Goal: Information Seeking & Learning: Learn about a topic

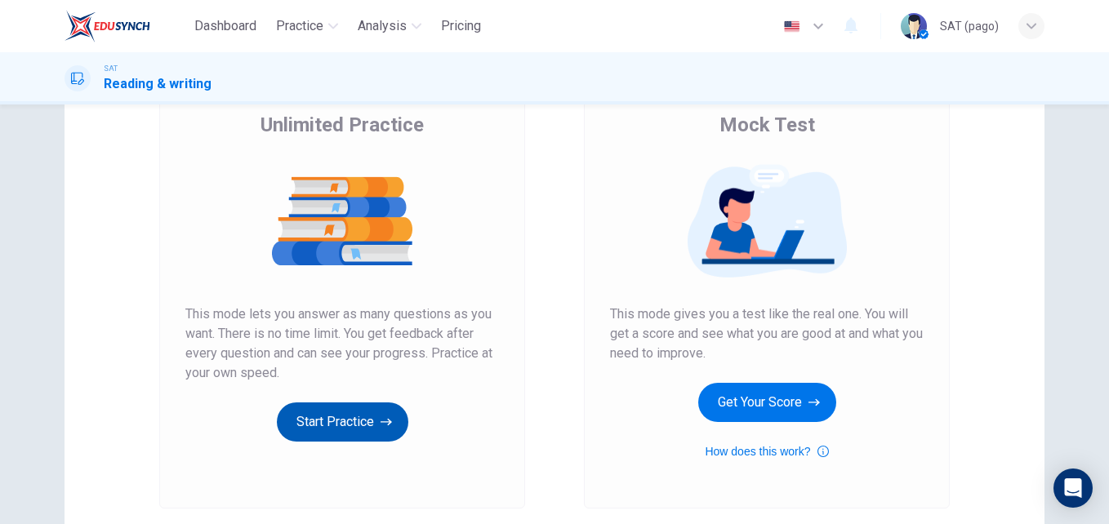
scroll to position [132, 0]
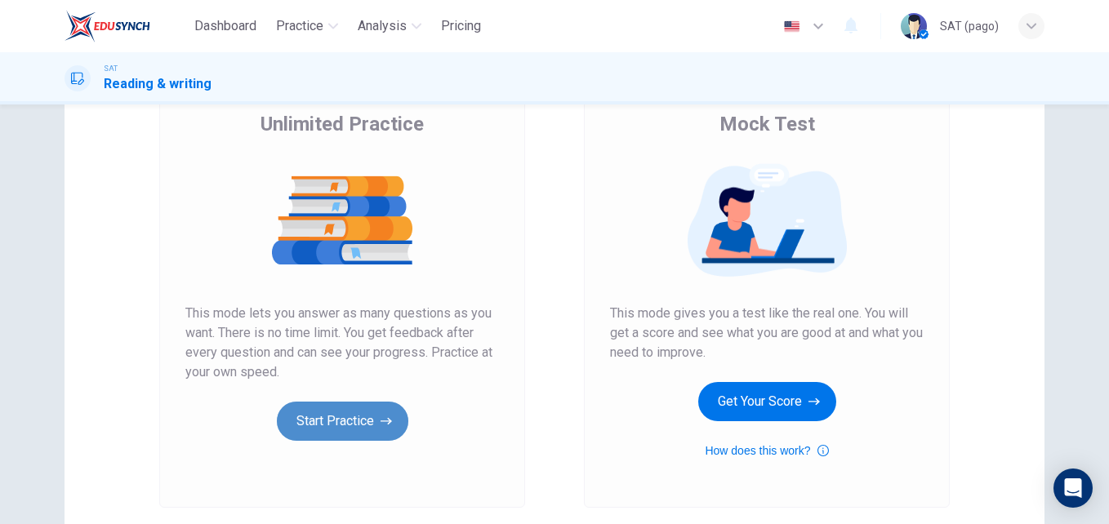
click at [370, 439] on button "Start Practice" at bounding box center [343, 421] width 132 height 39
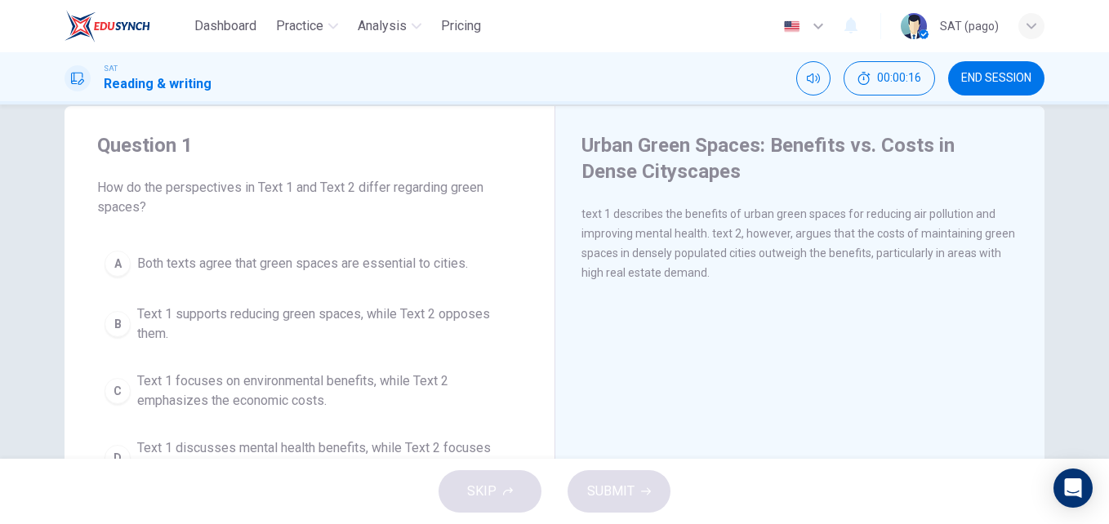
scroll to position [32, 0]
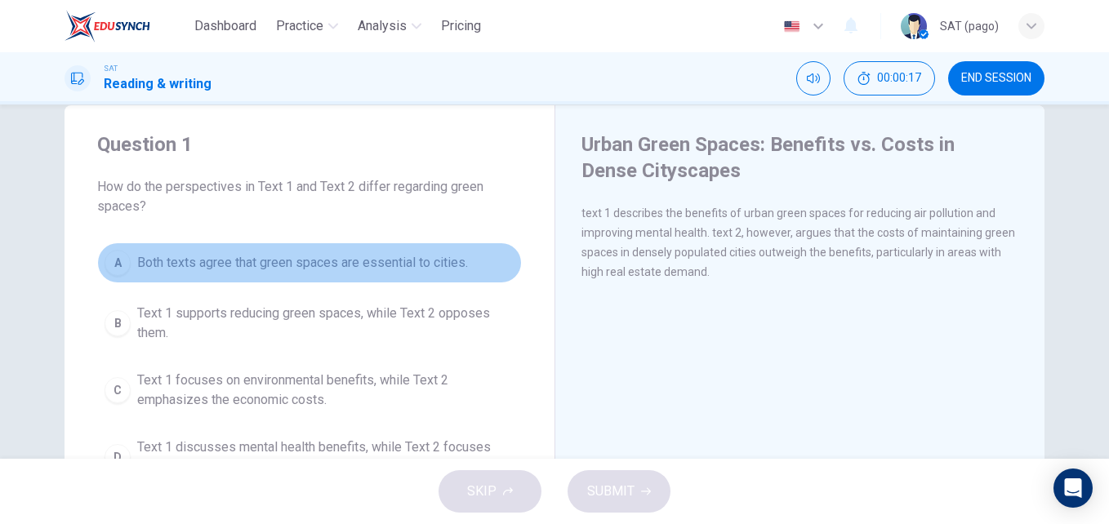
click at [380, 268] on span "Both texts agree that green spaces are essential to cities." at bounding box center [302, 263] width 331 height 20
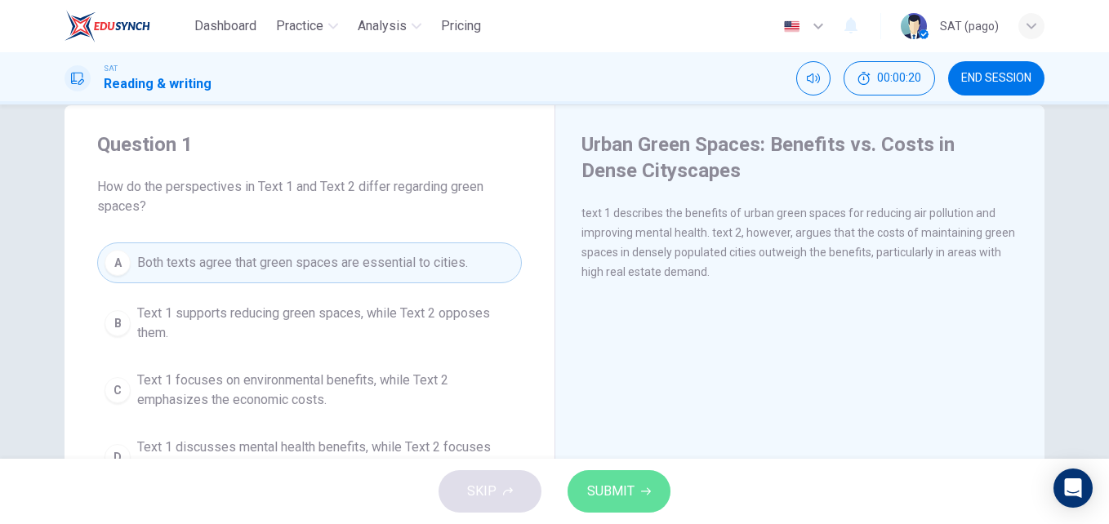
click at [601, 492] on span "SUBMIT" at bounding box center [610, 491] width 47 height 23
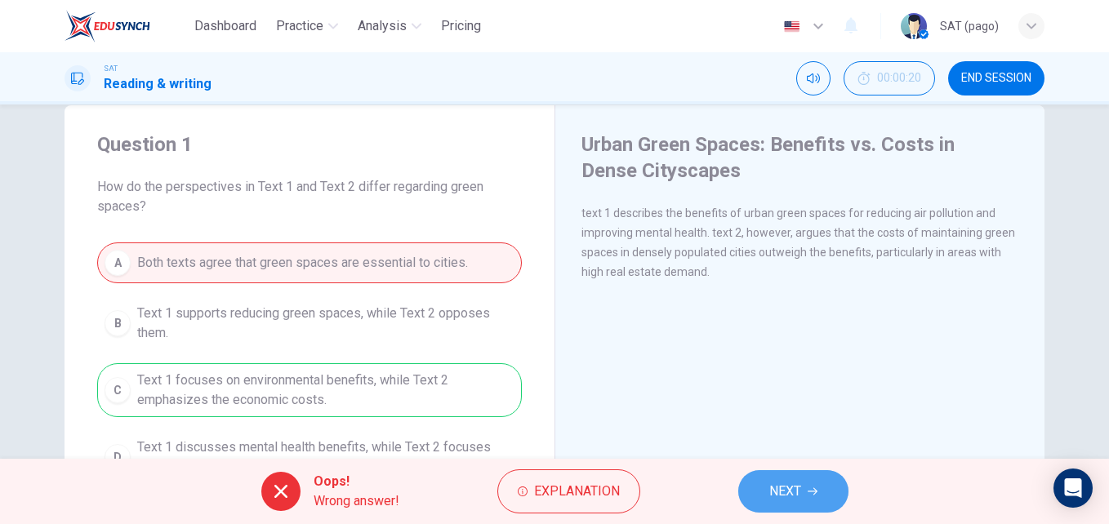
click at [781, 492] on span "NEXT" at bounding box center [785, 491] width 32 height 23
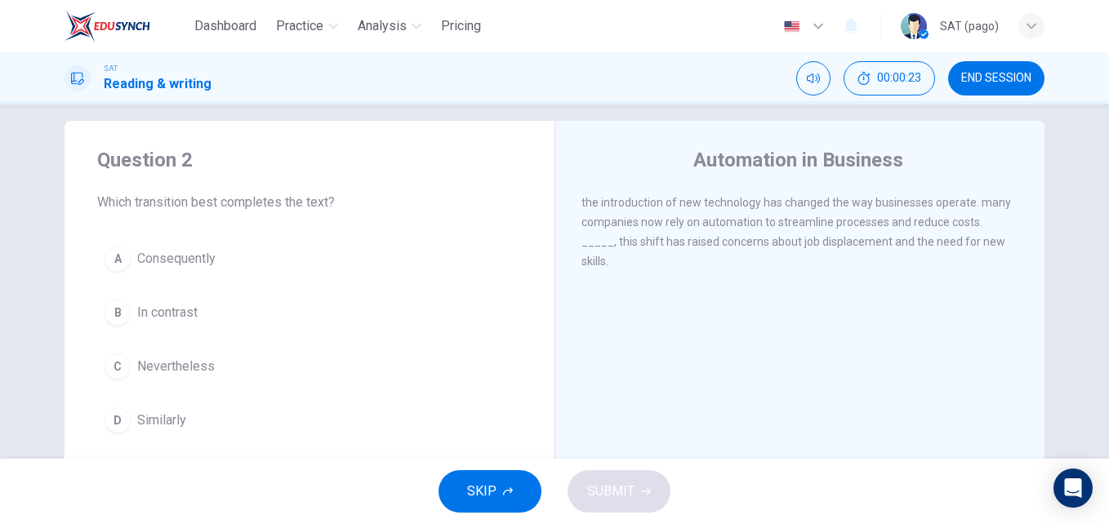
scroll to position [17, 0]
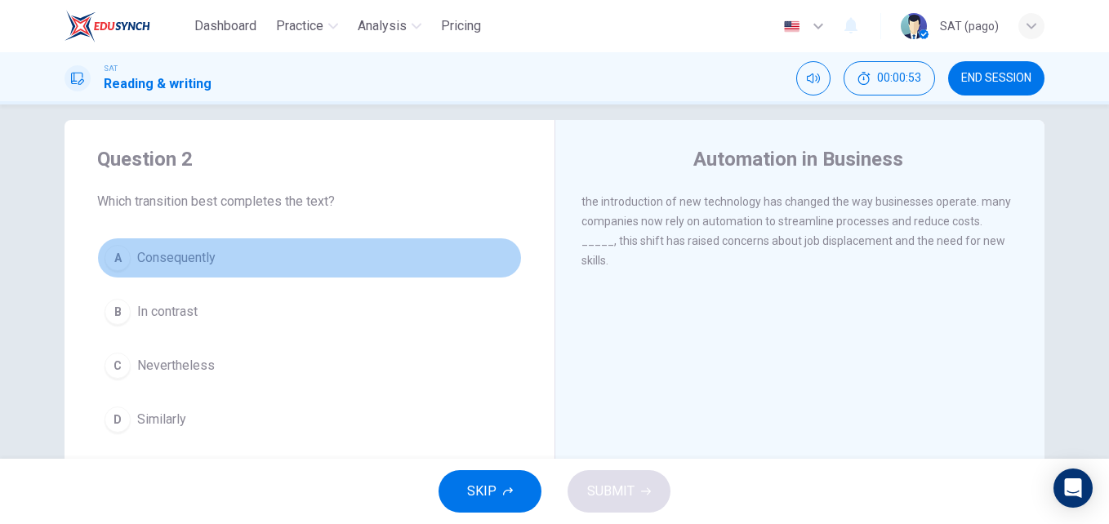
click at [225, 261] on button "A Consequently" at bounding box center [309, 258] width 425 height 41
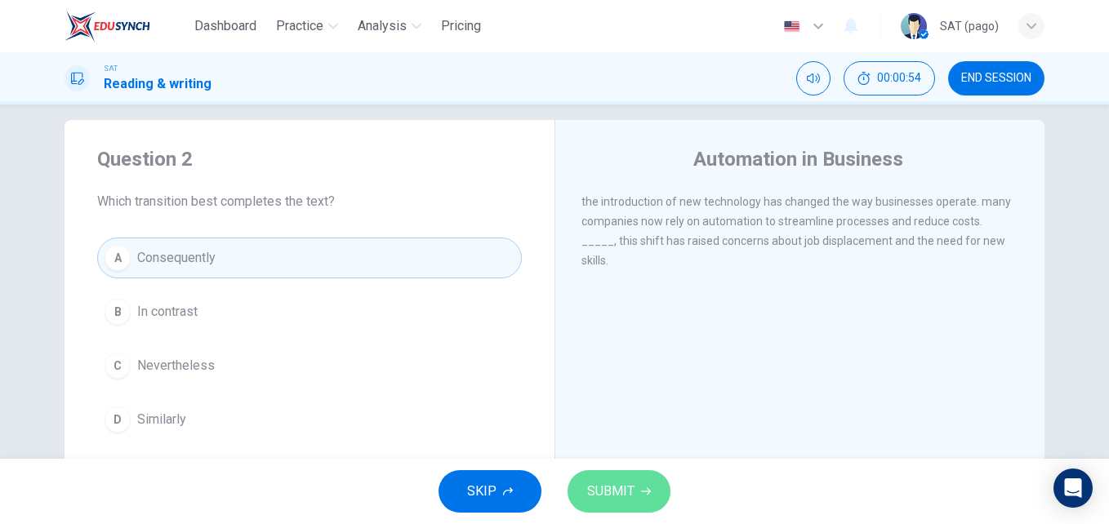
click at [616, 488] on span "SUBMIT" at bounding box center [610, 491] width 47 height 23
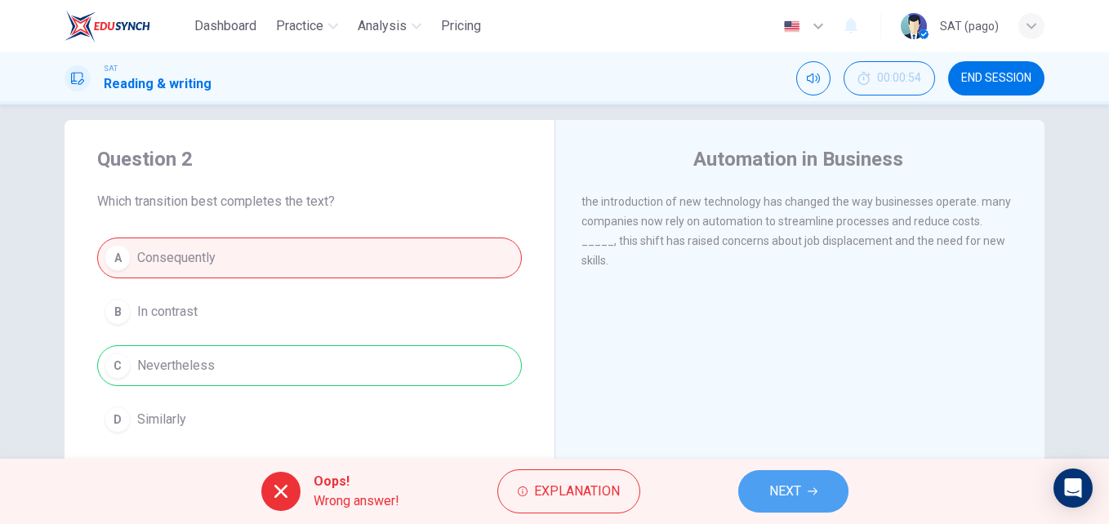
click at [769, 486] on span "NEXT" at bounding box center [785, 491] width 32 height 23
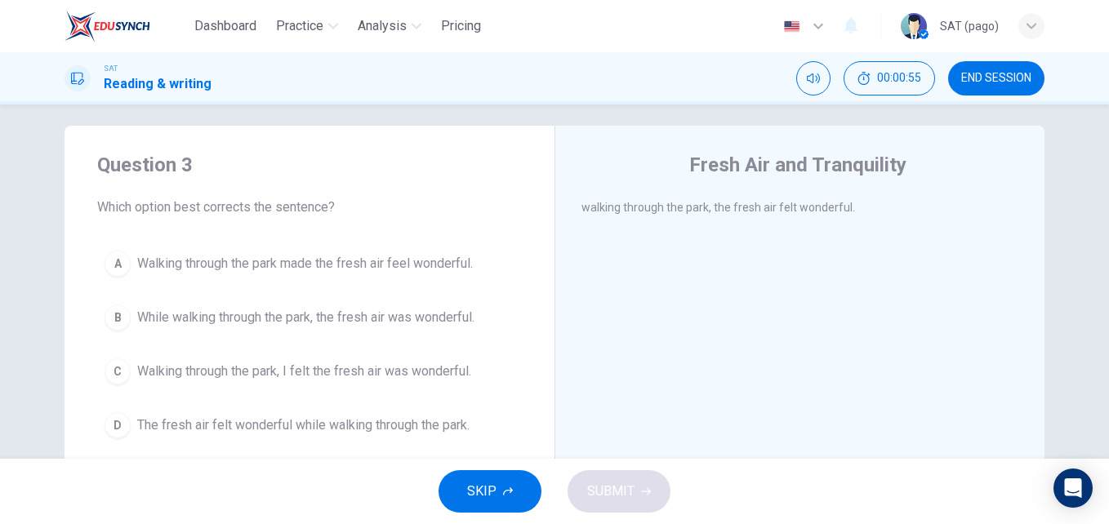
scroll to position [16, 0]
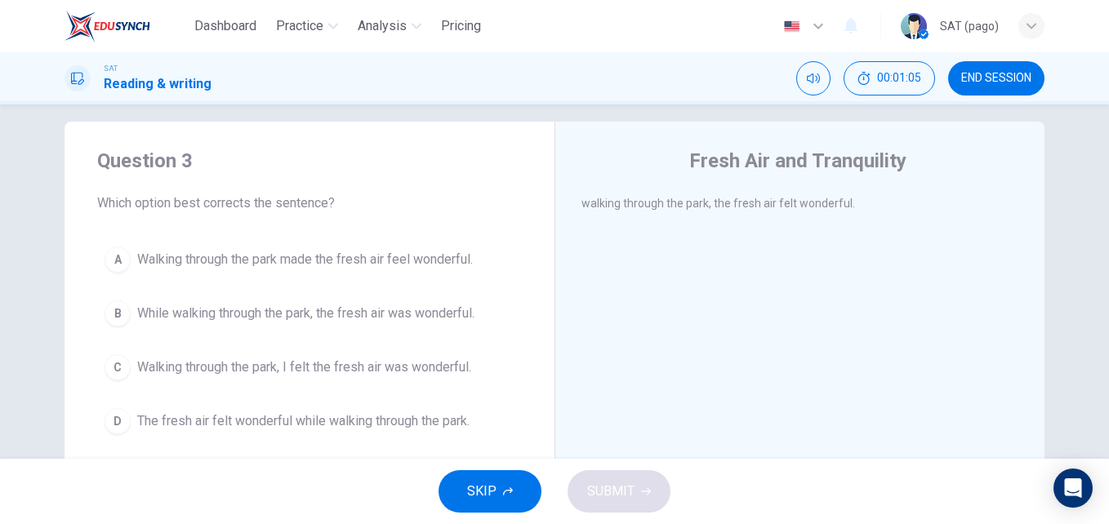
click at [643, 375] on div "Fresh Air and Tranquility walking through the park, the fresh air felt wonderfu…" at bounding box center [800, 406] width 490 height 568
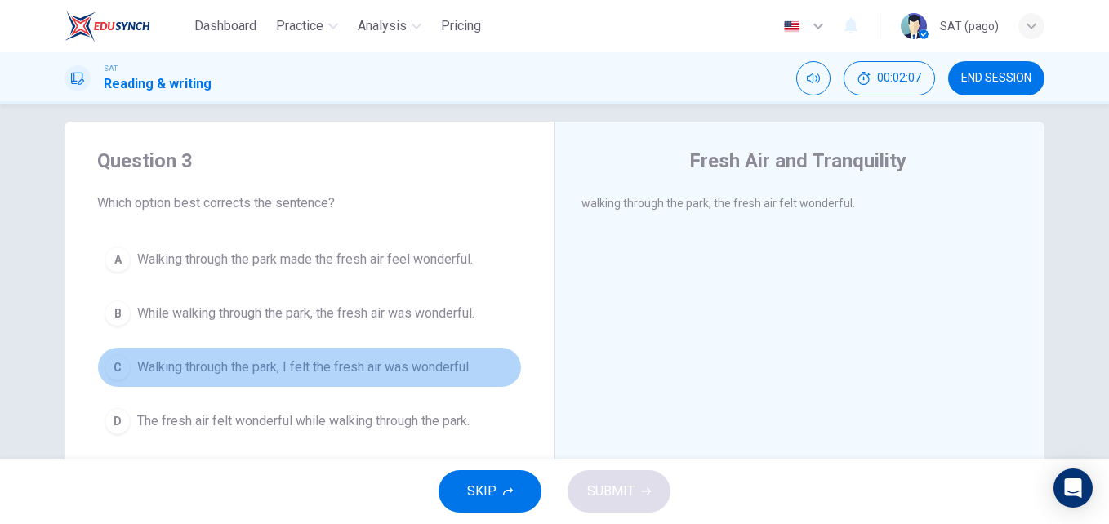
click at [392, 374] on span "Walking through the park, I felt the fresh air was wonderful." at bounding box center [304, 368] width 334 height 20
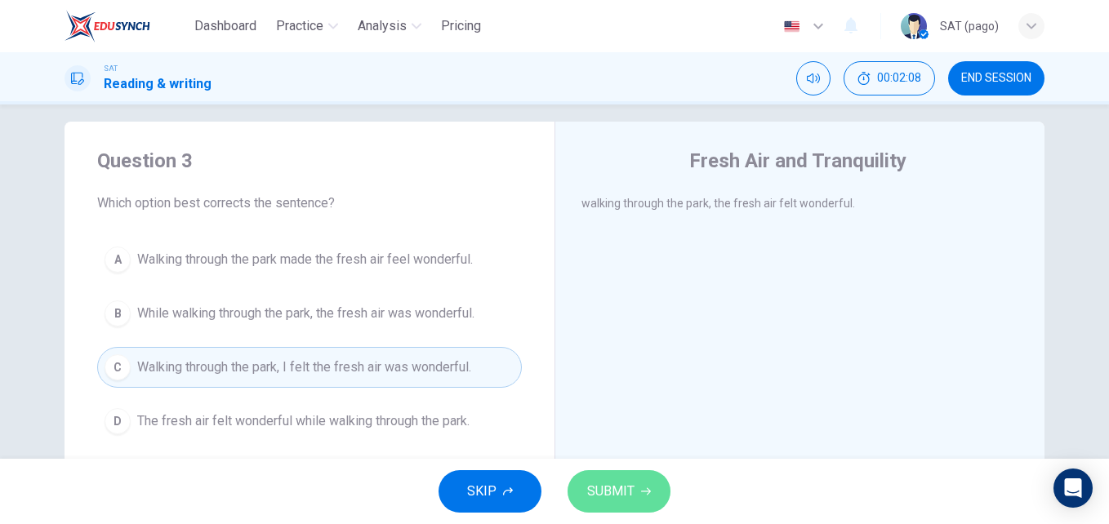
click at [627, 488] on span "SUBMIT" at bounding box center [610, 491] width 47 height 23
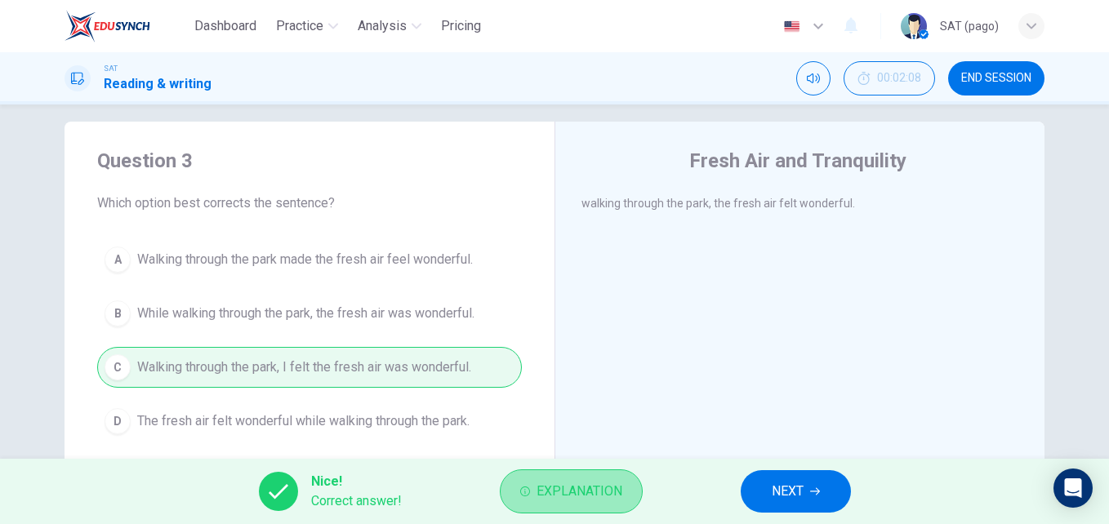
click at [604, 511] on button "Explanation" at bounding box center [571, 492] width 143 height 44
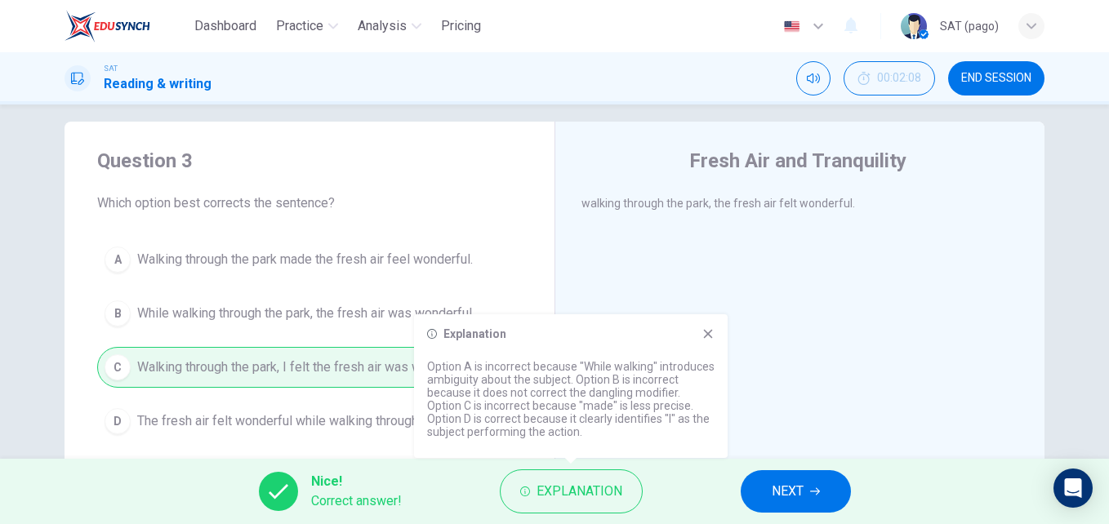
click at [710, 337] on icon at bounding box center [708, 334] width 13 height 13
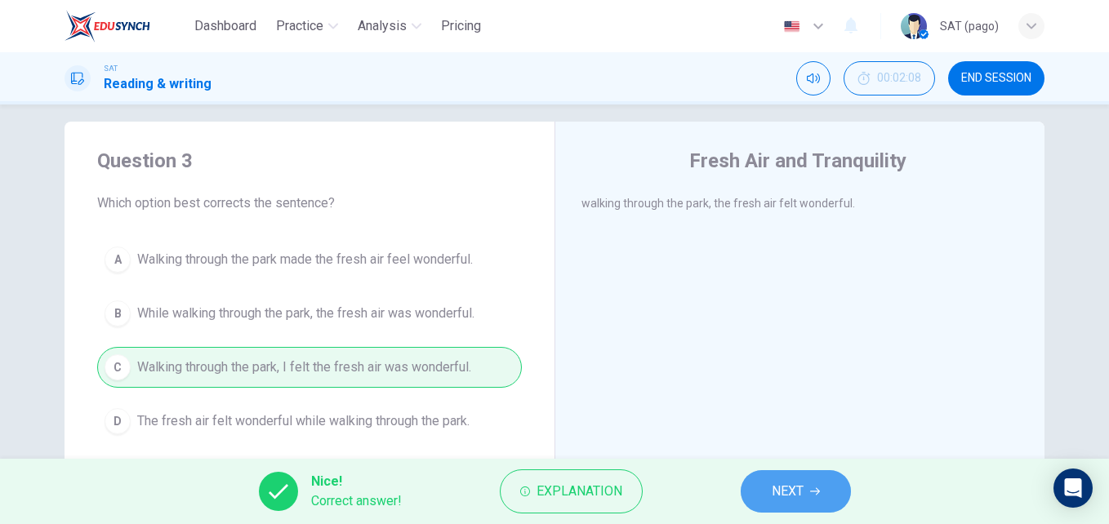
click at [804, 488] on span "NEXT" at bounding box center [788, 491] width 32 height 23
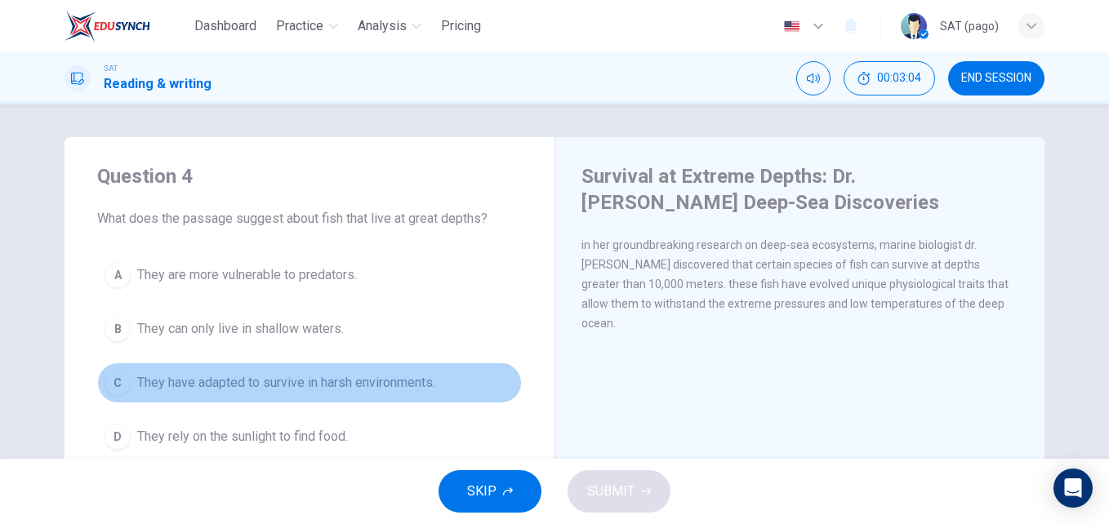
click at [291, 394] on button "C They have adapted to survive in harsh environments." at bounding box center [309, 383] width 425 height 41
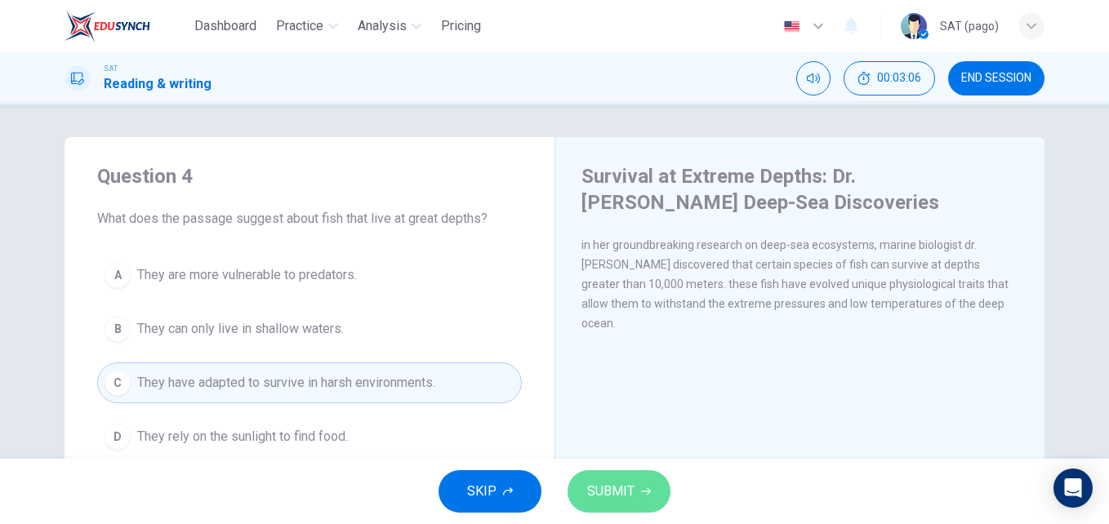
click at [603, 495] on span "SUBMIT" at bounding box center [610, 491] width 47 height 23
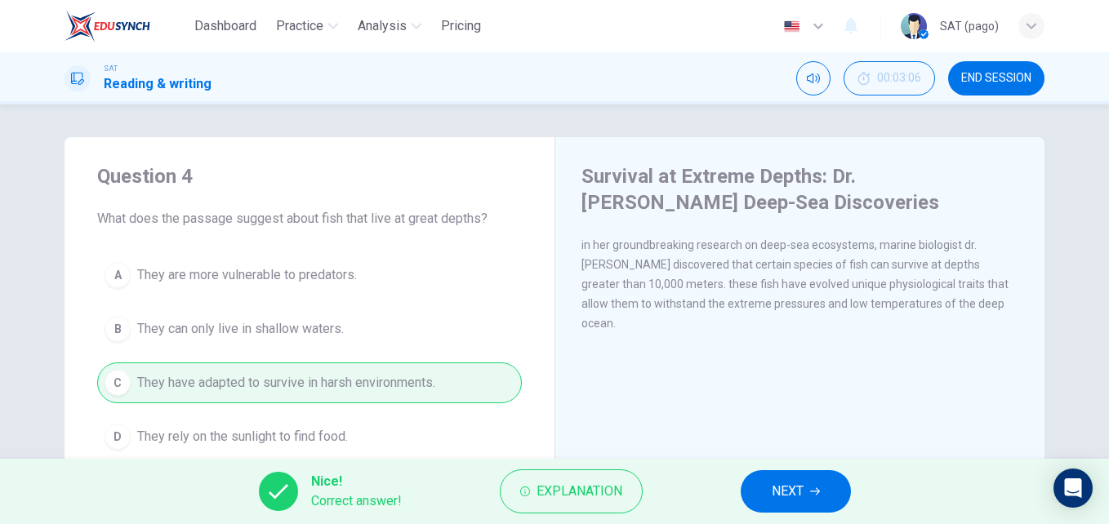
click at [772, 484] on span "NEXT" at bounding box center [788, 491] width 32 height 23
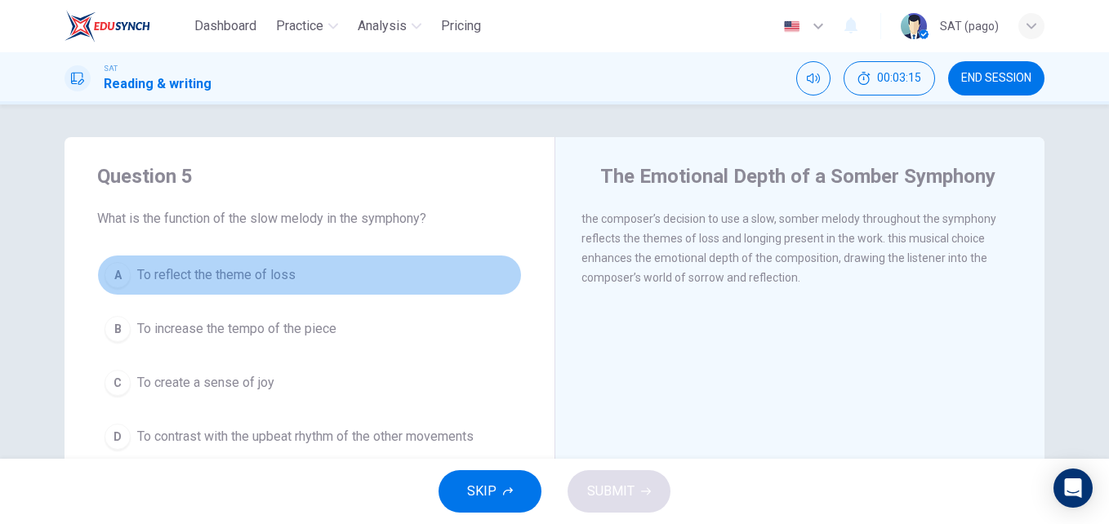
click at [288, 288] on button "A To reflect the theme of loss" at bounding box center [309, 275] width 425 height 41
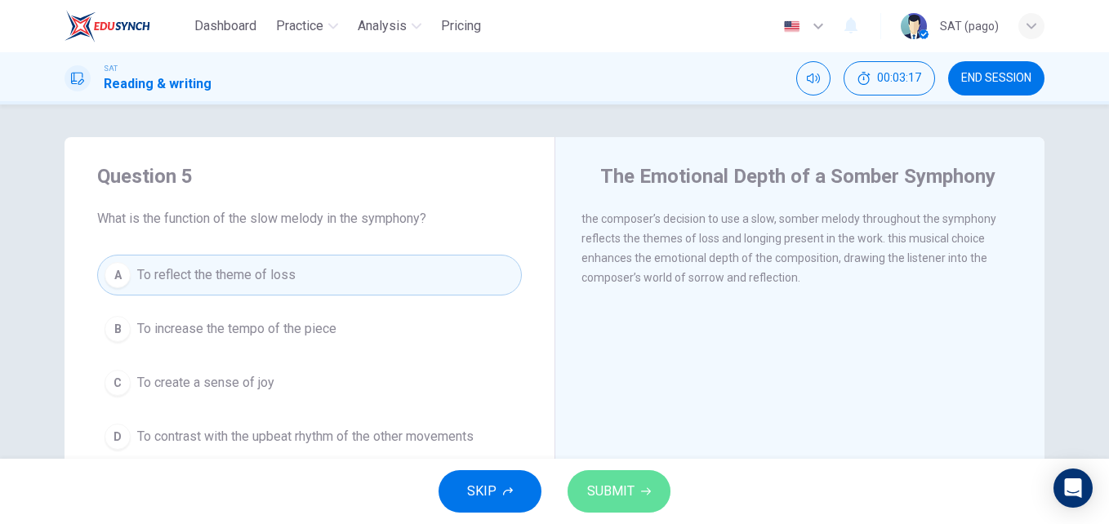
click at [592, 492] on span "SUBMIT" at bounding box center [610, 491] width 47 height 23
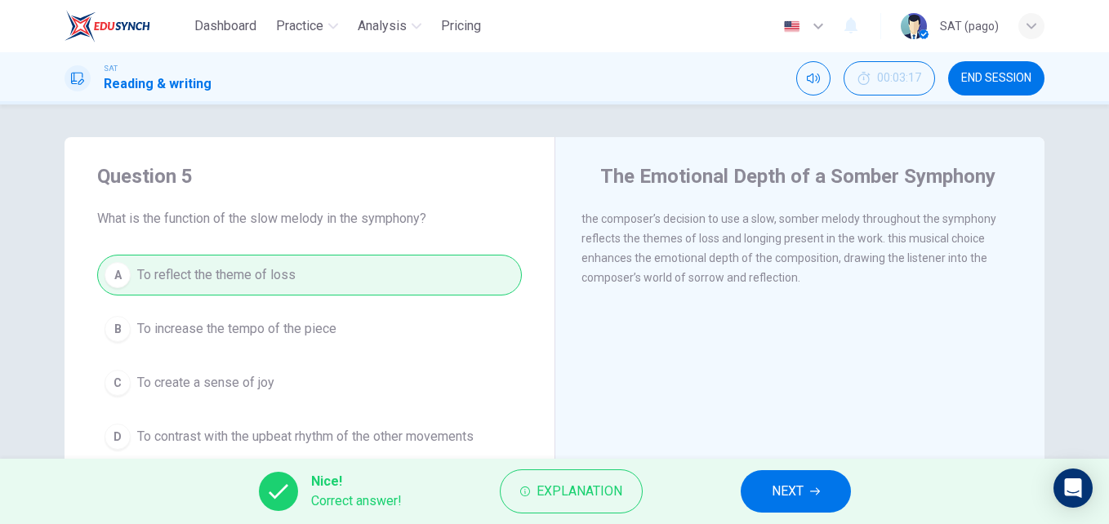
click at [777, 470] on div "Nice! Correct answer! Explanation NEXT" at bounding box center [554, 491] width 1109 height 65
click at [778, 486] on span "NEXT" at bounding box center [788, 491] width 32 height 23
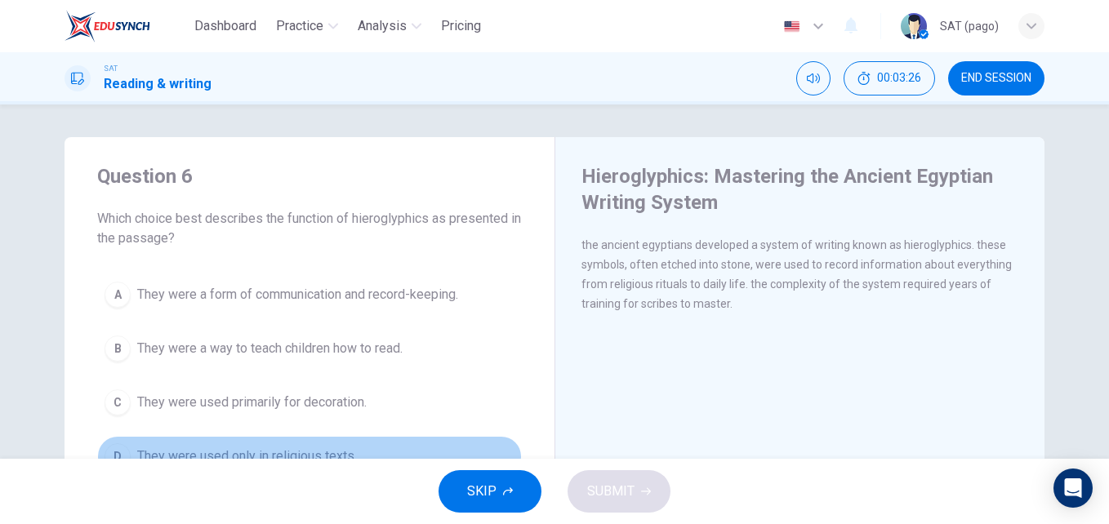
click at [328, 449] on span "They were used only in religious texts." at bounding box center [247, 457] width 220 height 20
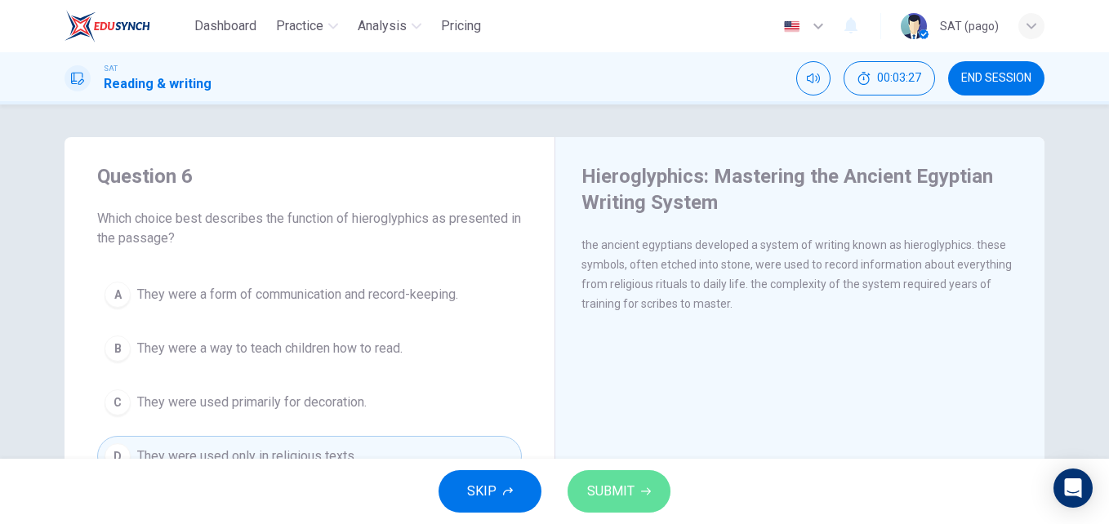
click at [601, 499] on span "SUBMIT" at bounding box center [610, 491] width 47 height 23
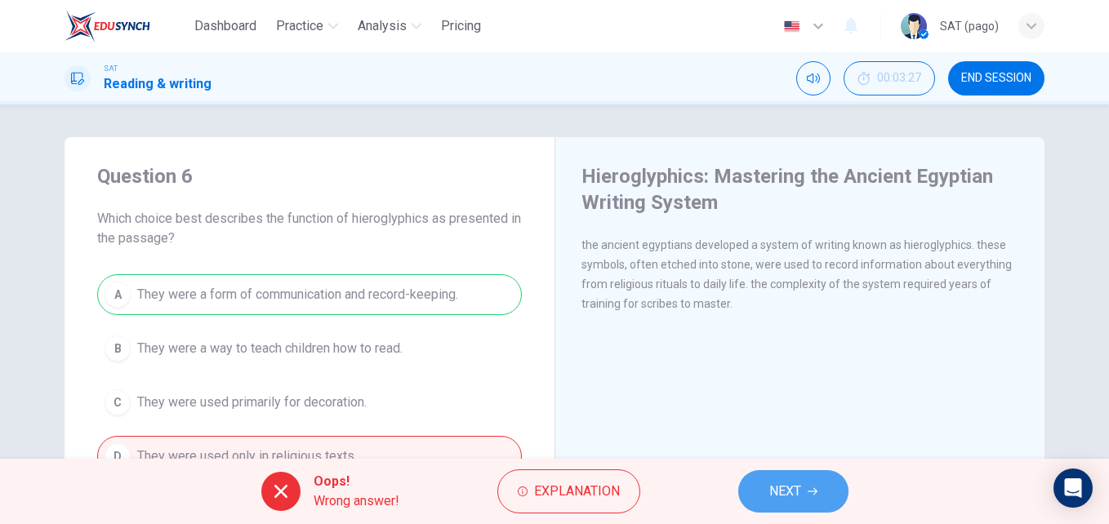
click at [785, 488] on span "NEXT" at bounding box center [785, 491] width 32 height 23
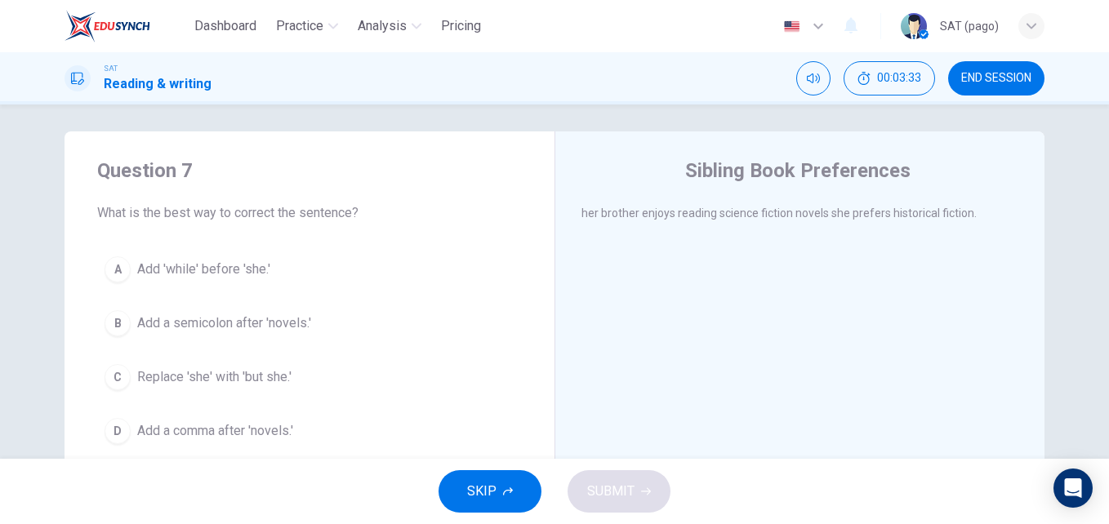
scroll to position [7, 0]
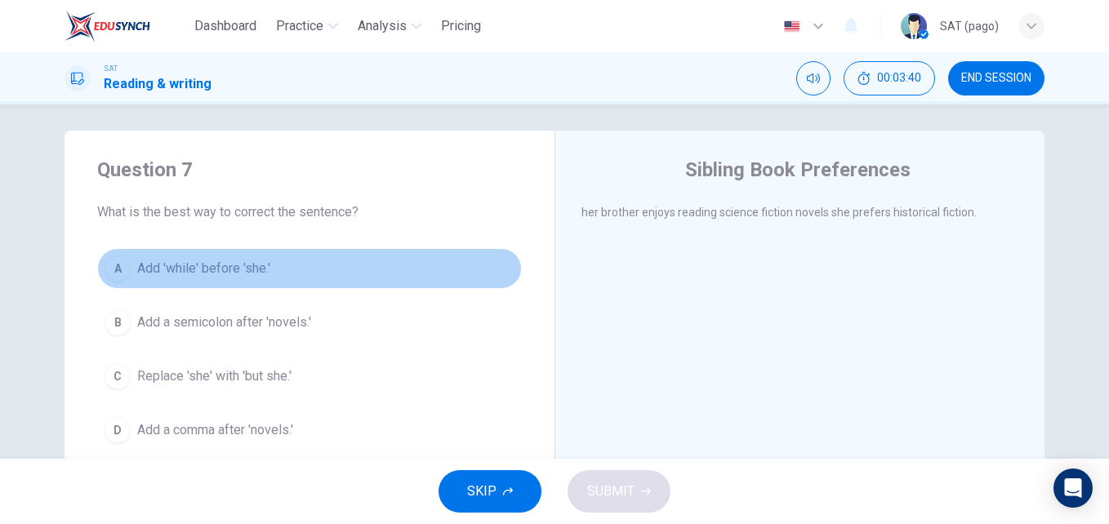
click at [251, 270] on span "Add 'while' before 'she.'" at bounding box center [203, 269] width 133 height 20
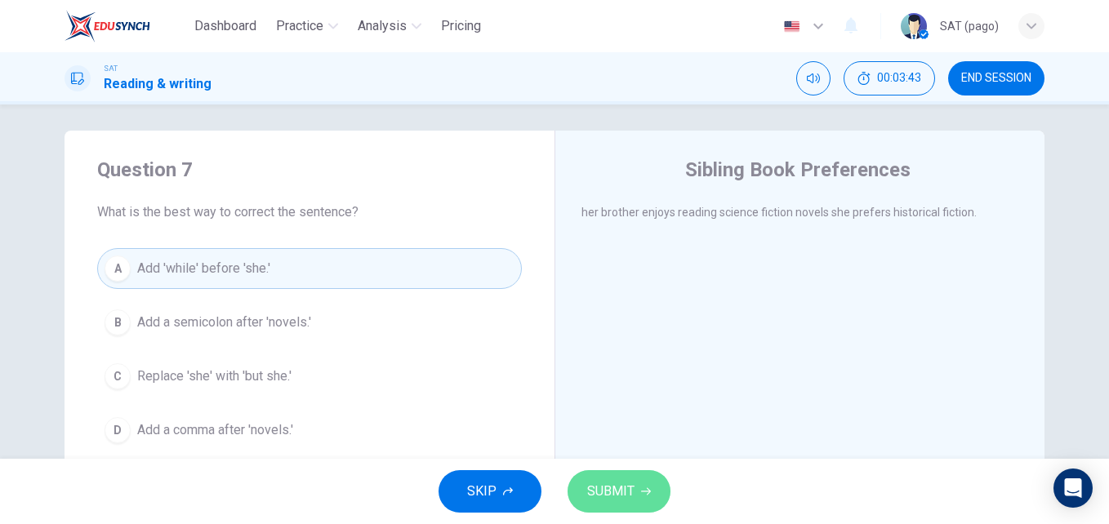
click at [604, 502] on span "SUBMIT" at bounding box center [610, 491] width 47 height 23
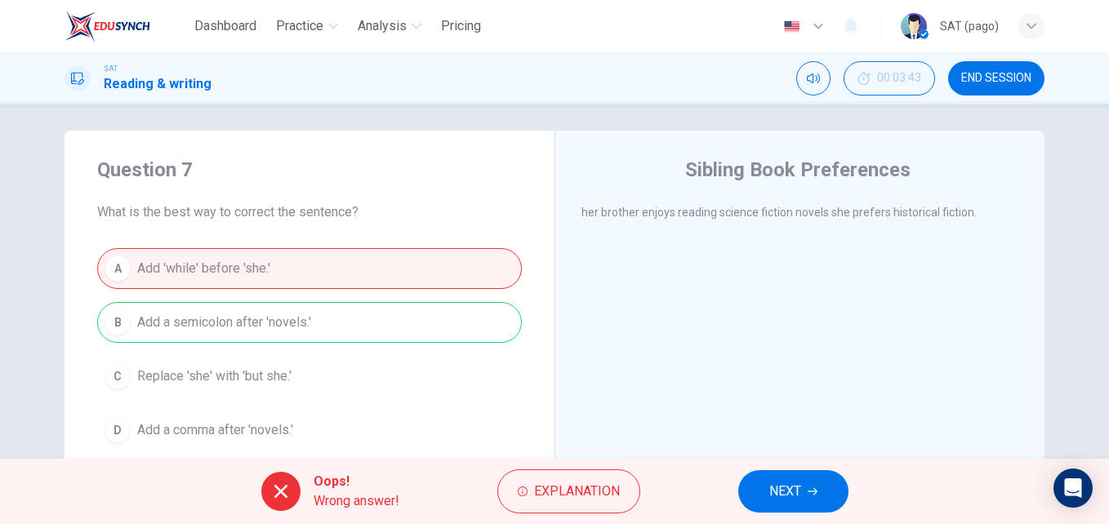
click at [771, 502] on span "NEXT" at bounding box center [785, 491] width 32 height 23
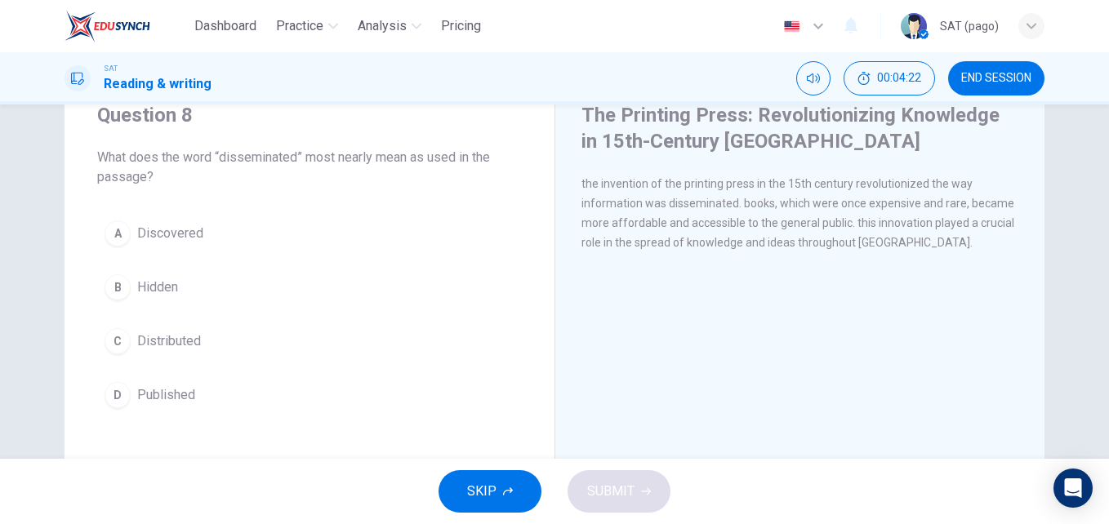
scroll to position [62, 0]
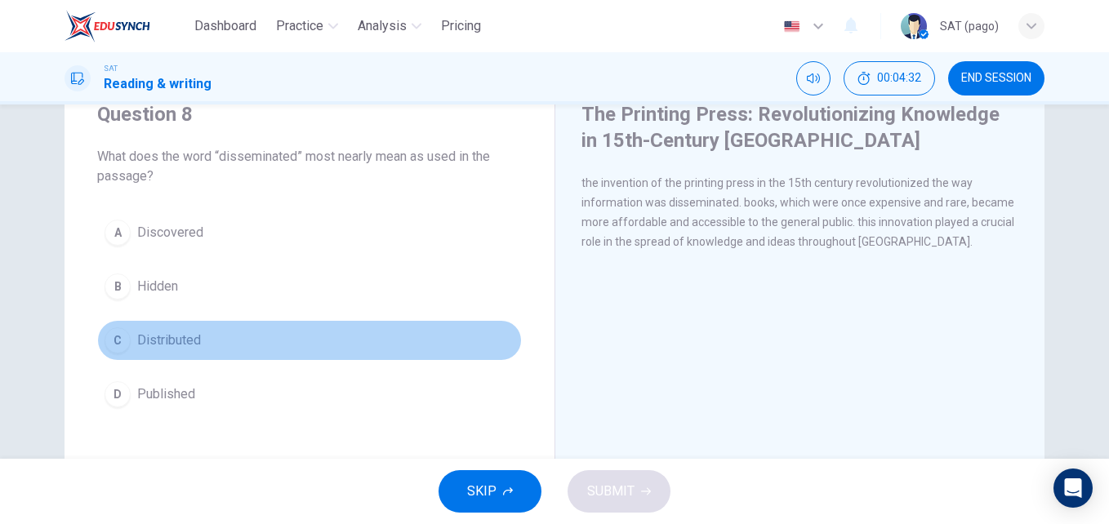
click at [181, 350] on button "C Distributed" at bounding box center [309, 340] width 425 height 41
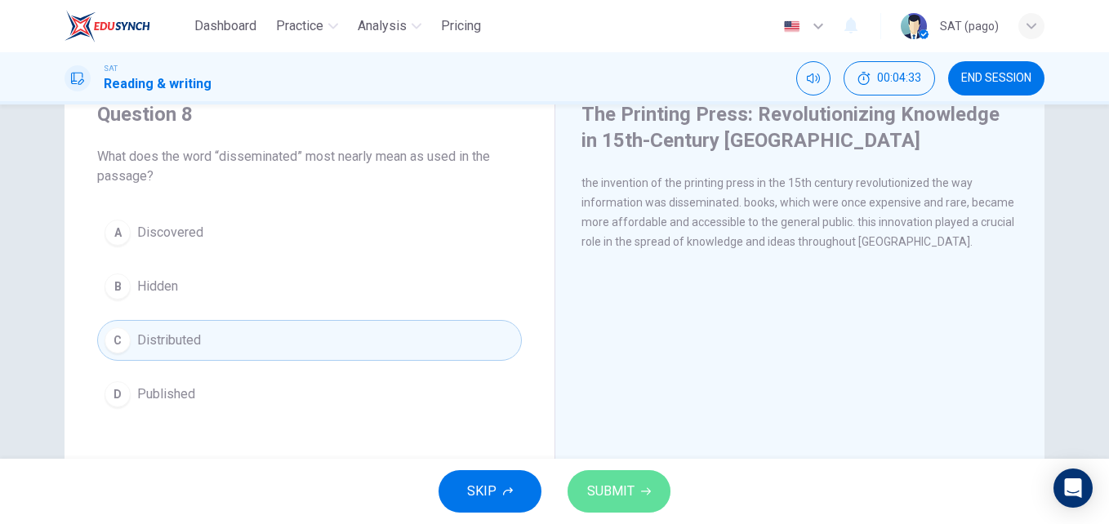
click at [656, 497] on button "SUBMIT" at bounding box center [619, 491] width 103 height 42
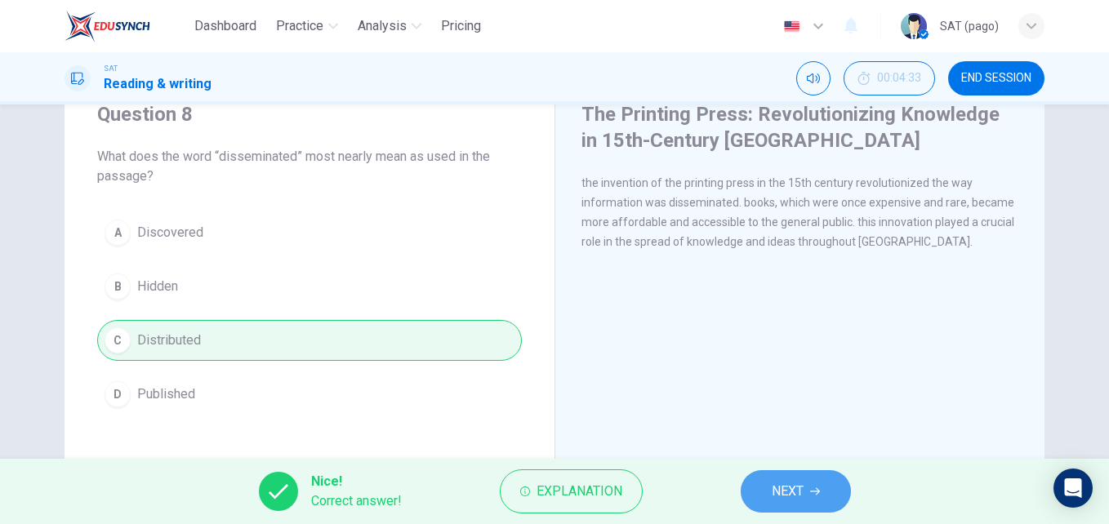
click at [802, 479] on button "NEXT" at bounding box center [796, 491] width 110 height 42
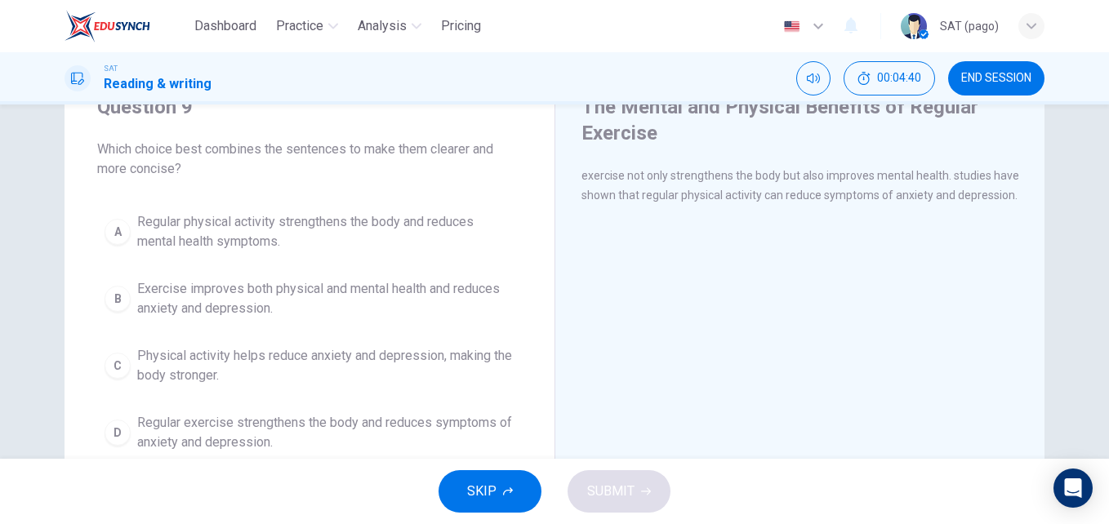
scroll to position [70, 0]
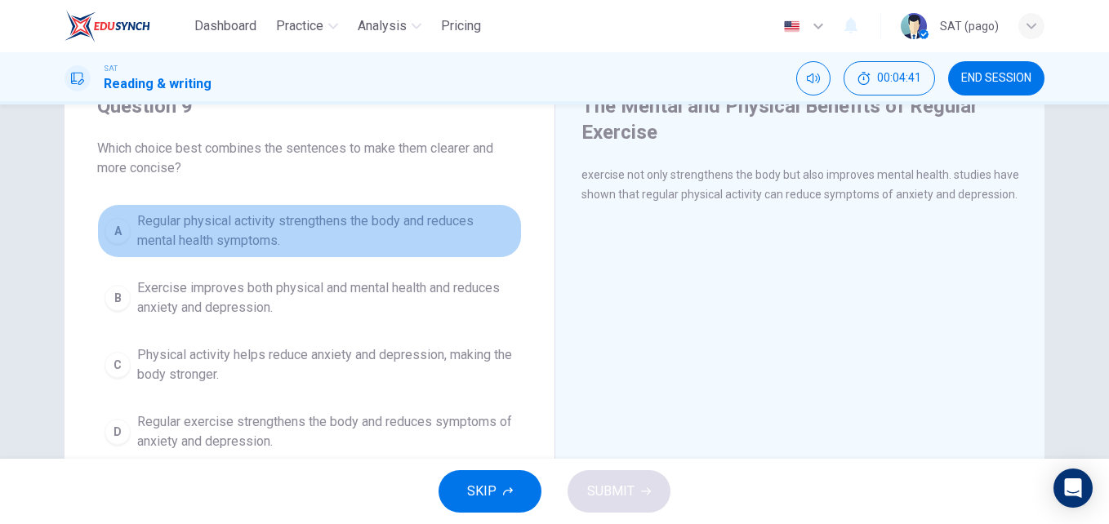
click at [430, 216] on span "Regular physical activity strengthens the body and reduces mental health sympto…" at bounding box center [325, 231] width 377 height 39
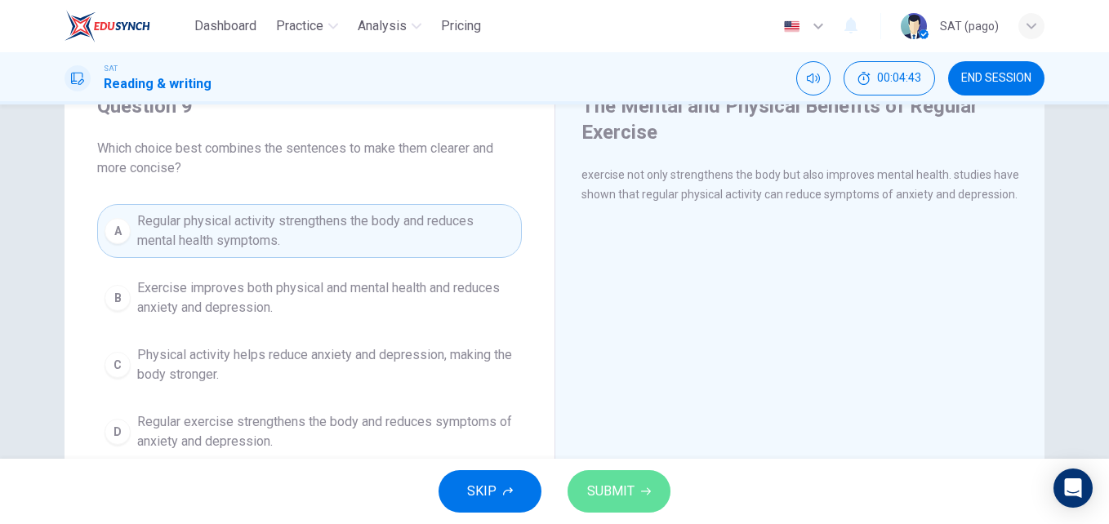
click at [639, 504] on button "SUBMIT" at bounding box center [619, 491] width 103 height 42
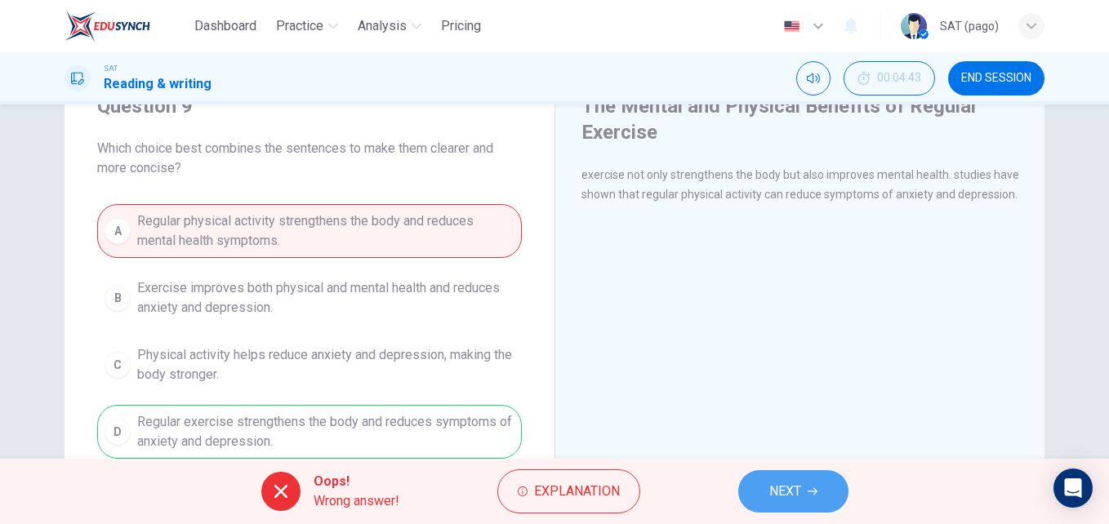
click at [770, 493] on span "NEXT" at bounding box center [785, 491] width 32 height 23
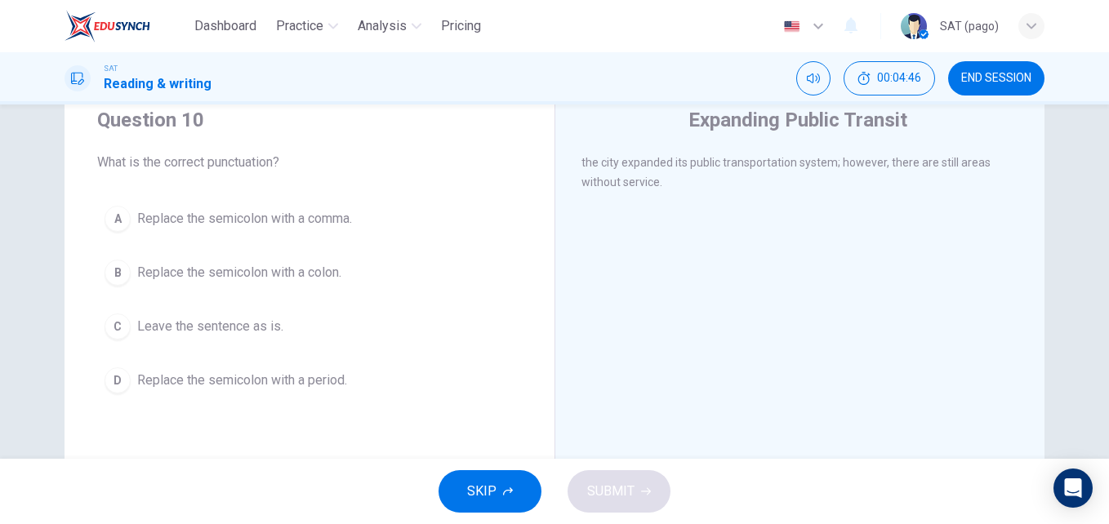
scroll to position [55, 0]
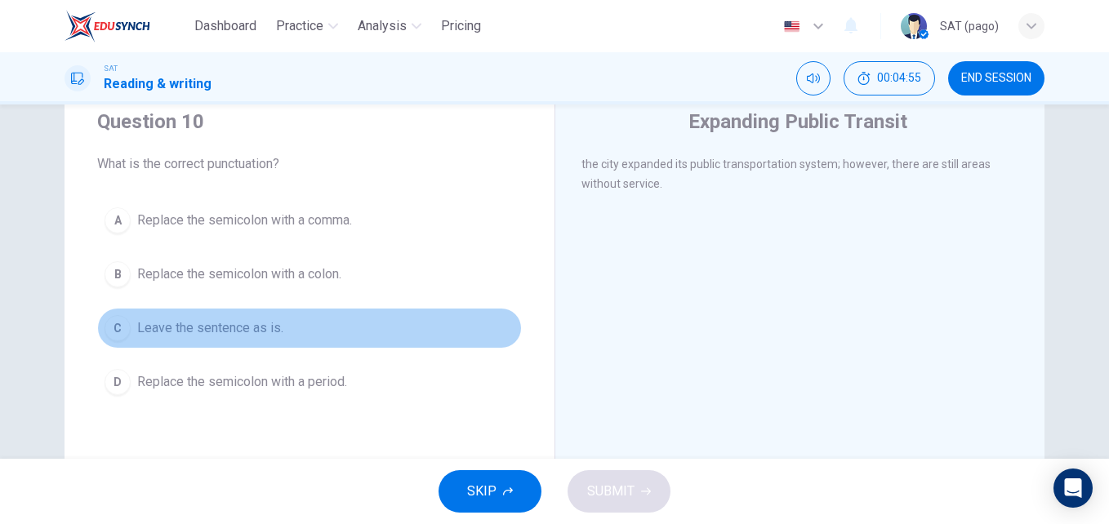
click at [223, 328] on span "Leave the sentence as is." at bounding box center [210, 329] width 146 height 20
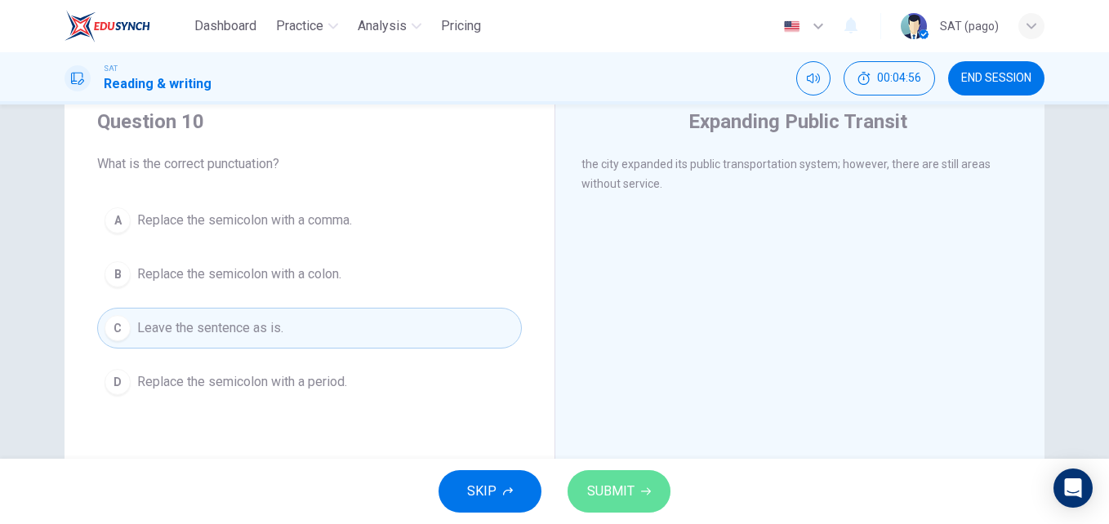
click at [624, 492] on span "SUBMIT" at bounding box center [610, 491] width 47 height 23
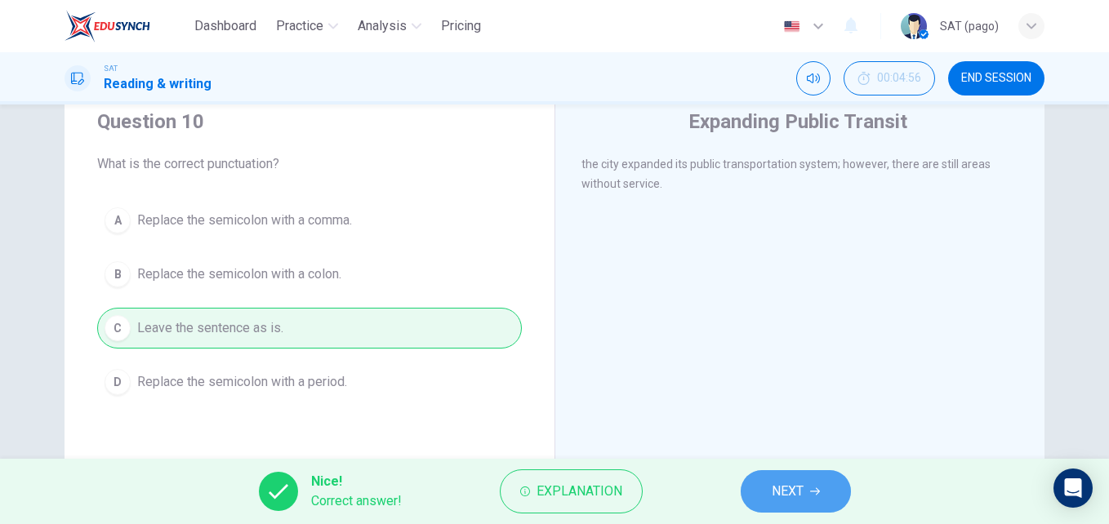
click at [801, 476] on button "NEXT" at bounding box center [796, 491] width 110 height 42
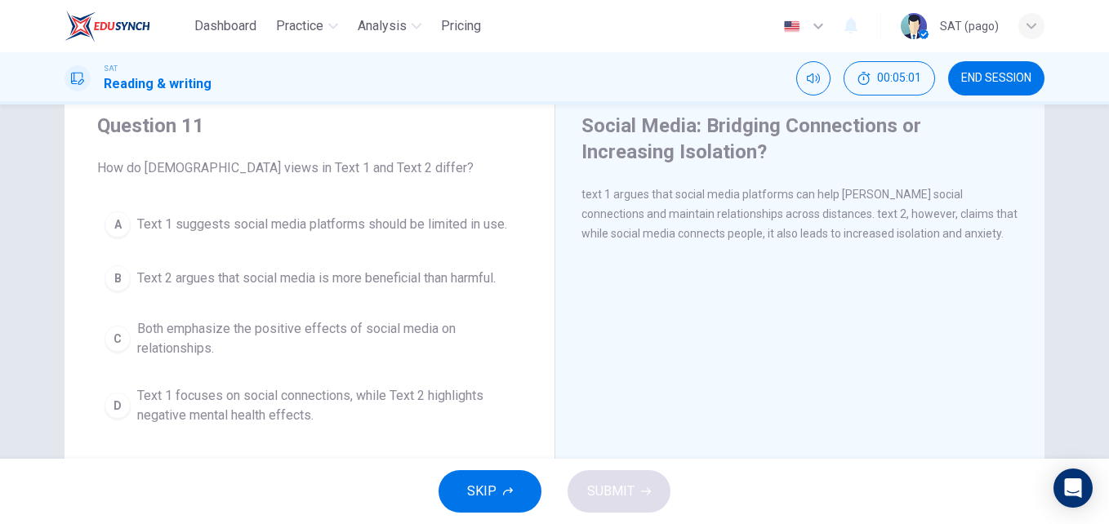
scroll to position [51, 0]
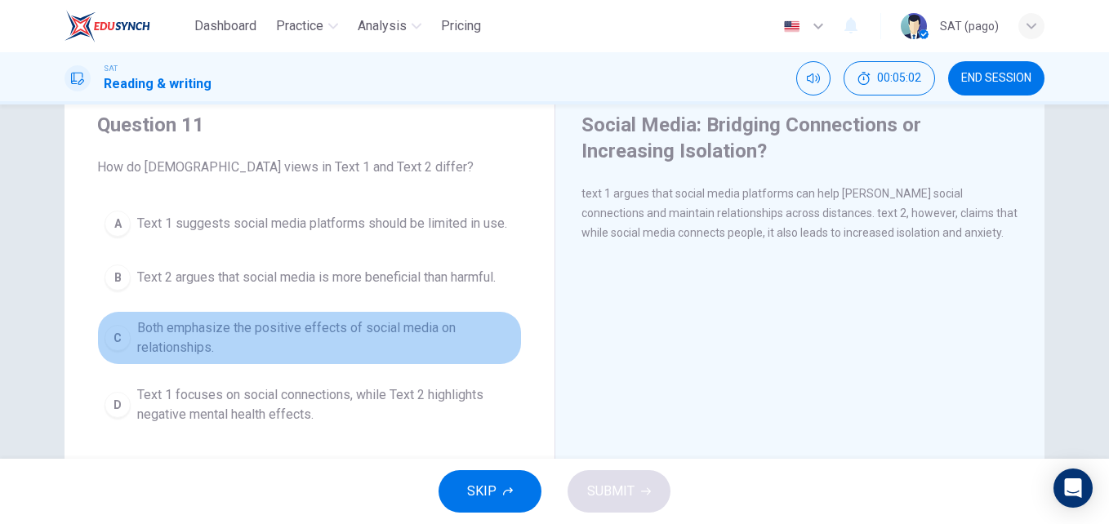
click at [334, 328] on span "Both emphasize the positive effects of social media on relationships." at bounding box center [325, 338] width 377 height 39
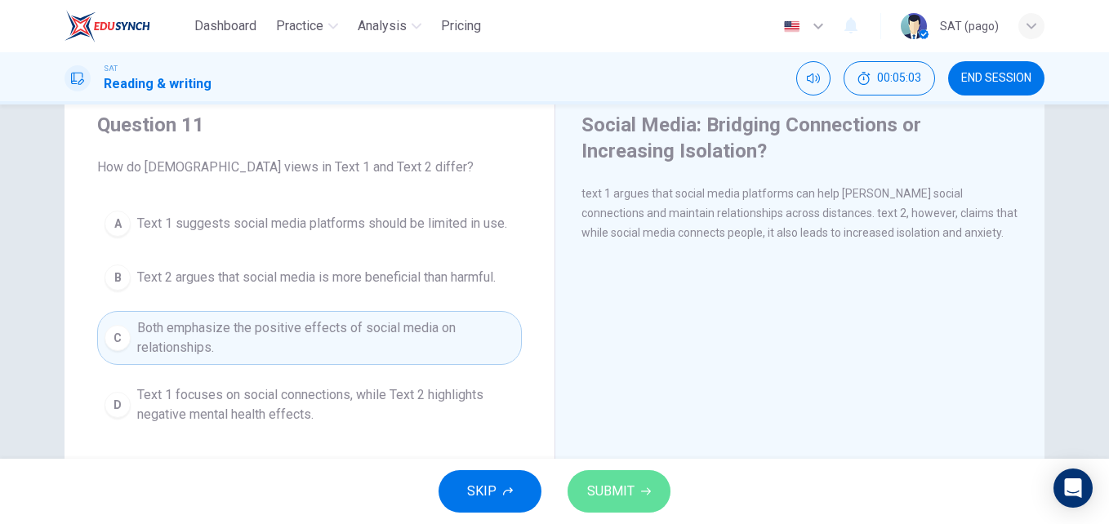
click at [629, 484] on span "SUBMIT" at bounding box center [610, 491] width 47 height 23
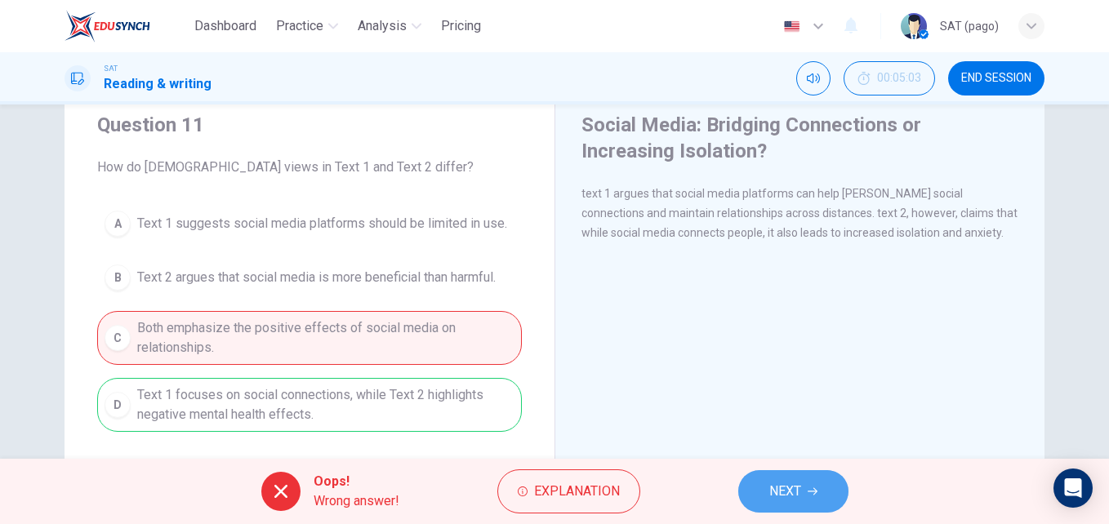
click at [788, 478] on button "NEXT" at bounding box center [793, 491] width 110 height 42
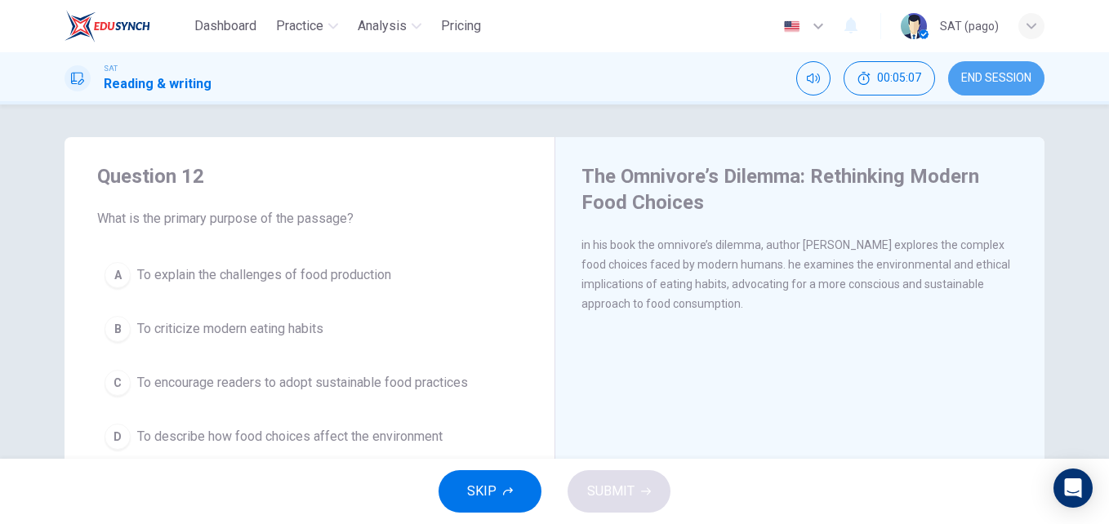
click at [992, 78] on span "END SESSION" at bounding box center [996, 78] width 70 height 13
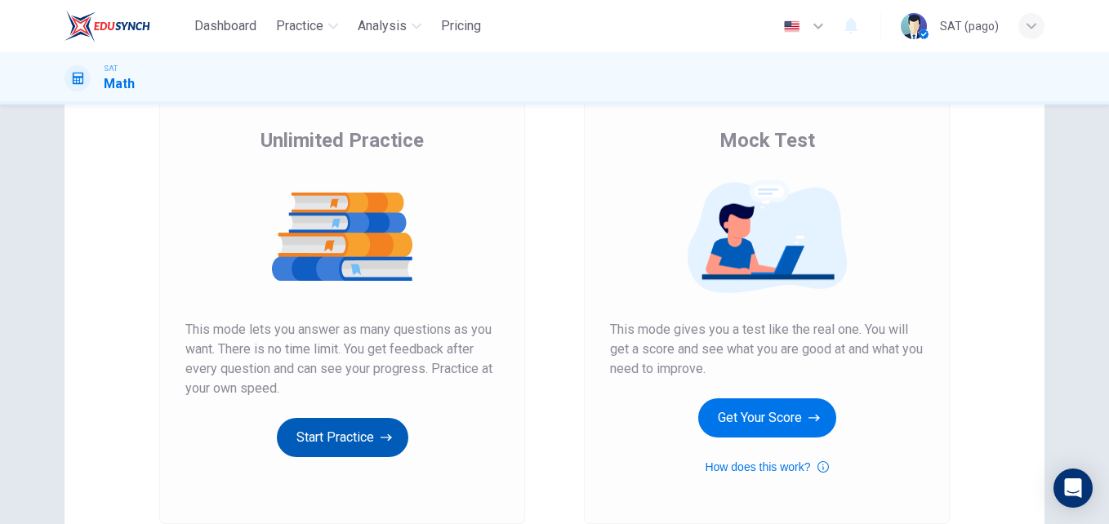
scroll to position [114, 0]
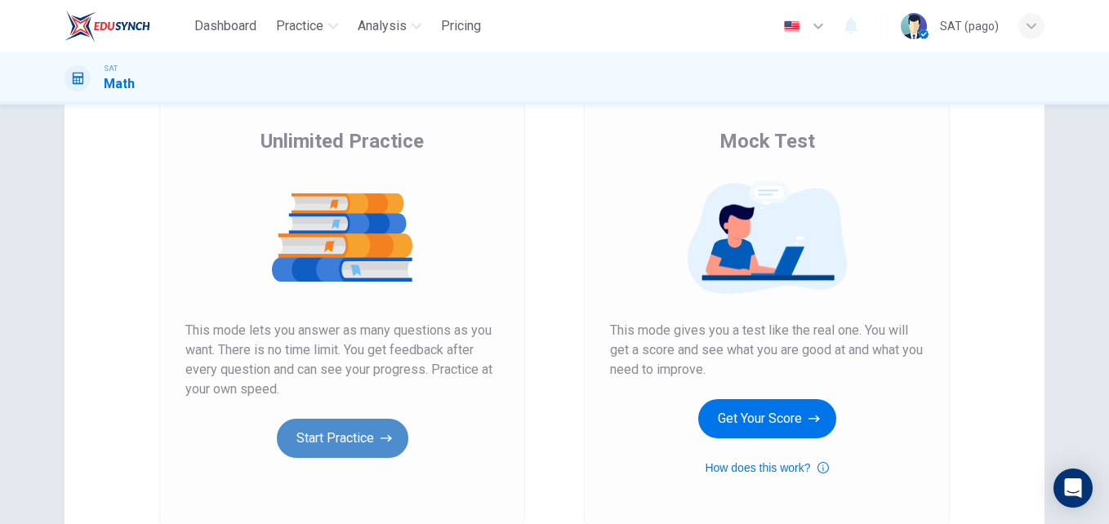
click at [369, 434] on button "Start Practice" at bounding box center [343, 438] width 132 height 39
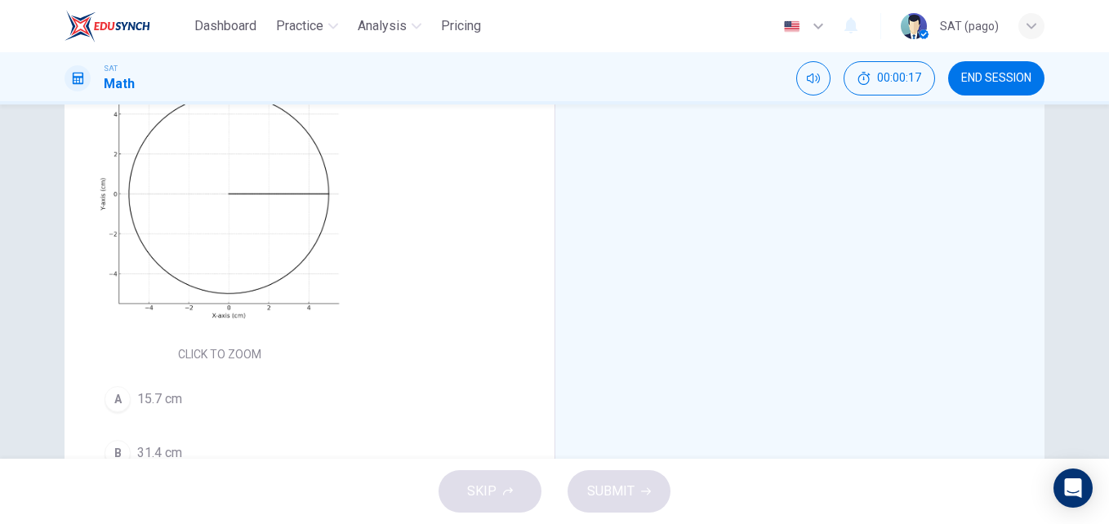
scroll to position [212, 0]
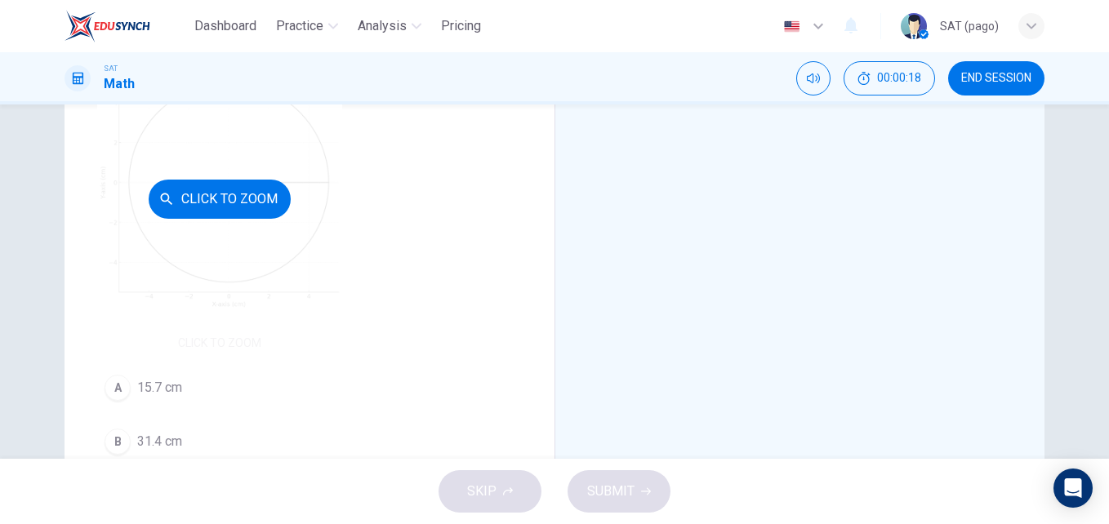
click at [209, 352] on div "Click to Zoom" at bounding box center [219, 198] width 245 height 311
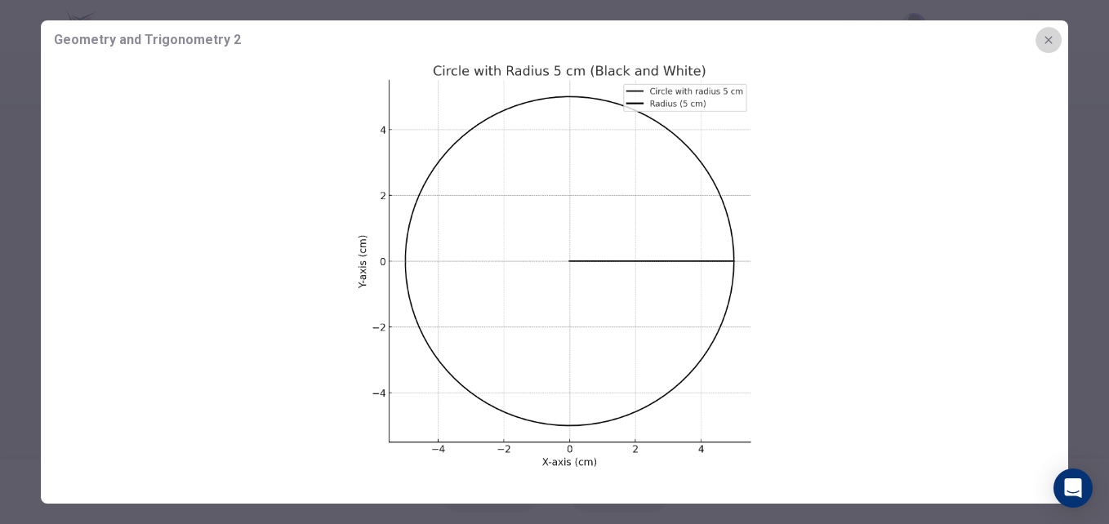
click at [1052, 47] on button "button" at bounding box center [1049, 40] width 26 height 26
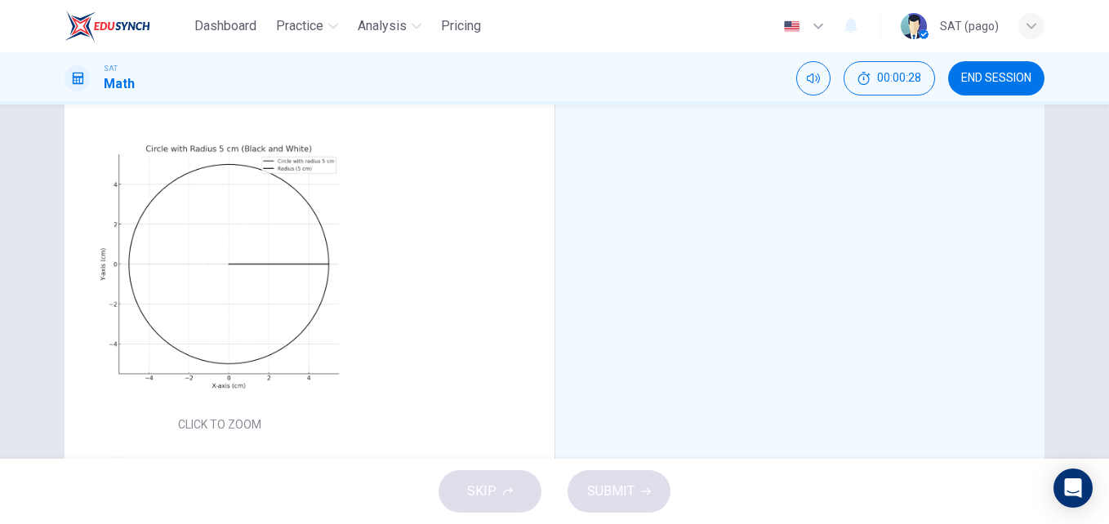
scroll to position [125, 0]
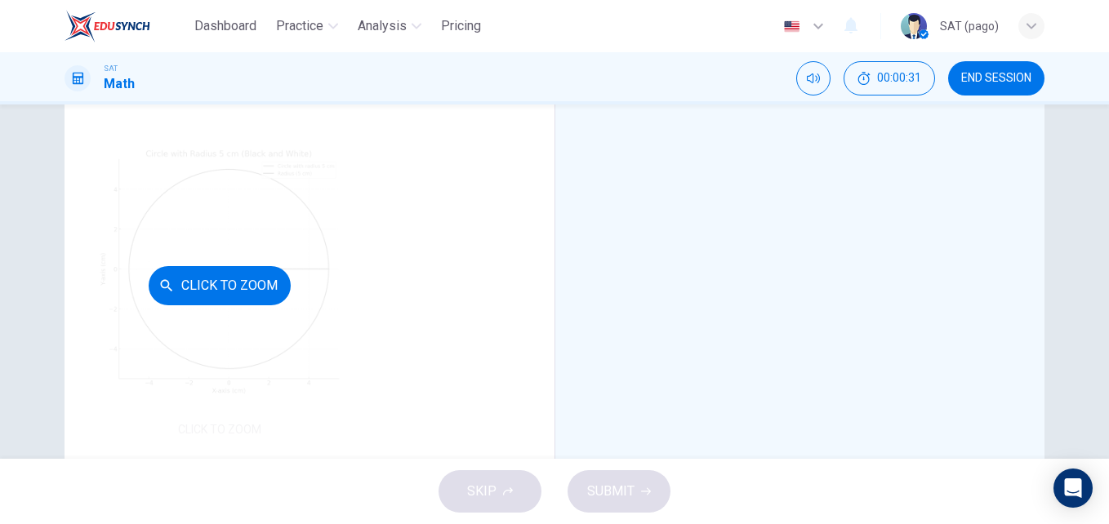
click at [284, 287] on div "Click to Zoom" at bounding box center [219, 285] width 245 height 311
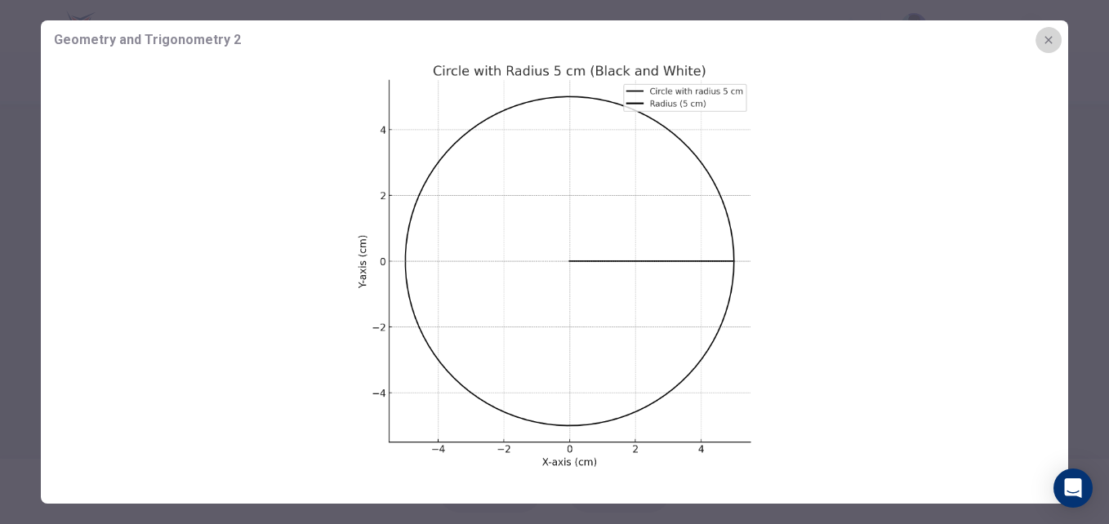
click at [1051, 33] on button "button" at bounding box center [1049, 40] width 26 height 26
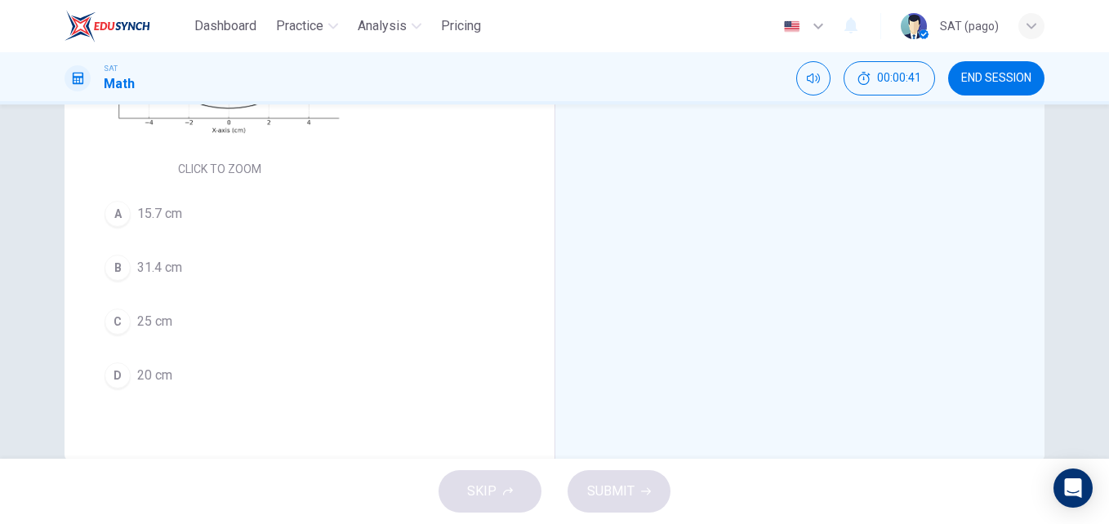
scroll to position [421, 0]
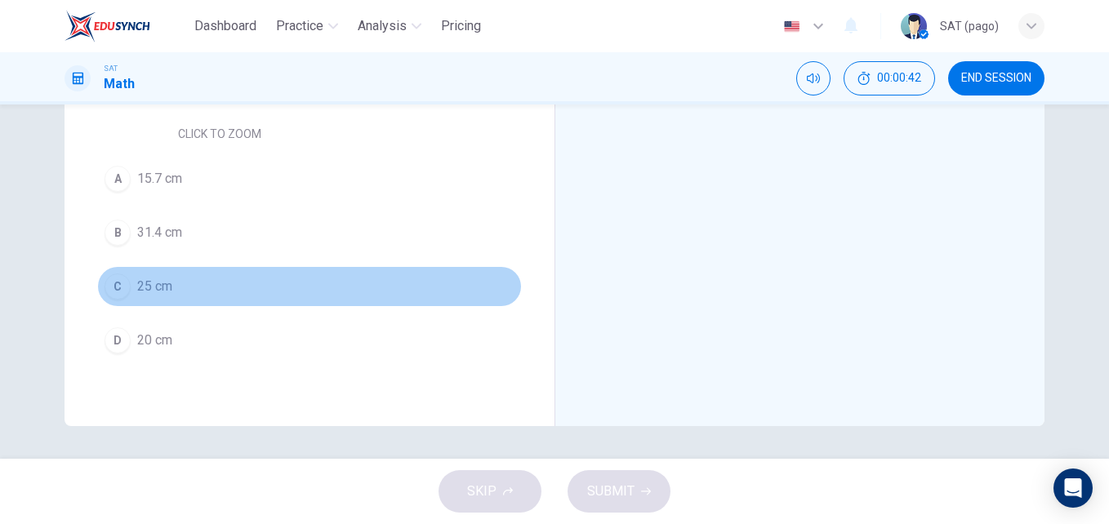
click at [185, 307] on button "C 25 cm" at bounding box center [309, 286] width 425 height 41
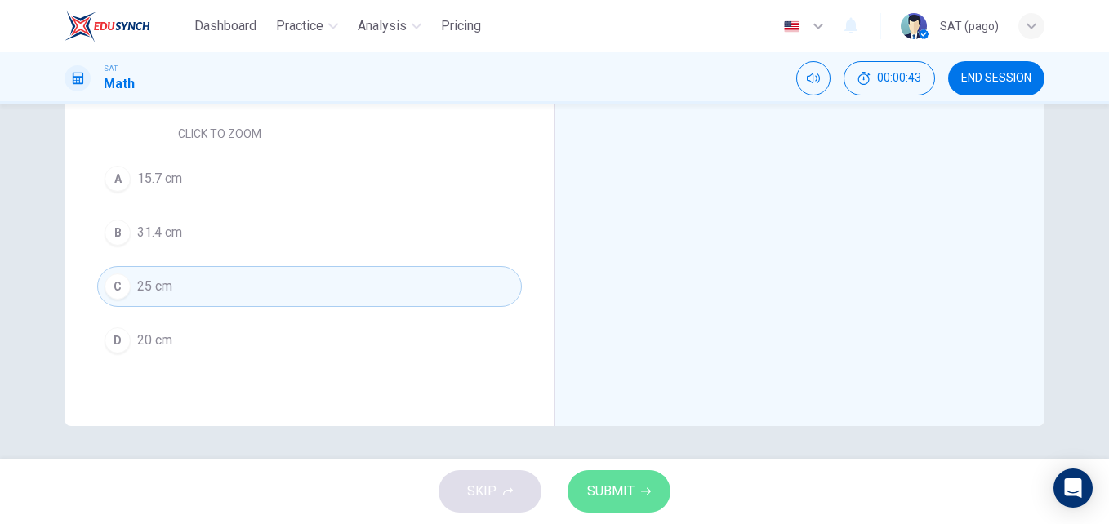
click at [622, 506] on button "SUBMIT" at bounding box center [619, 491] width 103 height 42
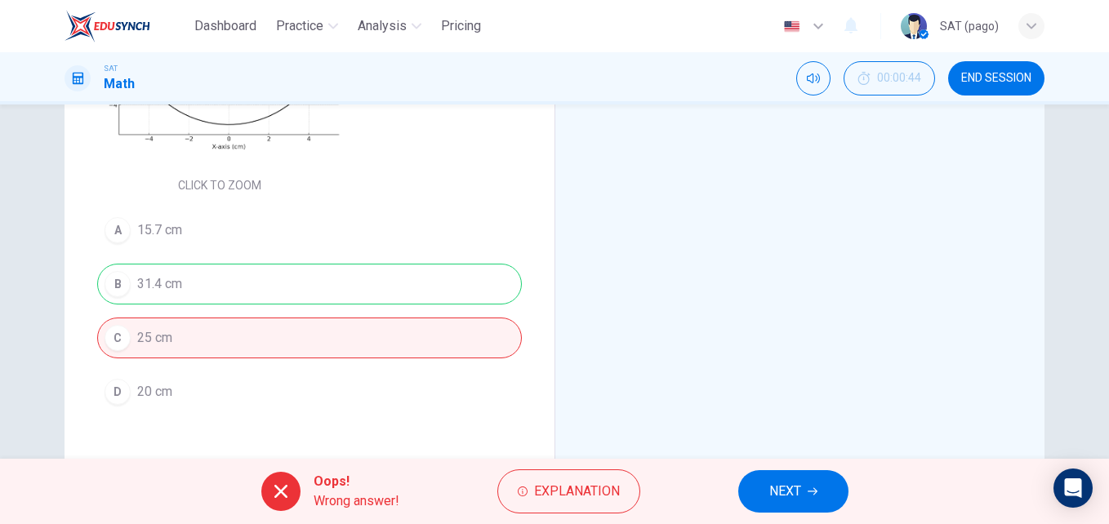
scroll to position [370, 0]
click at [794, 482] on span "NEXT" at bounding box center [785, 491] width 32 height 23
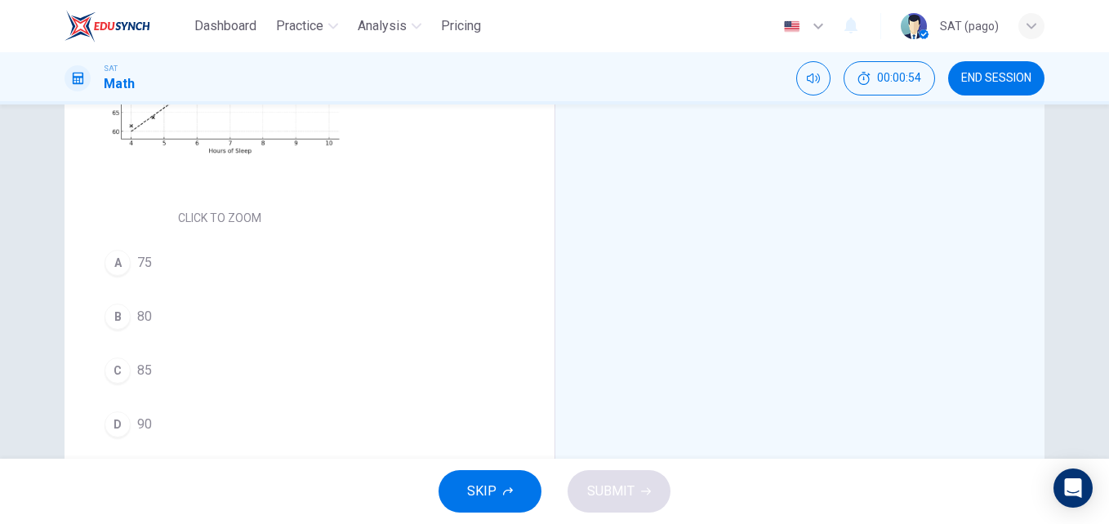
scroll to position [368, 0]
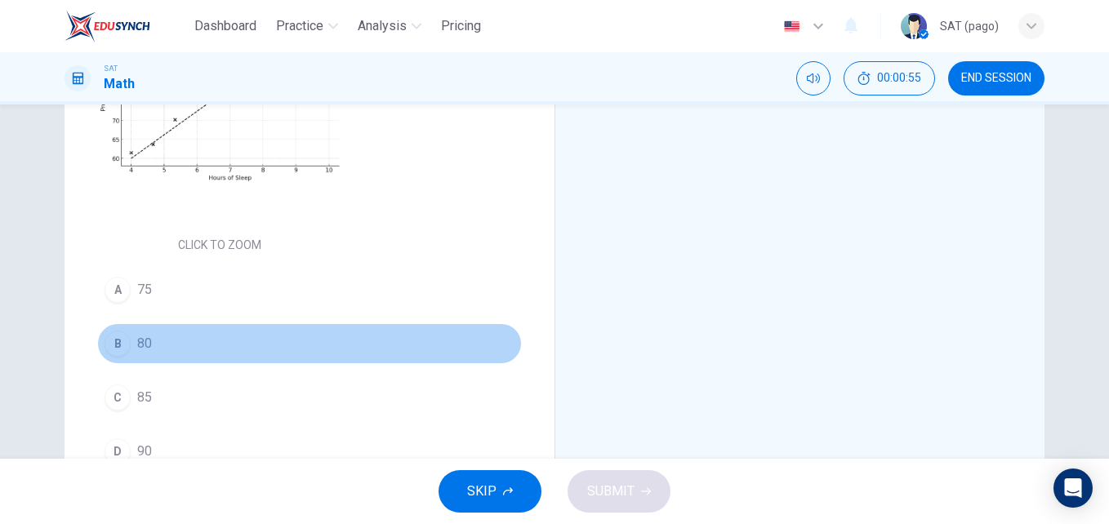
click at [141, 349] on span "80" at bounding box center [144, 344] width 15 height 20
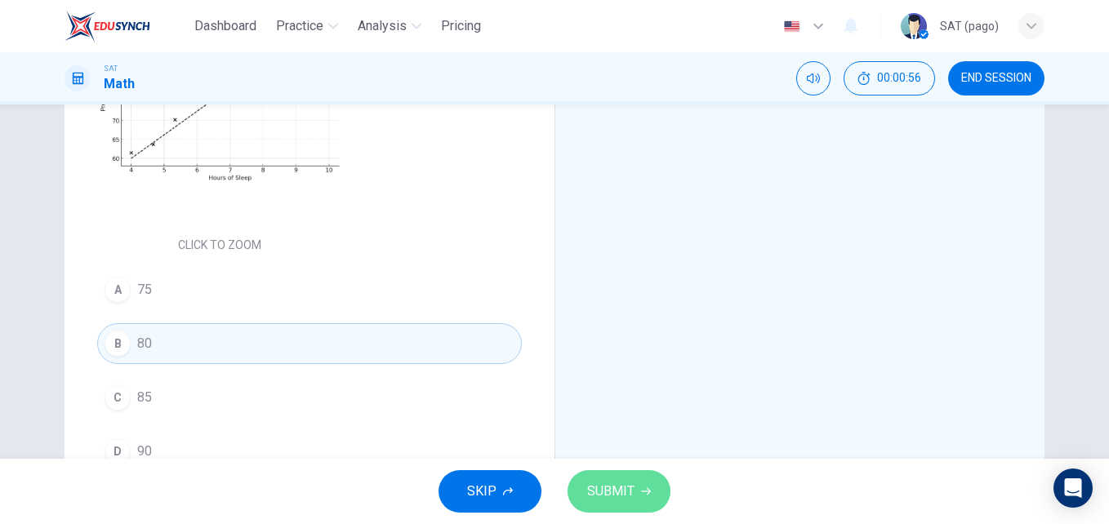
click at [631, 497] on span "SUBMIT" at bounding box center [610, 491] width 47 height 23
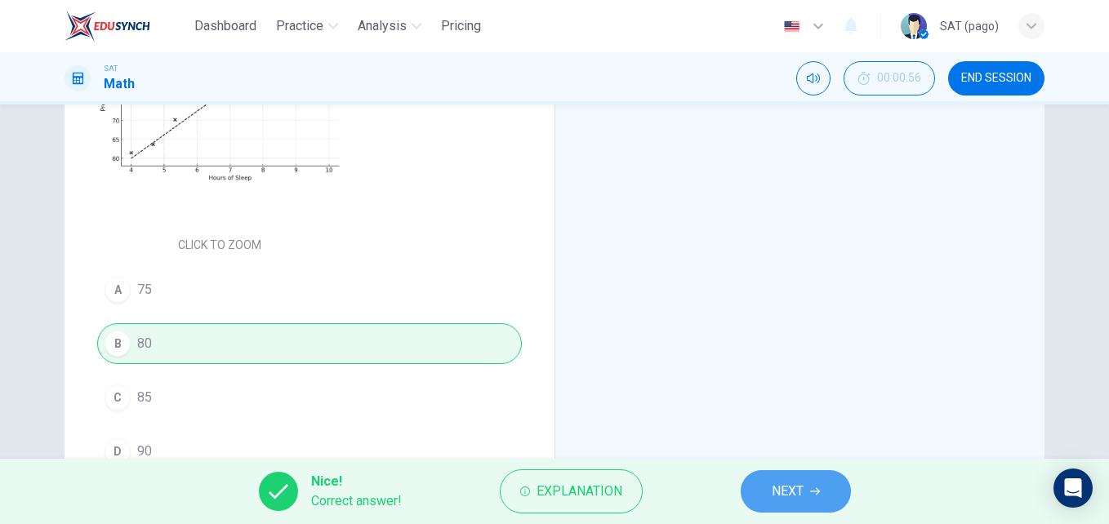
click at [786, 481] on span "NEXT" at bounding box center [788, 491] width 32 height 23
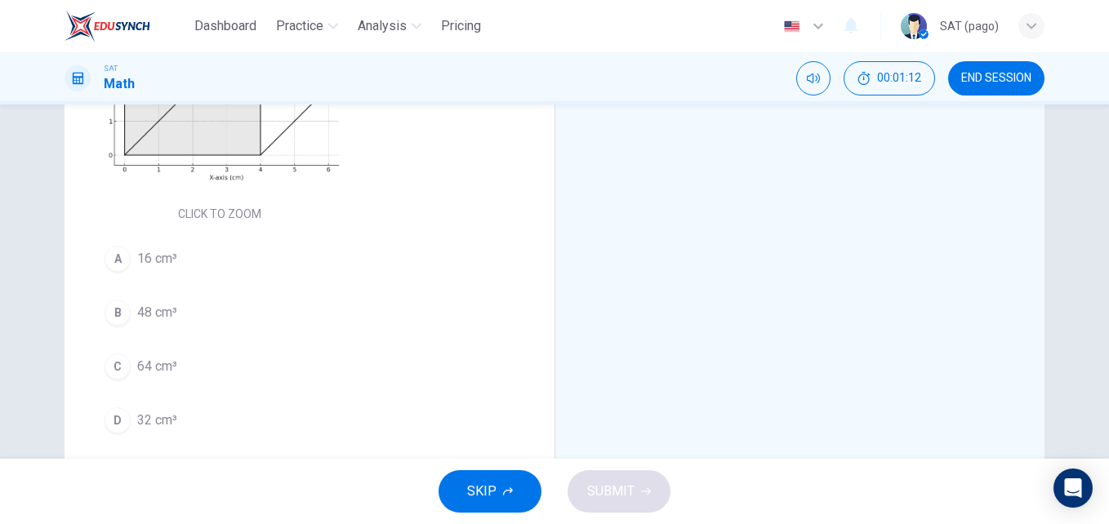
scroll to position [350, 0]
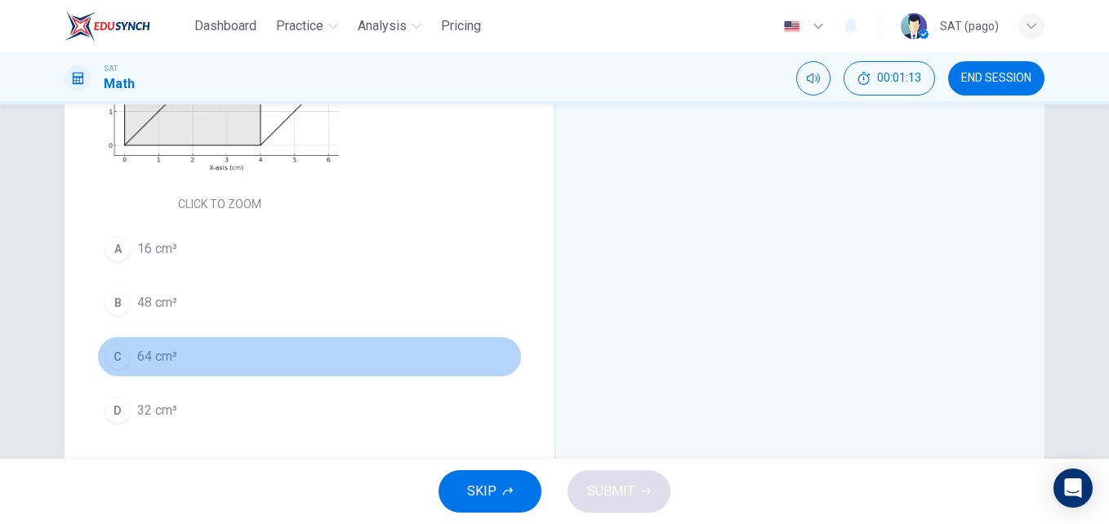
click at [140, 350] on span "64 cm³" at bounding box center [157, 357] width 40 height 20
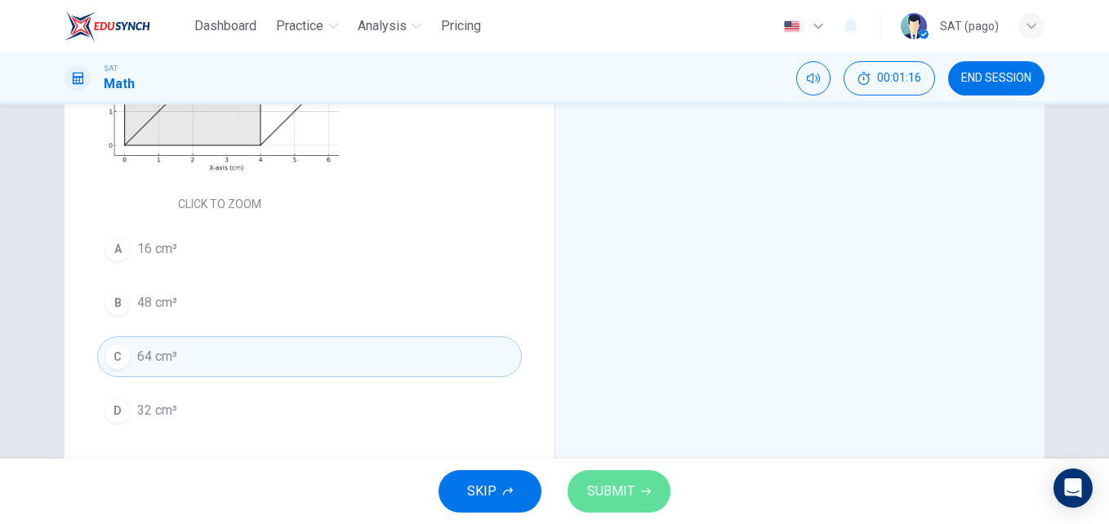
click at [629, 480] on span "SUBMIT" at bounding box center [610, 491] width 47 height 23
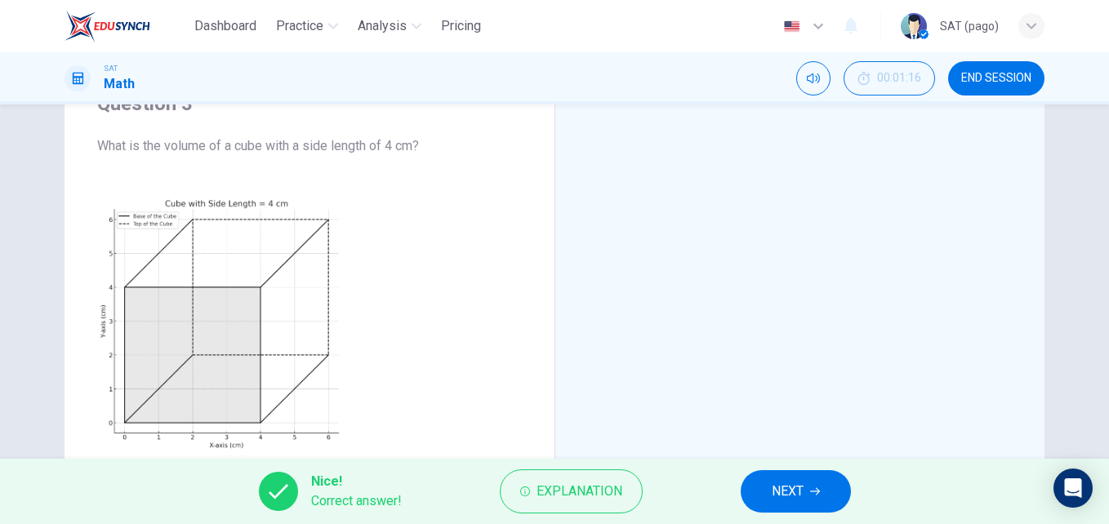
scroll to position [0, 0]
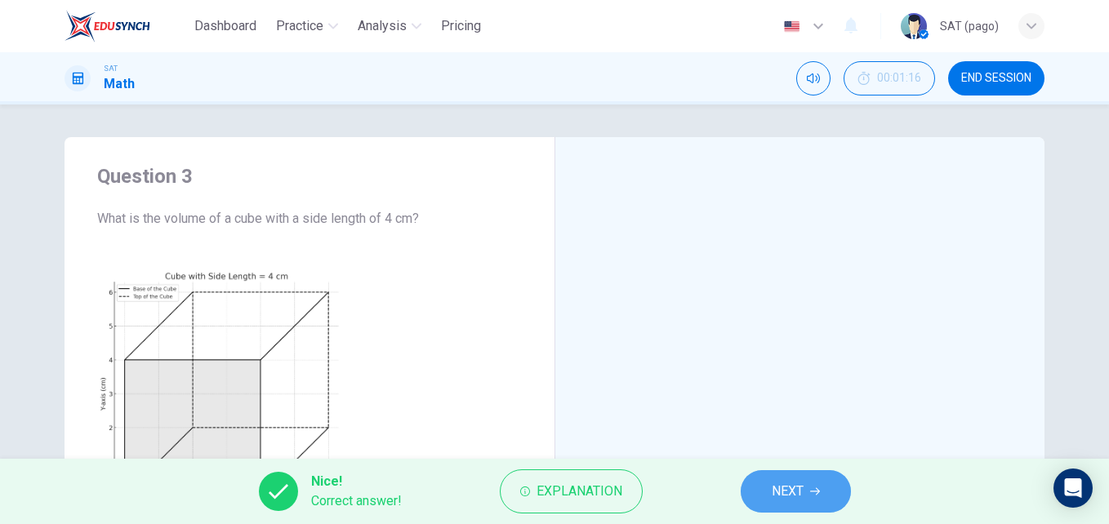
click at [776, 483] on span "NEXT" at bounding box center [788, 491] width 32 height 23
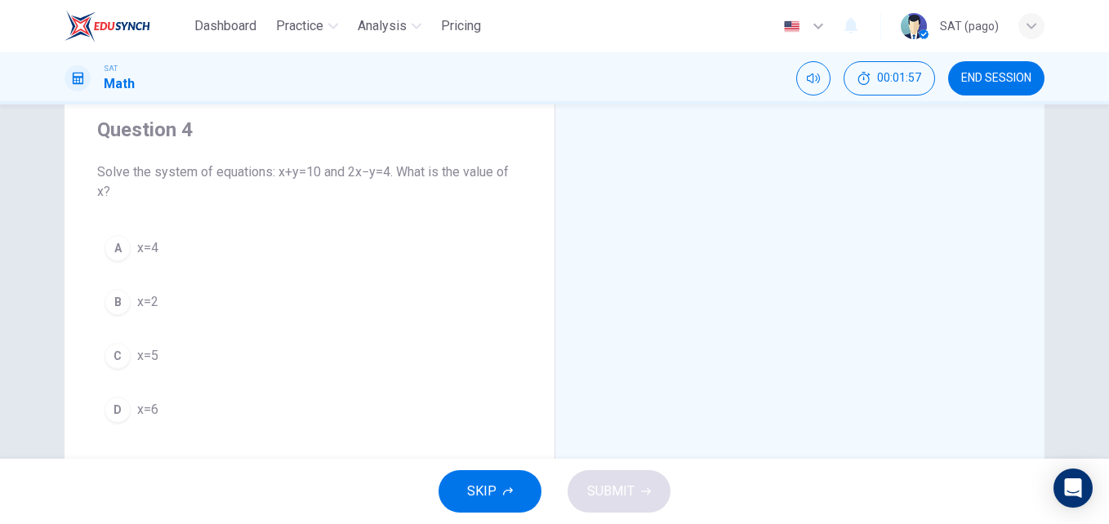
scroll to position [49, 0]
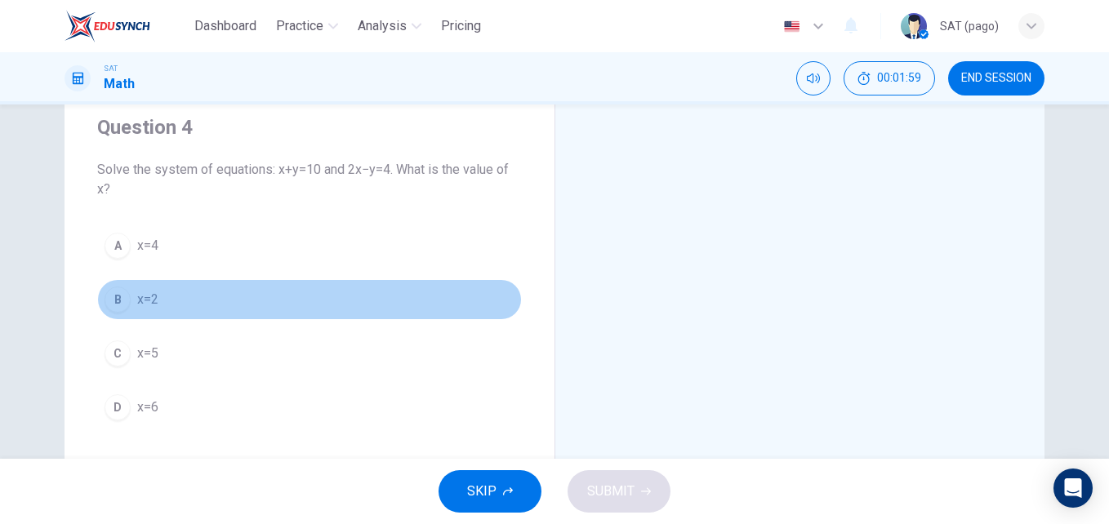
click at [250, 312] on button "B x=2" at bounding box center [309, 299] width 425 height 41
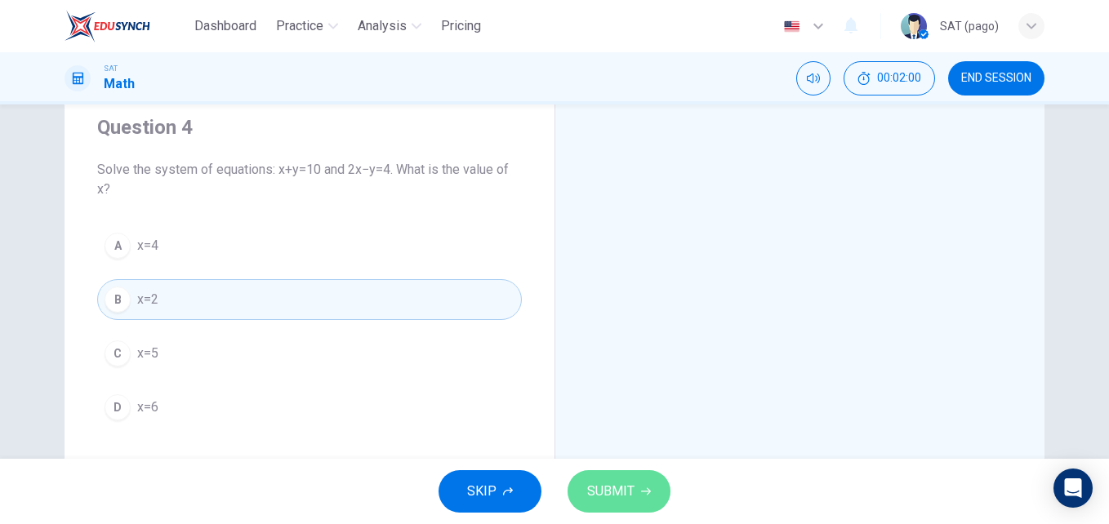
click at [613, 493] on span "SUBMIT" at bounding box center [610, 491] width 47 height 23
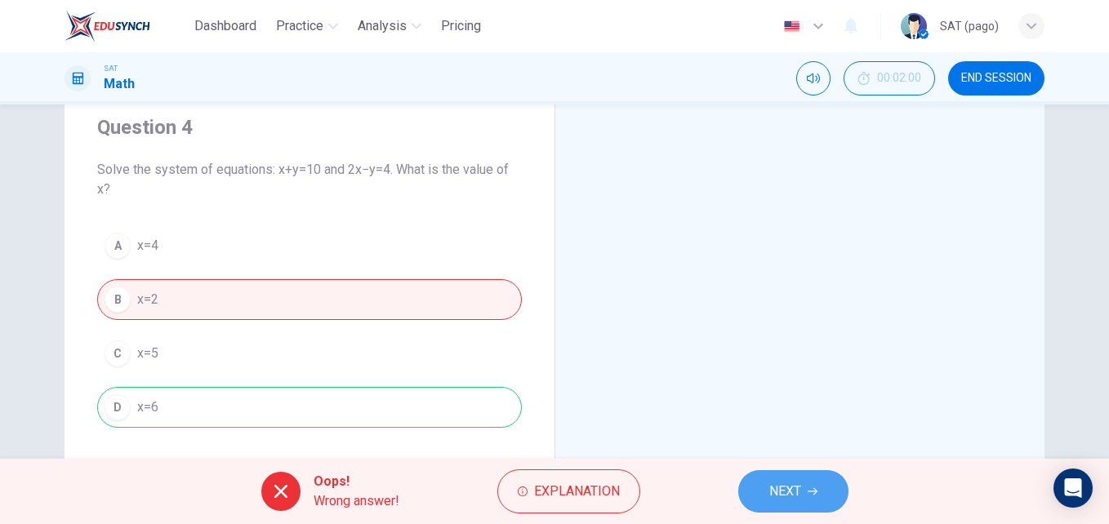
click at [817, 499] on button "NEXT" at bounding box center [793, 491] width 110 height 42
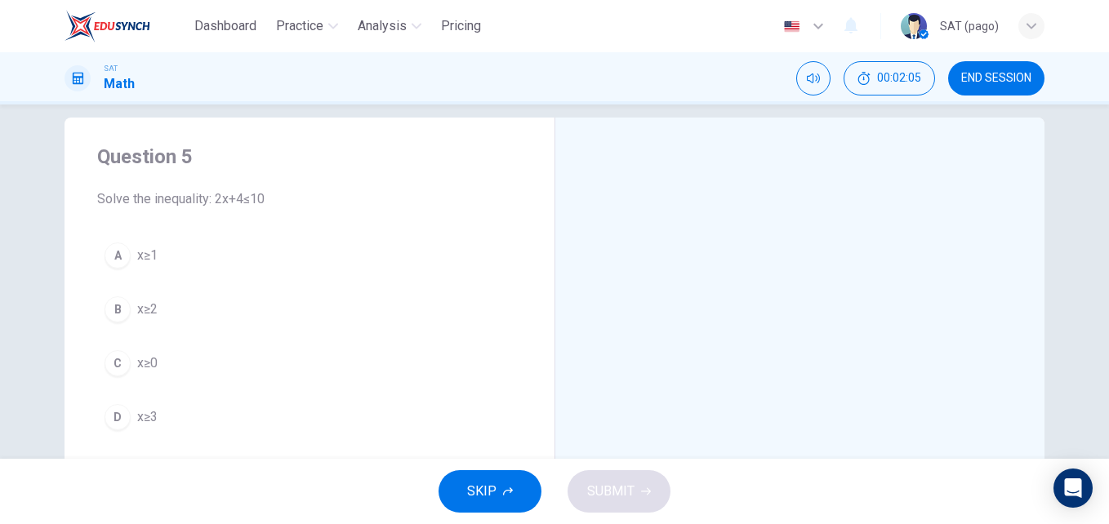
scroll to position [39, 0]
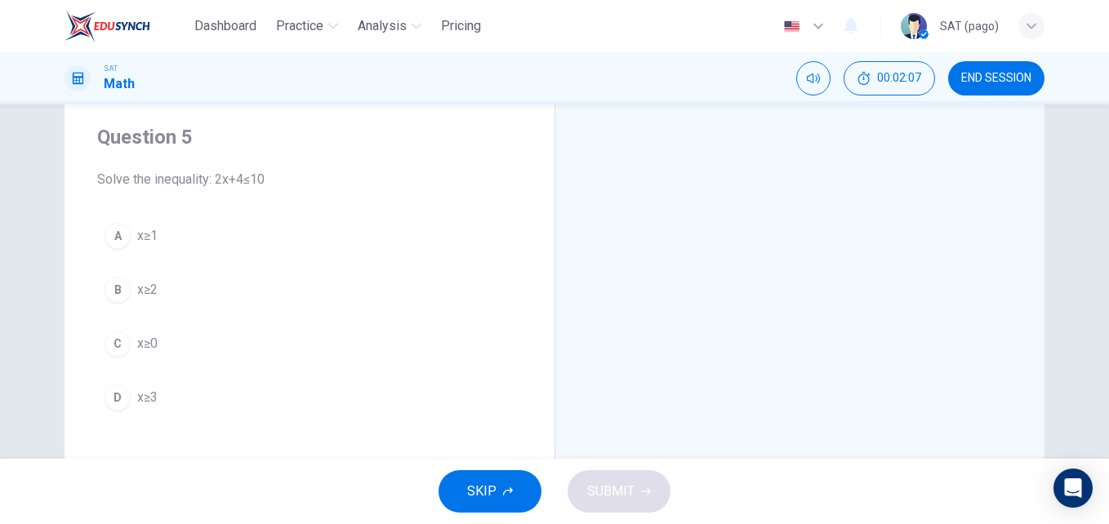
click at [149, 294] on span "x≥2" at bounding box center [147, 290] width 20 height 20
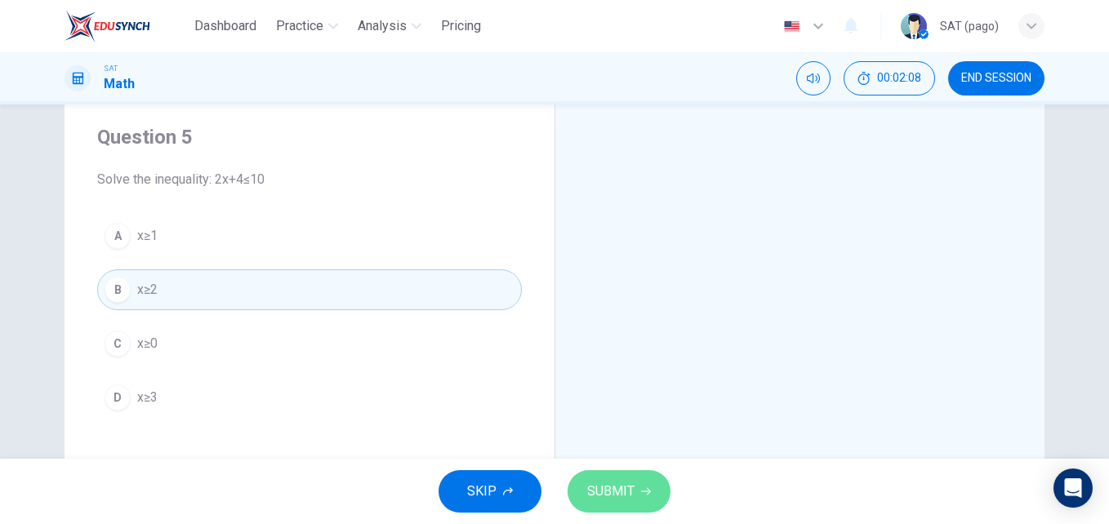
click at [596, 484] on span "SUBMIT" at bounding box center [610, 491] width 47 height 23
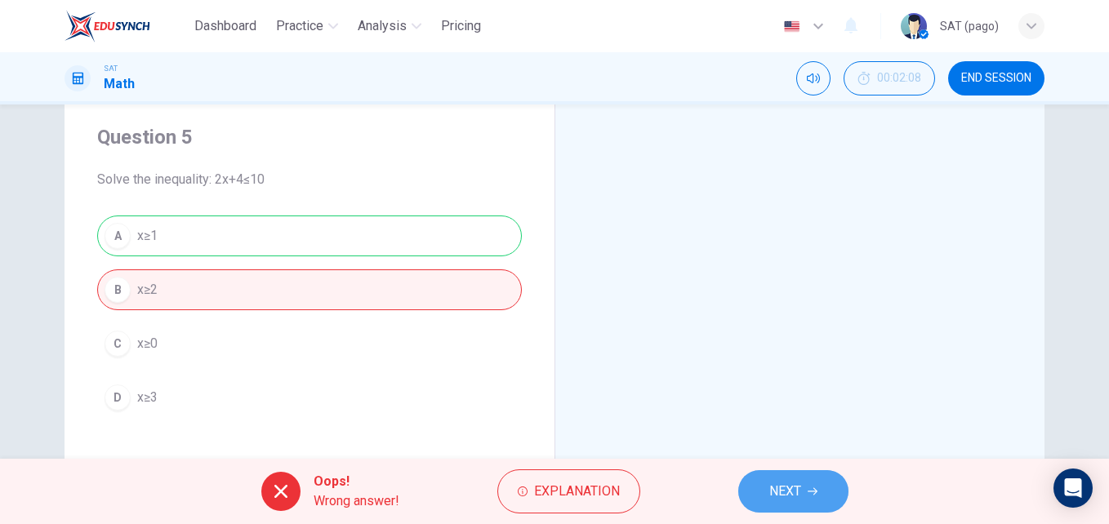
click at [776, 497] on span "NEXT" at bounding box center [785, 491] width 32 height 23
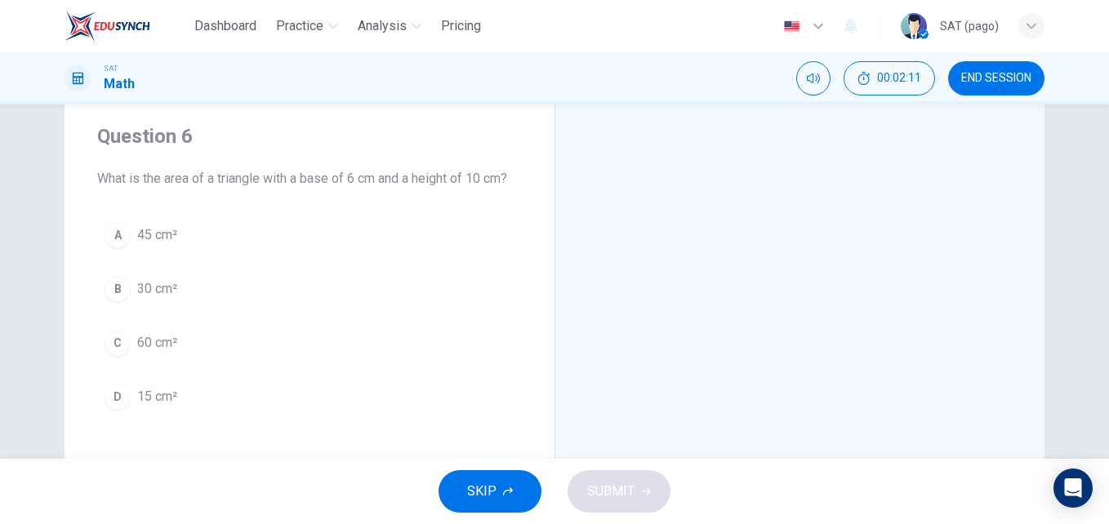
scroll to position [41, 0]
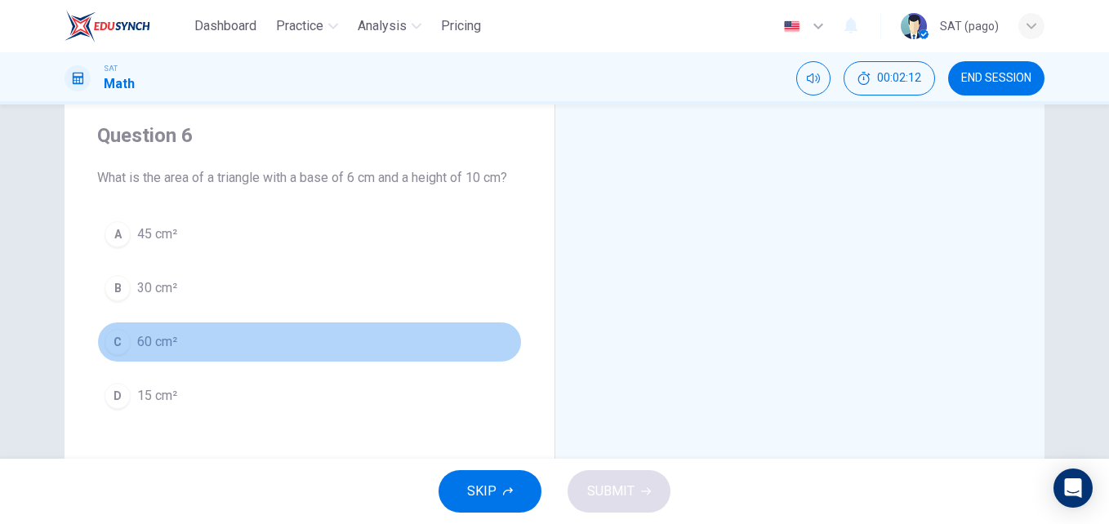
click at [252, 351] on button "C 60 cm²" at bounding box center [309, 342] width 425 height 41
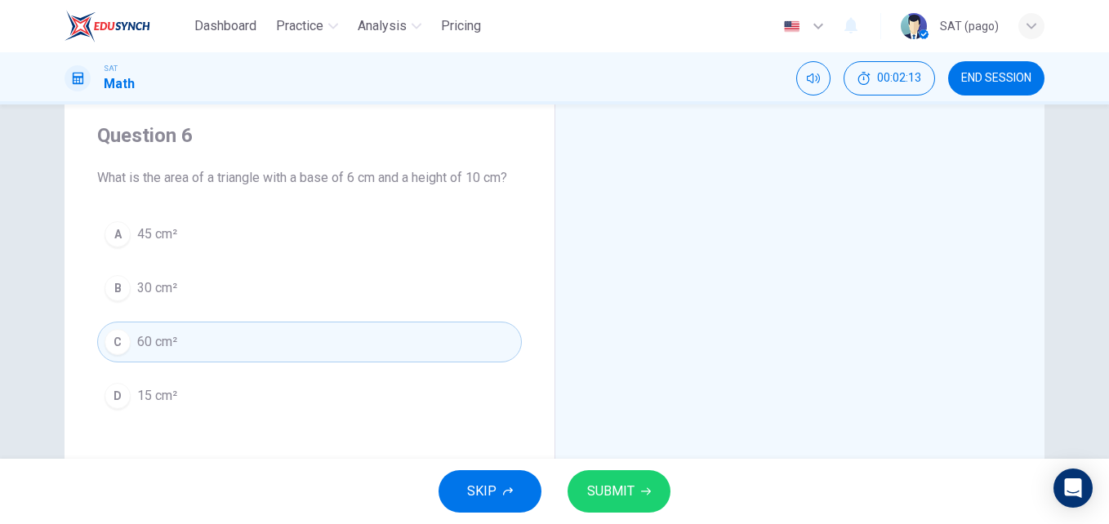
click at [629, 484] on span "SUBMIT" at bounding box center [610, 491] width 47 height 23
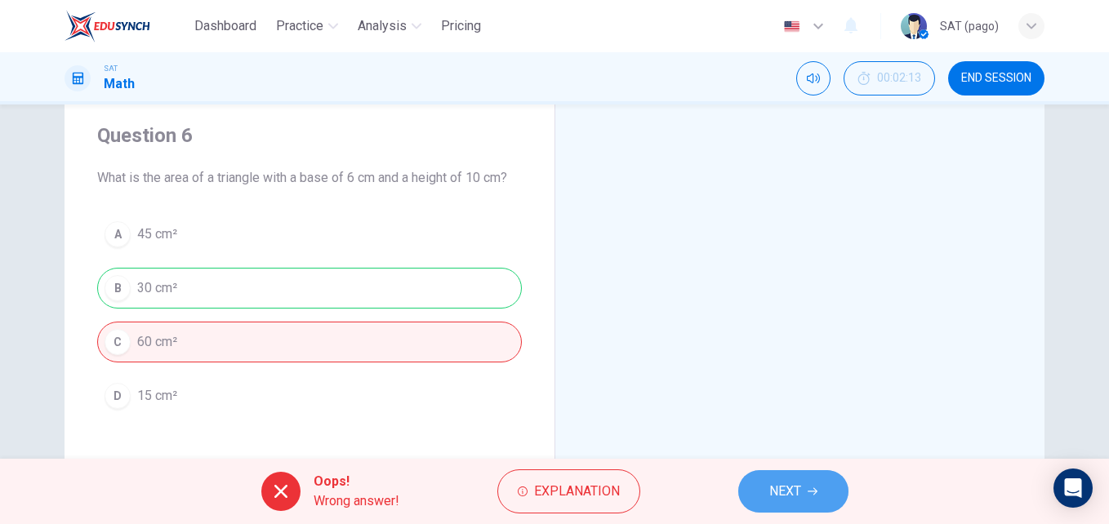
click at [751, 484] on button "NEXT" at bounding box center [793, 491] width 110 height 42
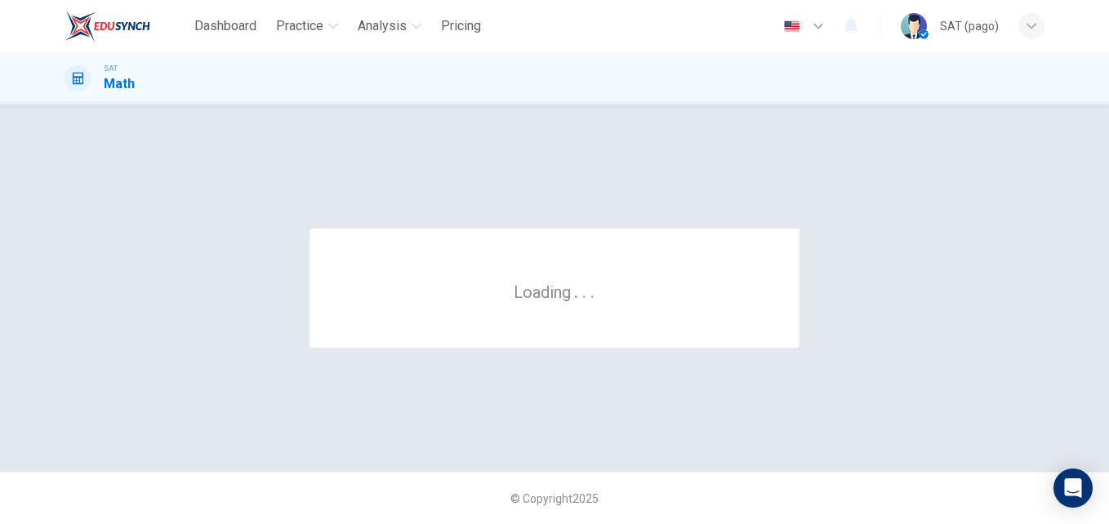
scroll to position [0, 0]
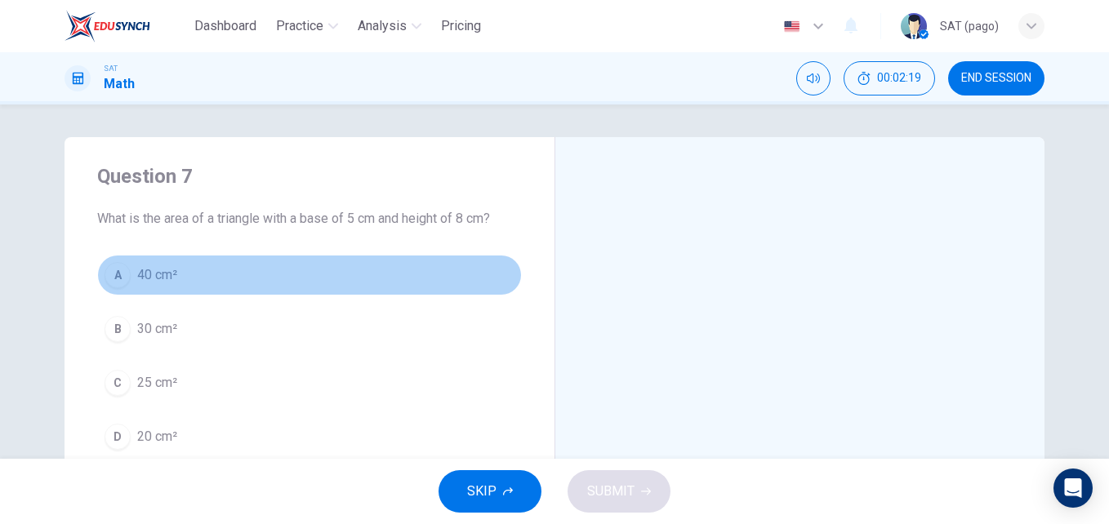
click at [239, 295] on button "A 40 cm²" at bounding box center [309, 275] width 425 height 41
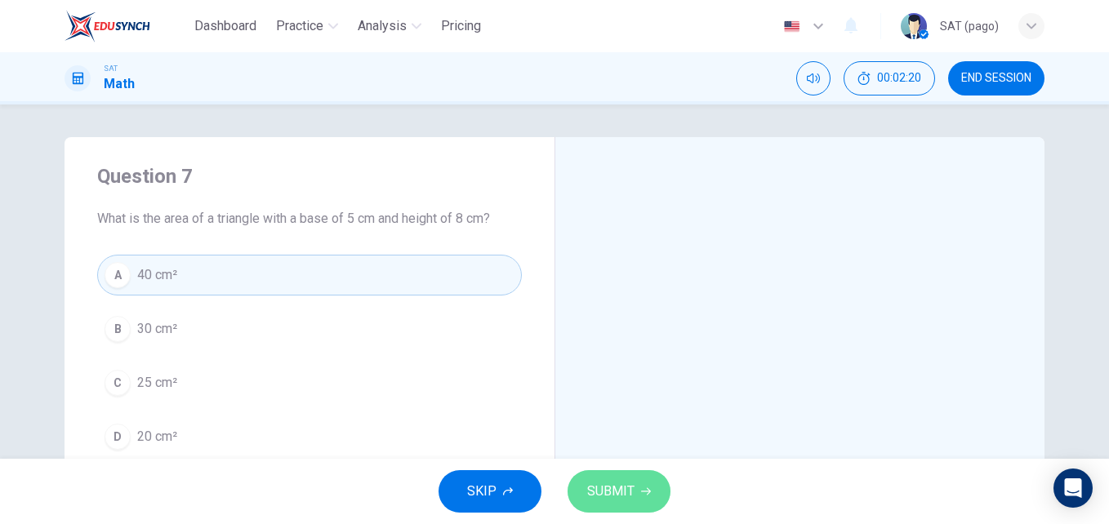
click at [651, 496] on button "SUBMIT" at bounding box center [619, 491] width 103 height 42
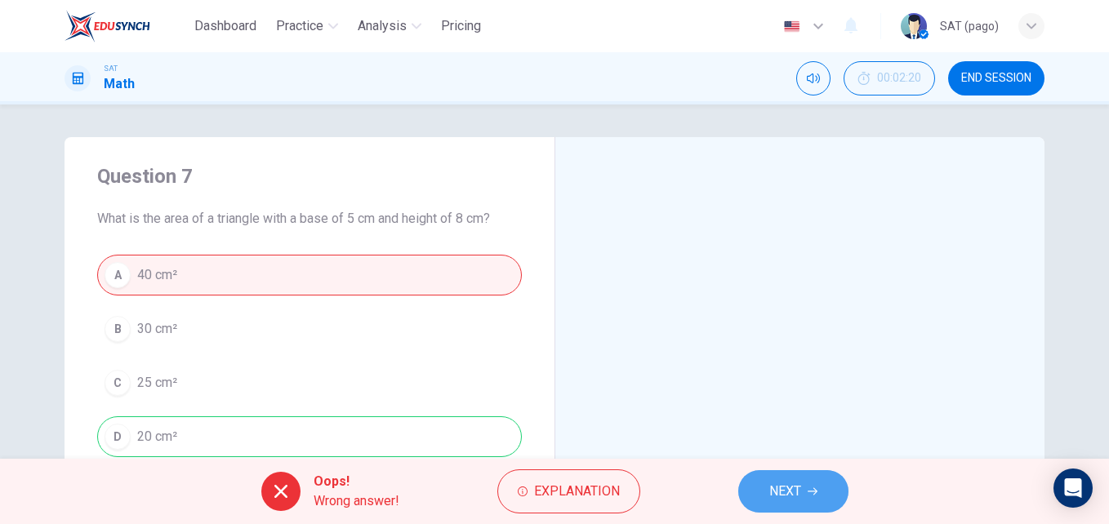
click at [794, 499] on span "NEXT" at bounding box center [785, 491] width 32 height 23
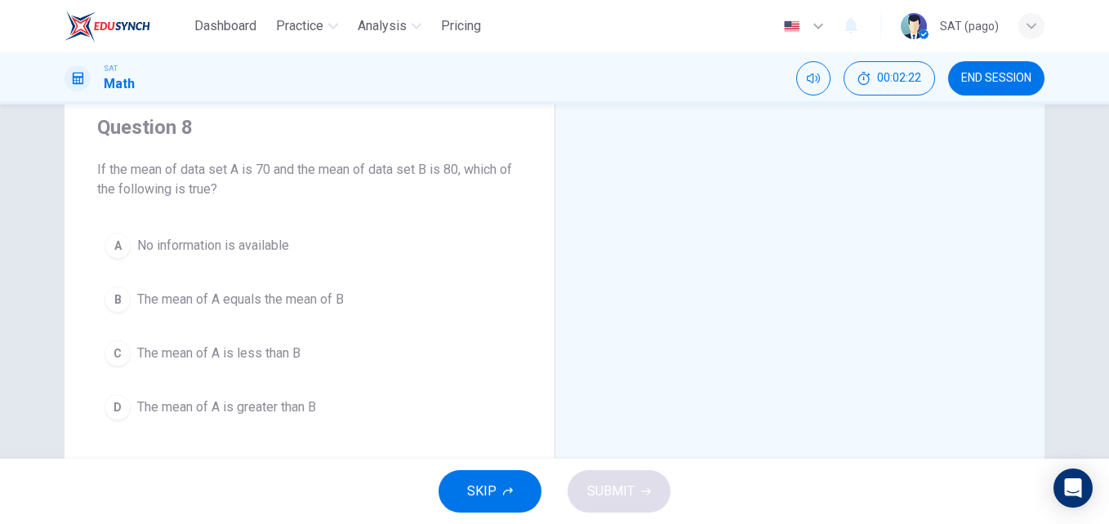
scroll to position [50, 0]
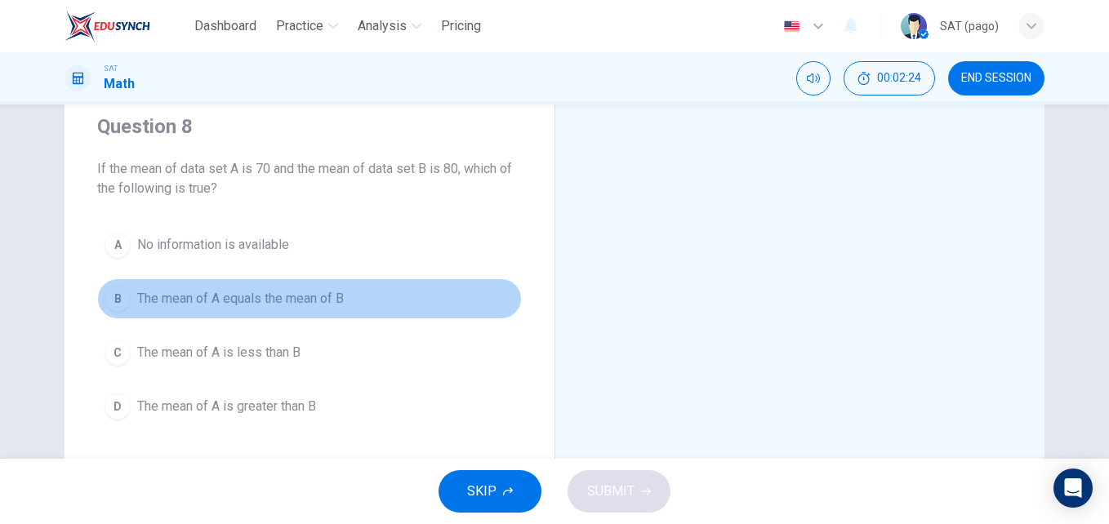
click at [329, 295] on span "The mean of A equals the mean of B" at bounding box center [240, 299] width 207 height 20
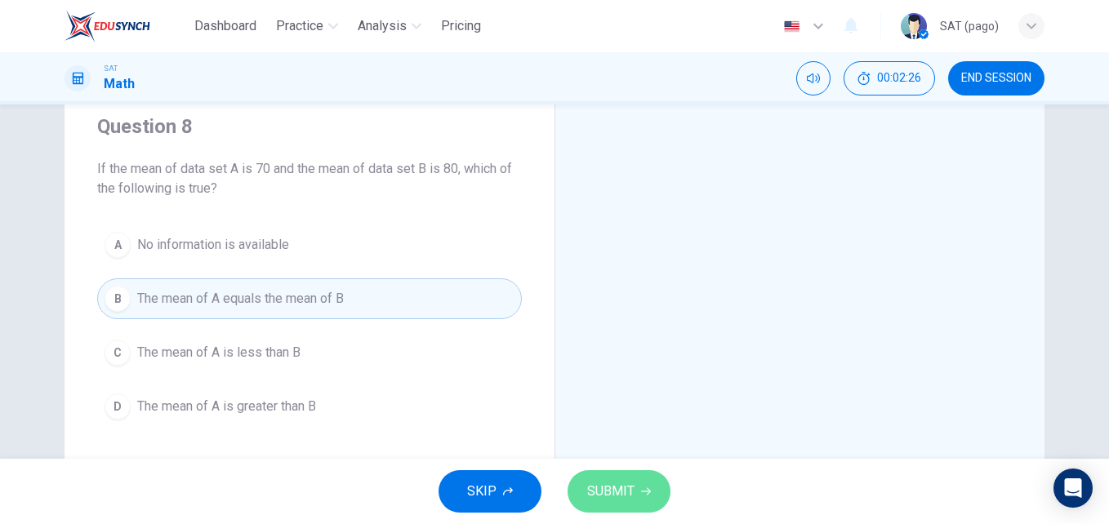
click at [635, 483] on button "SUBMIT" at bounding box center [619, 491] width 103 height 42
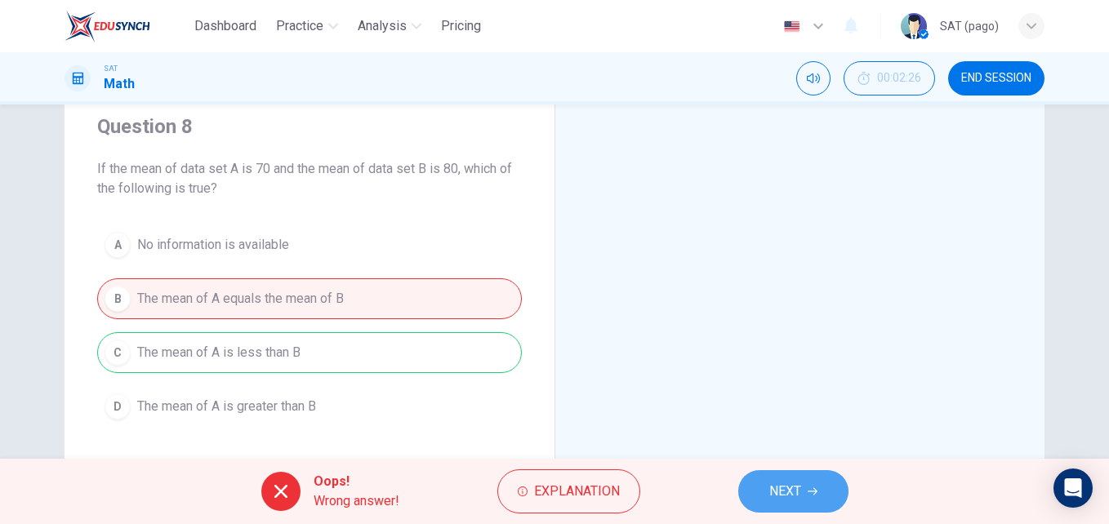
click at [784, 497] on span "NEXT" at bounding box center [785, 491] width 32 height 23
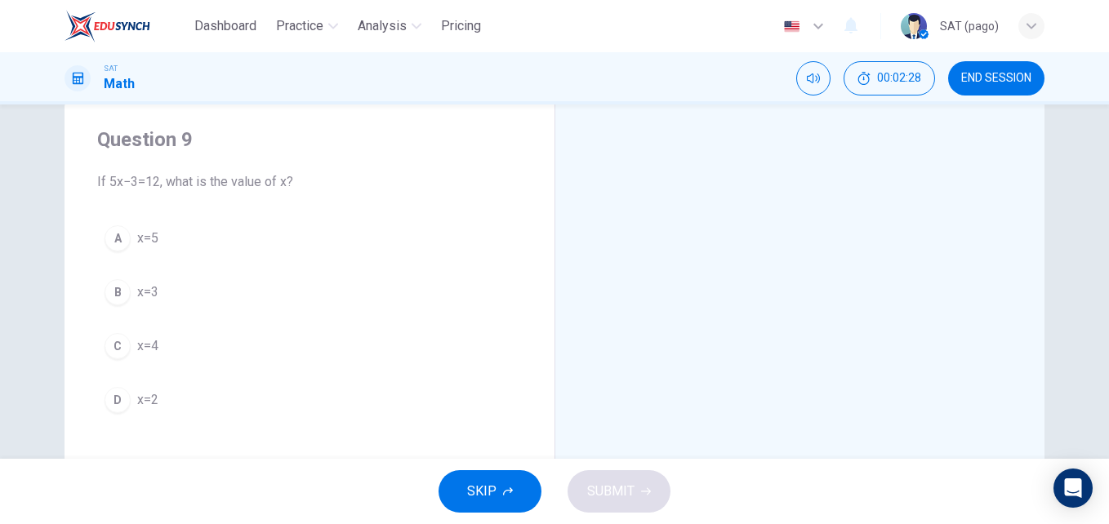
scroll to position [38, 0]
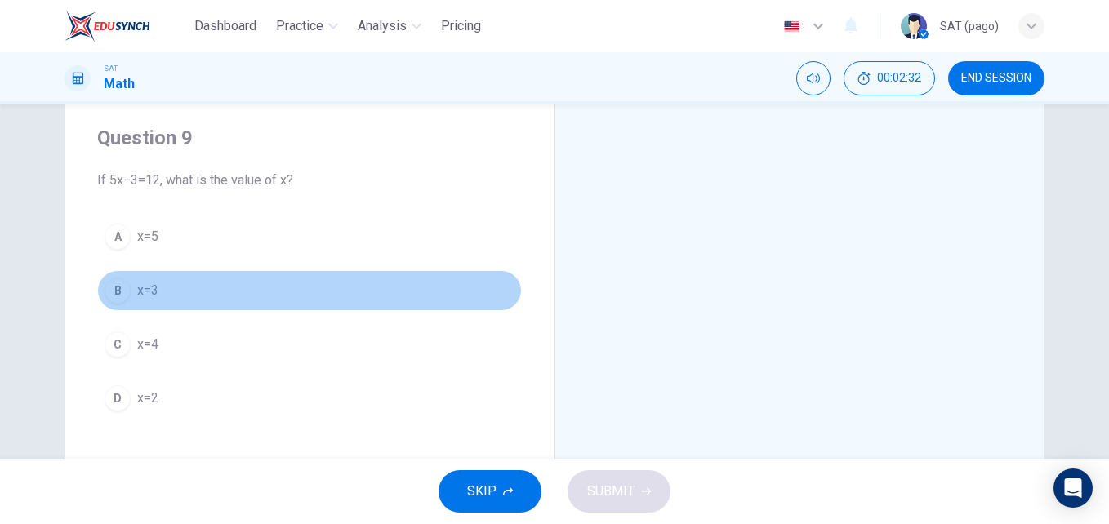
click at [130, 290] on button "B x=3" at bounding box center [309, 290] width 425 height 41
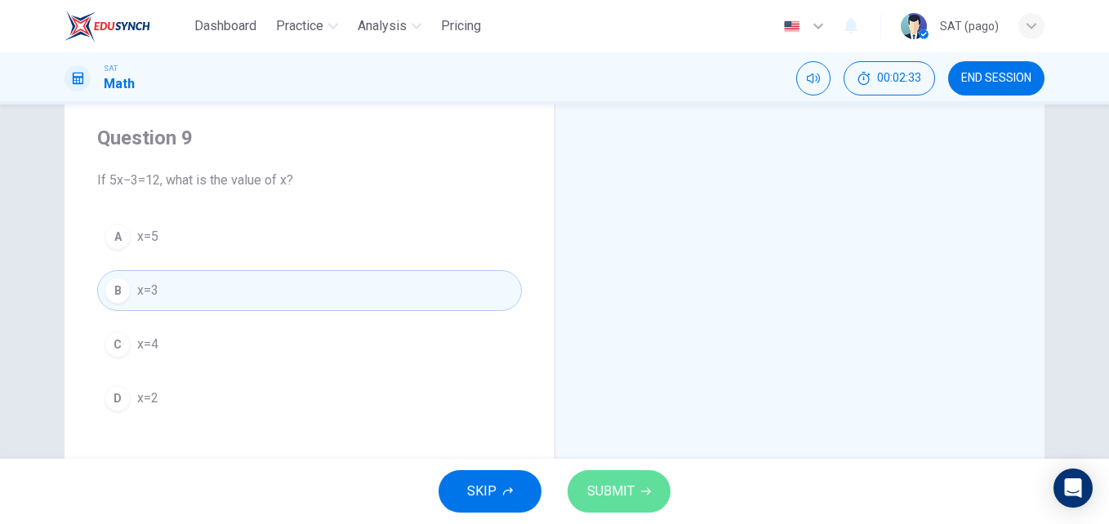
click at [620, 495] on span "SUBMIT" at bounding box center [610, 491] width 47 height 23
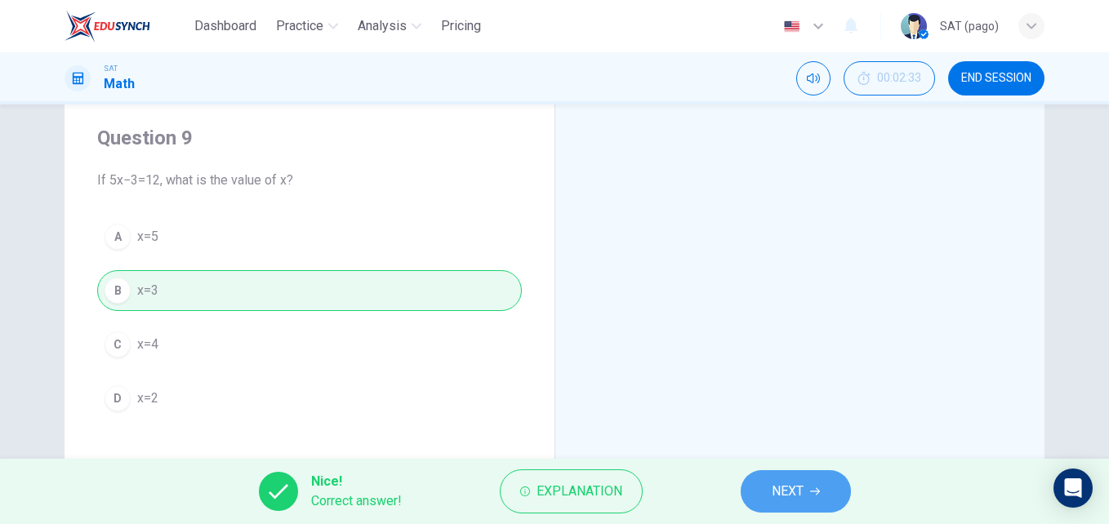
click at [809, 496] on button "NEXT" at bounding box center [796, 491] width 110 height 42
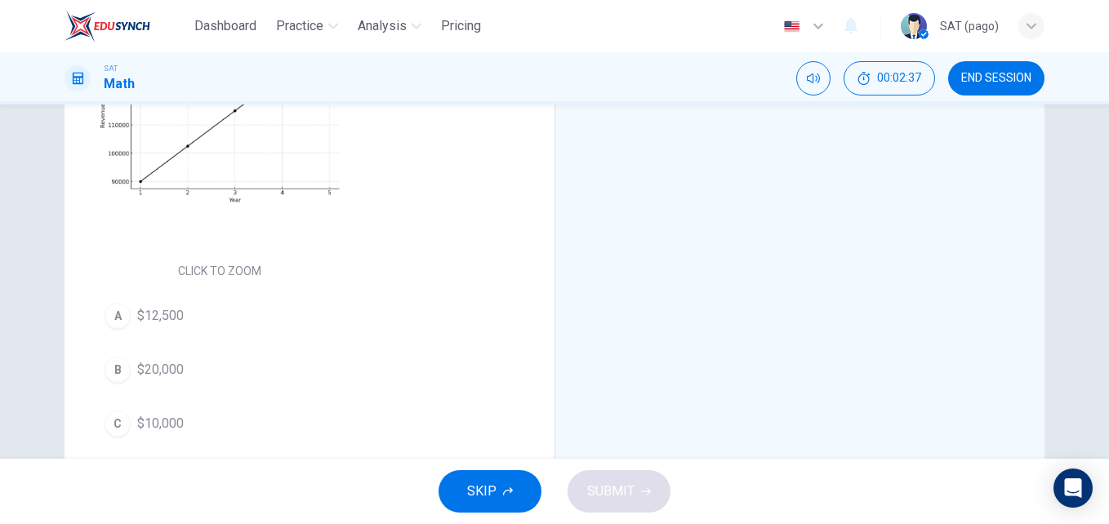
scroll to position [304, 0]
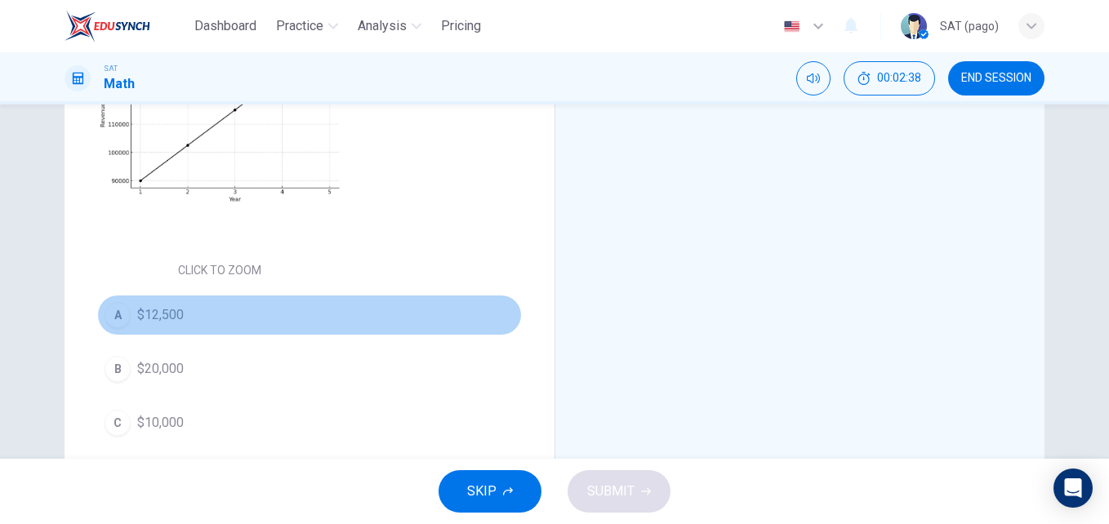
click at [290, 317] on button "A $12,500" at bounding box center [309, 315] width 425 height 41
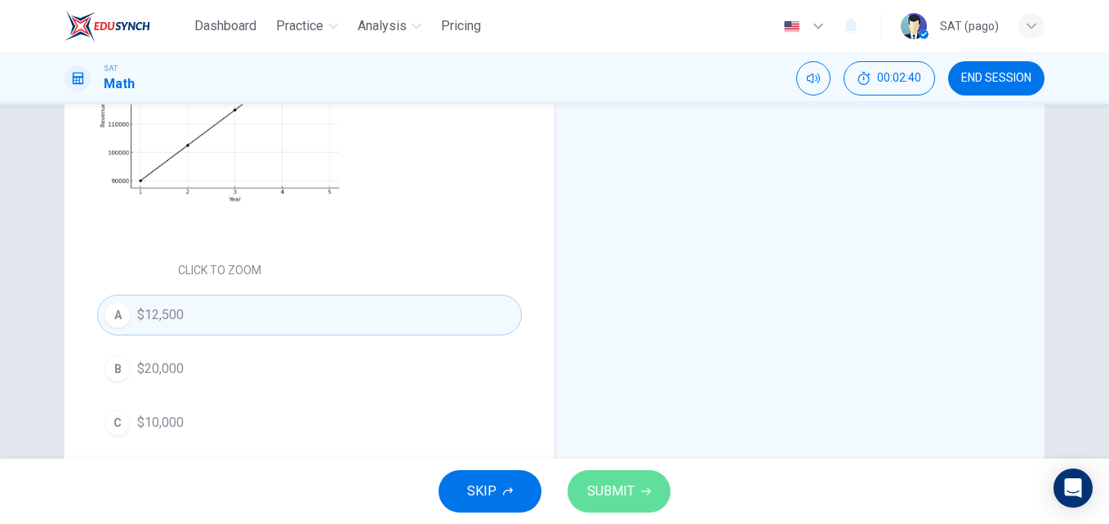
click at [617, 491] on span "SUBMIT" at bounding box center [610, 491] width 47 height 23
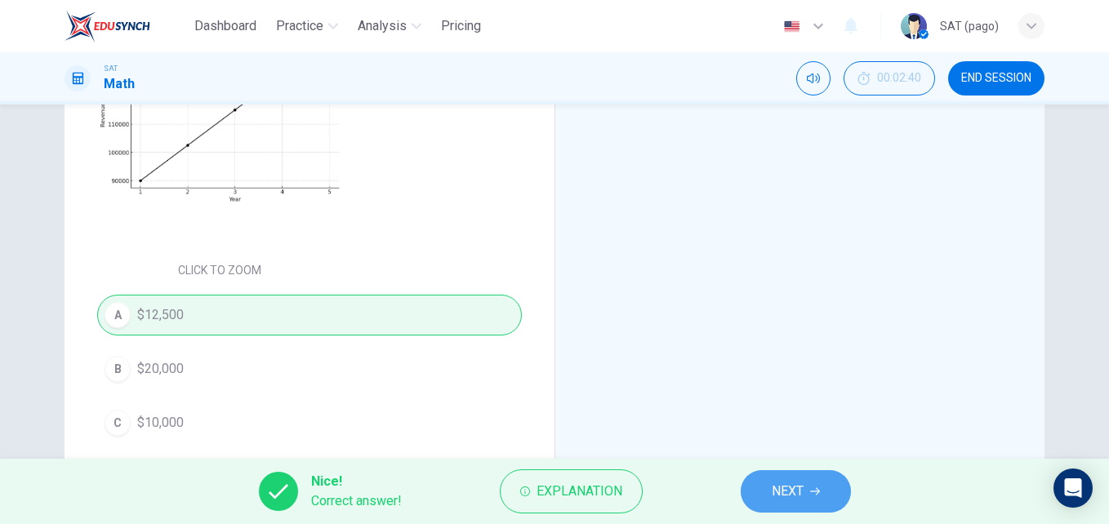
click at [805, 488] on button "NEXT" at bounding box center [796, 491] width 110 height 42
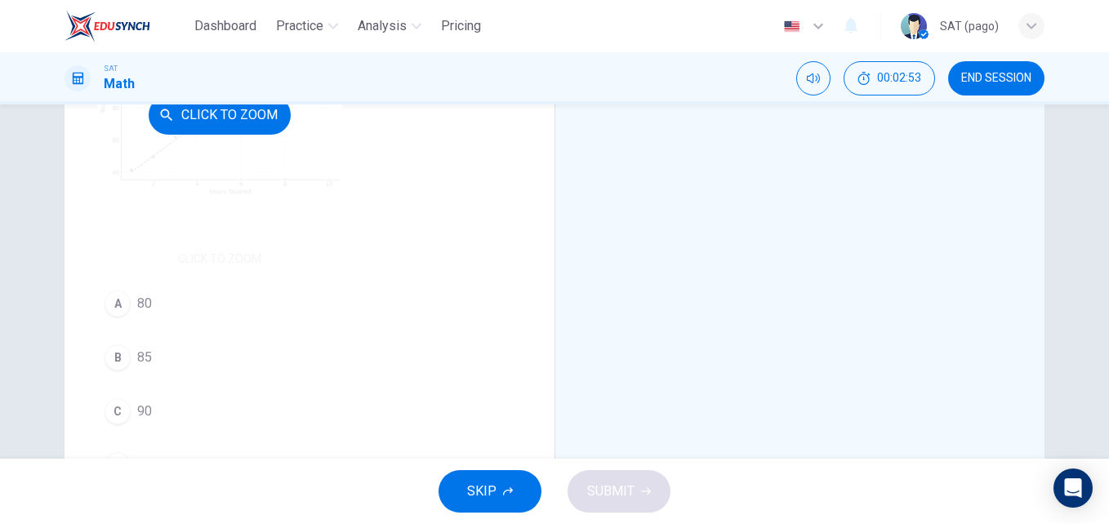
scroll to position [421, 0]
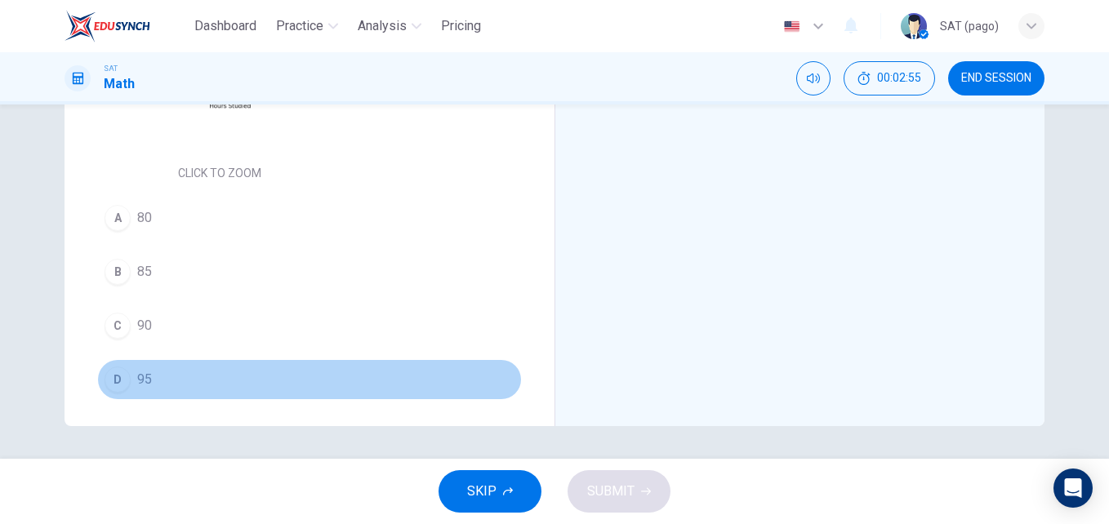
click at [145, 382] on span "95" at bounding box center [144, 380] width 15 height 20
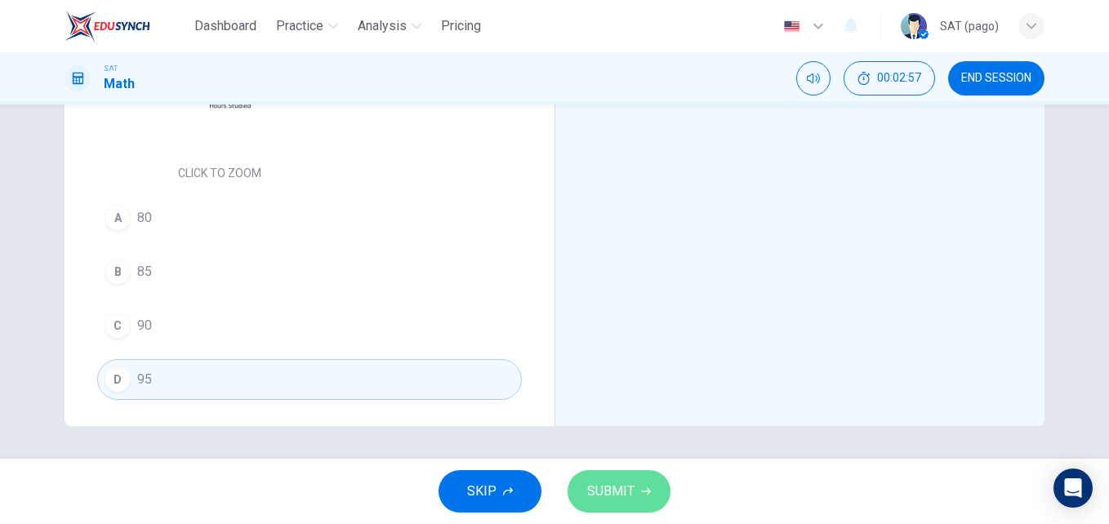
click at [617, 495] on span "SUBMIT" at bounding box center [610, 491] width 47 height 23
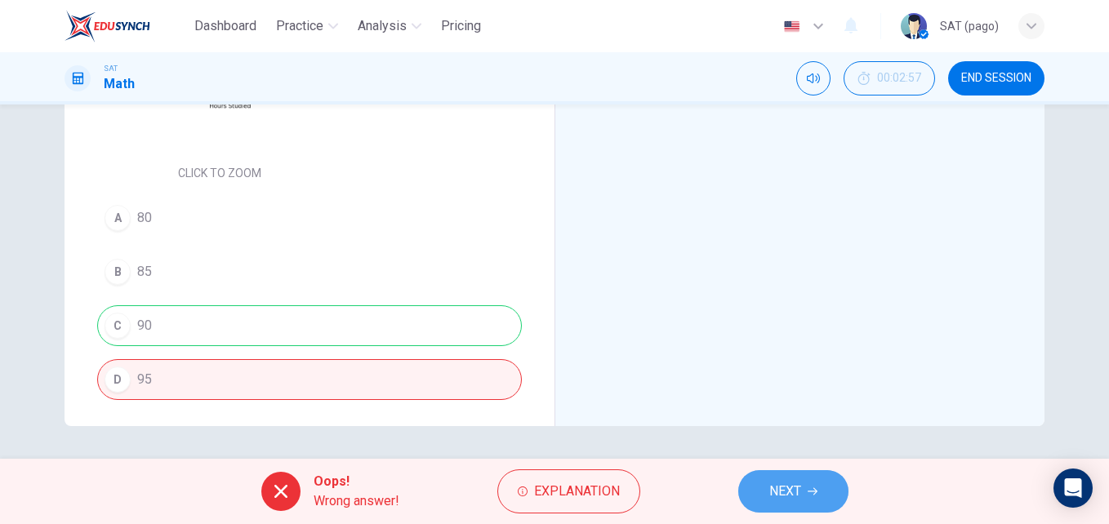
click at [799, 493] on span "NEXT" at bounding box center [785, 491] width 32 height 23
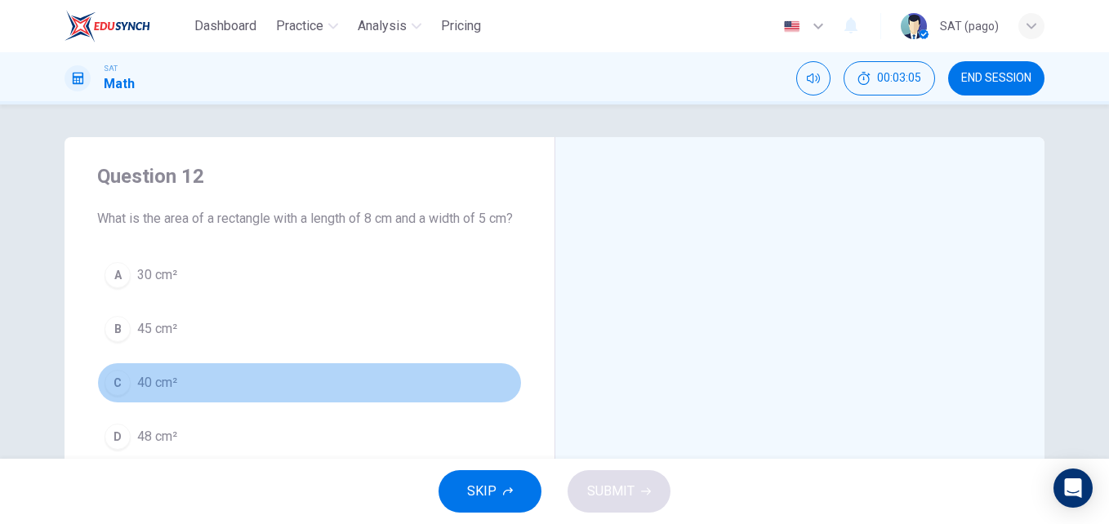
click at [213, 399] on button "C 40 cm²" at bounding box center [309, 383] width 425 height 41
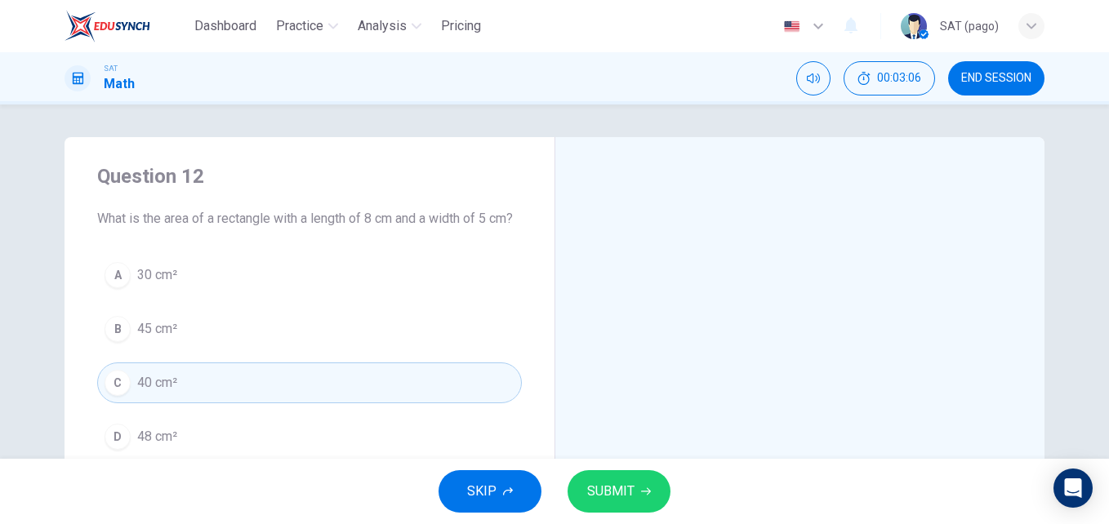
click at [652, 504] on button "SUBMIT" at bounding box center [619, 491] width 103 height 42
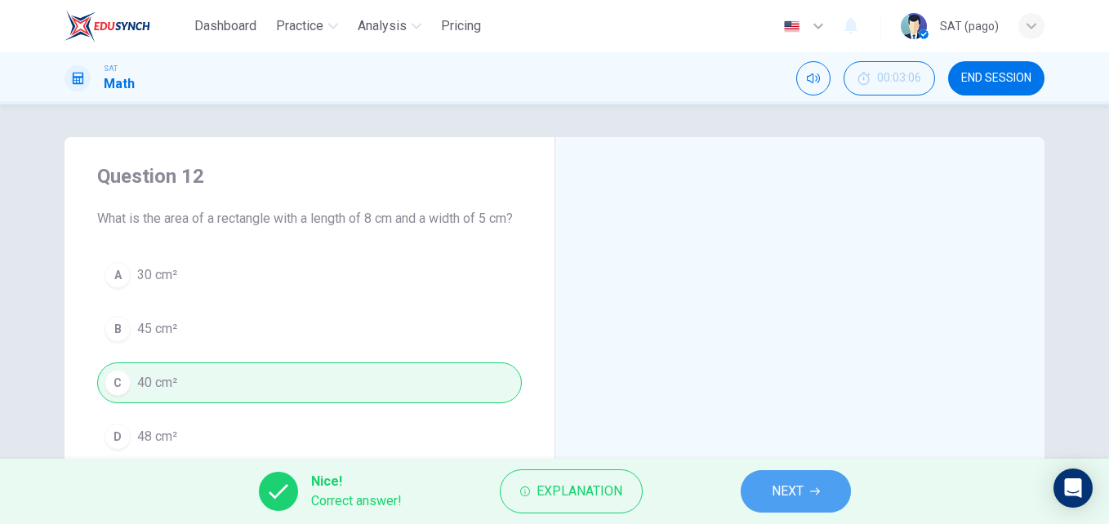
click at [769, 480] on button "NEXT" at bounding box center [796, 491] width 110 height 42
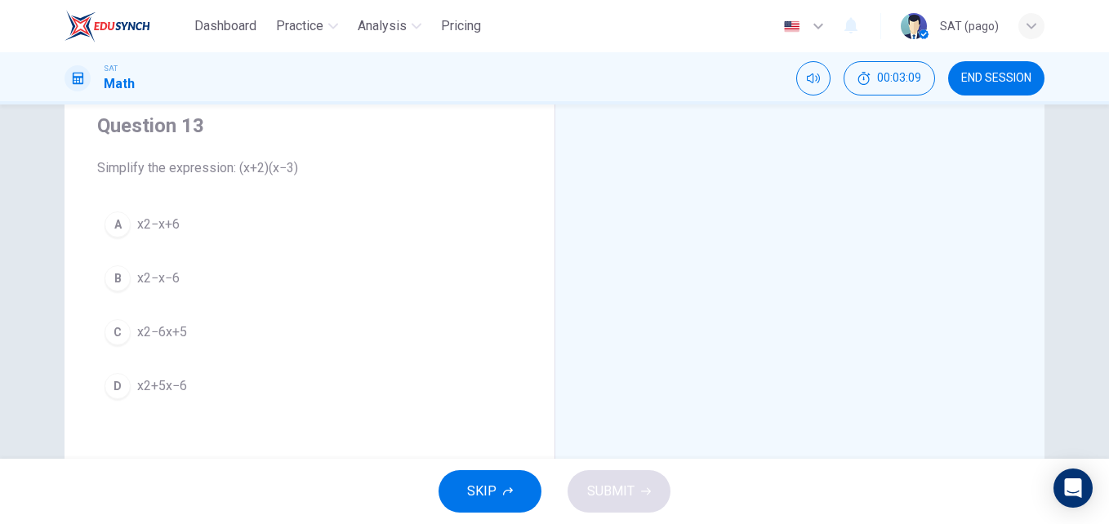
scroll to position [50, 0]
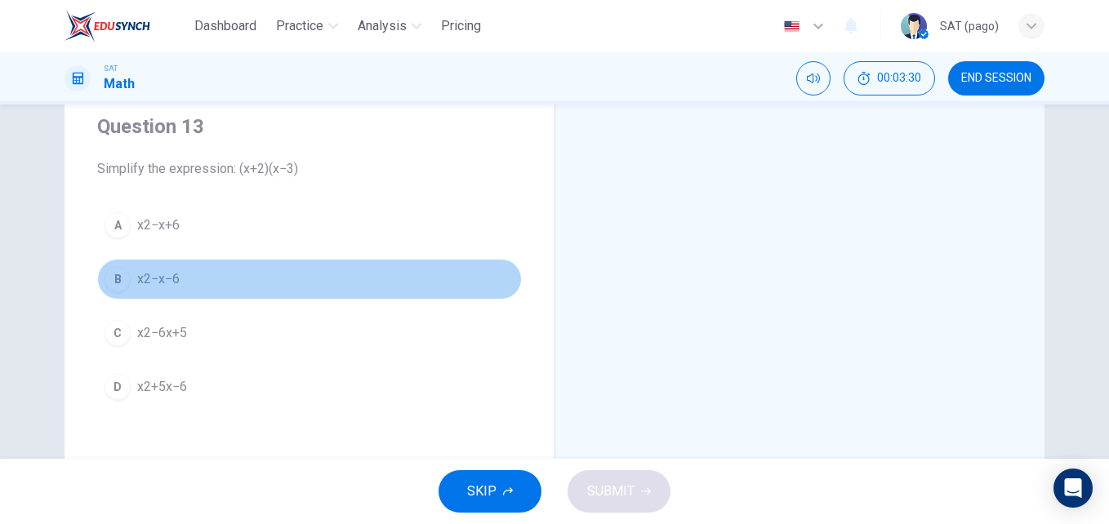
click at [173, 288] on span "x2−x−6" at bounding box center [158, 280] width 42 height 20
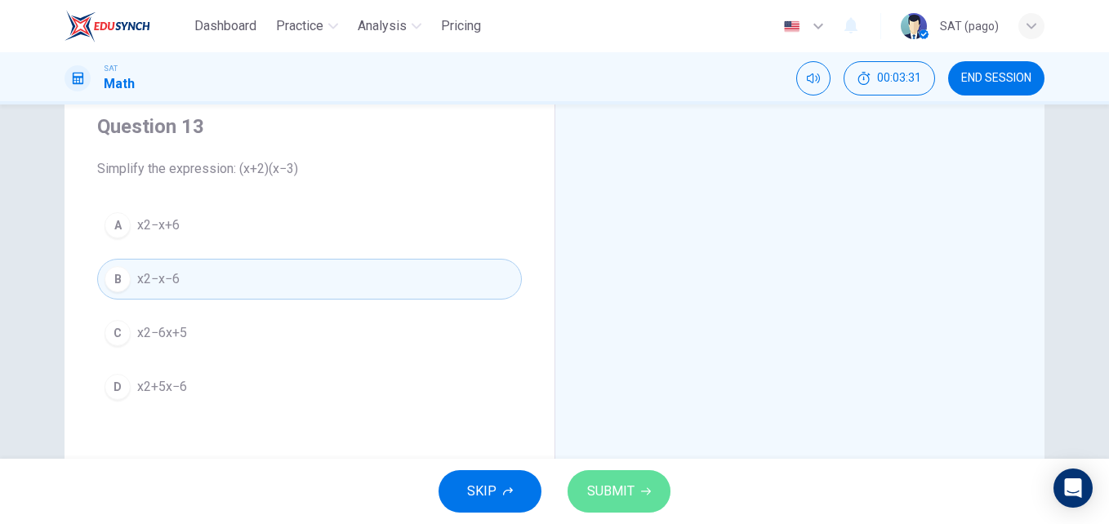
click at [605, 485] on span "SUBMIT" at bounding box center [610, 491] width 47 height 23
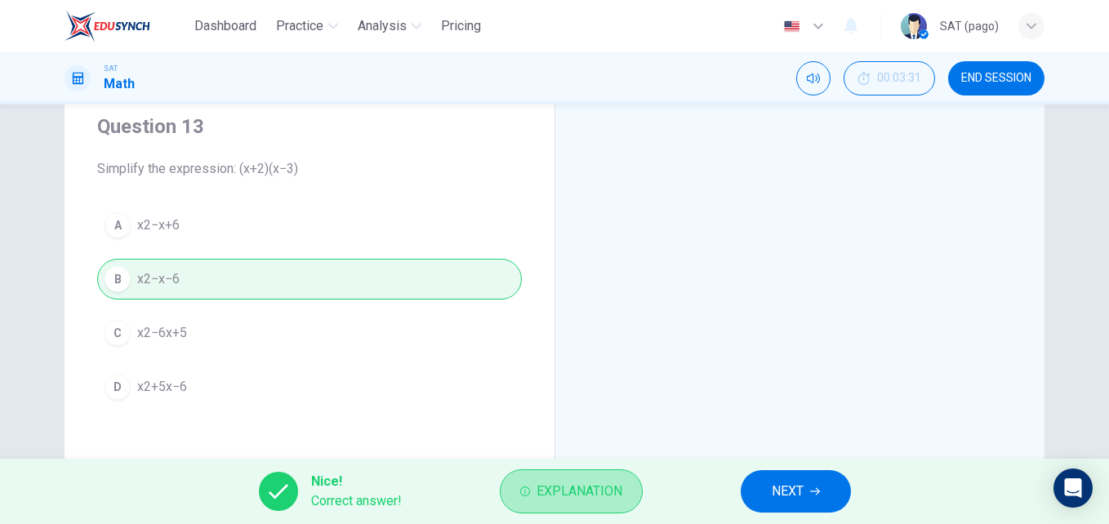
click at [605, 485] on span "Explanation" at bounding box center [580, 491] width 86 height 23
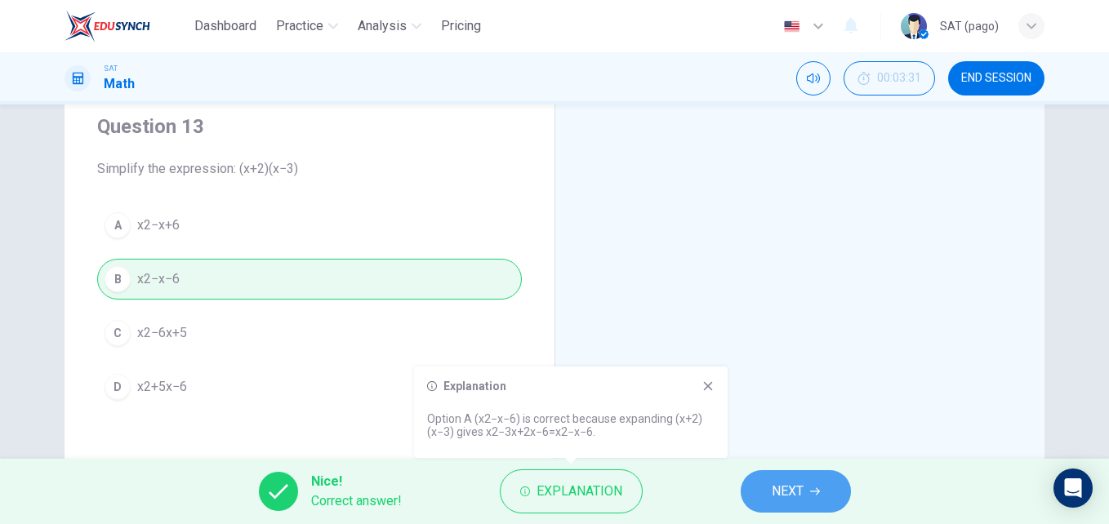
click at [780, 479] on button "NEXT" at bounding box center [796, 491] width 110 height 42
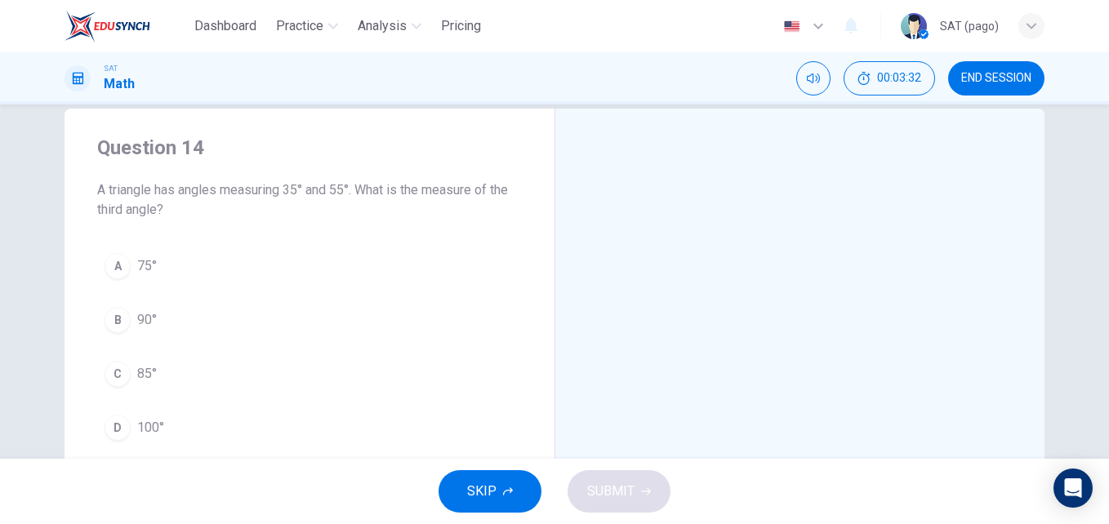
scroll to position [29, 0]
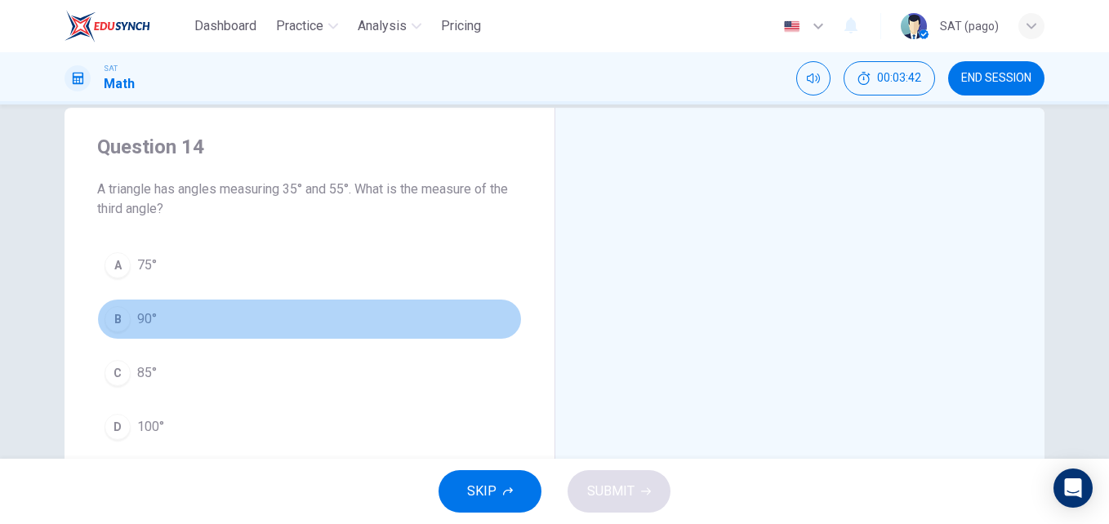
click at [178, 305] on button "B 90°" at bounding box center [309, 319] width 425 height 41
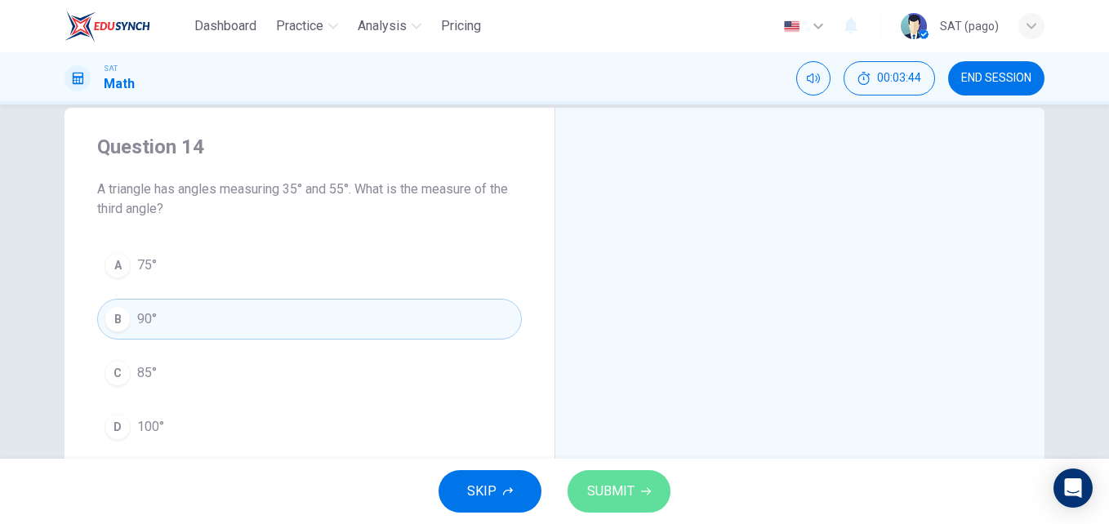
click at [621, 488] on span "SUBMIT" at bounding box center [610, 491] width 47 height 23
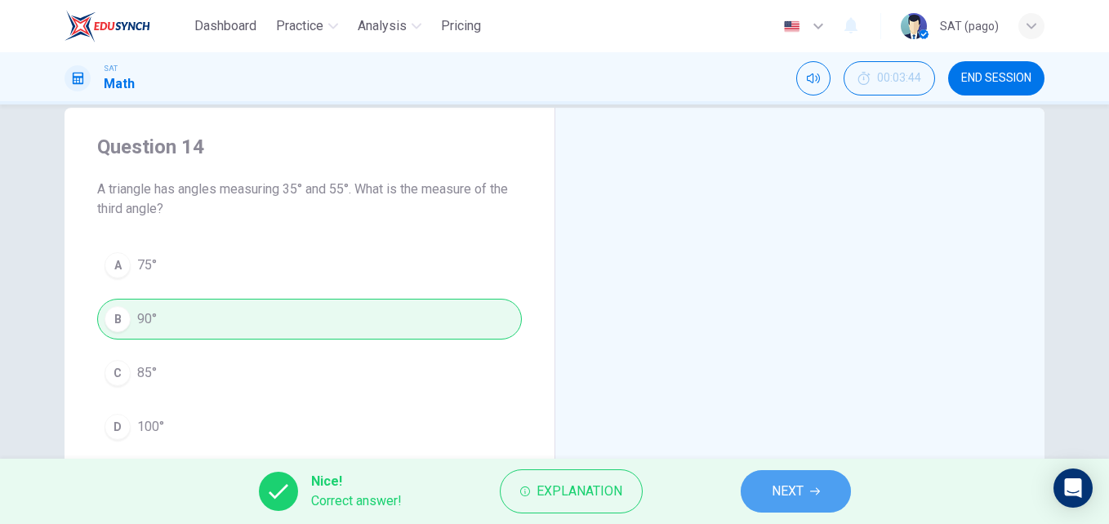
click at [797, 490] on span "NEXT" at bounding box center [788, 491] width 32 height 23
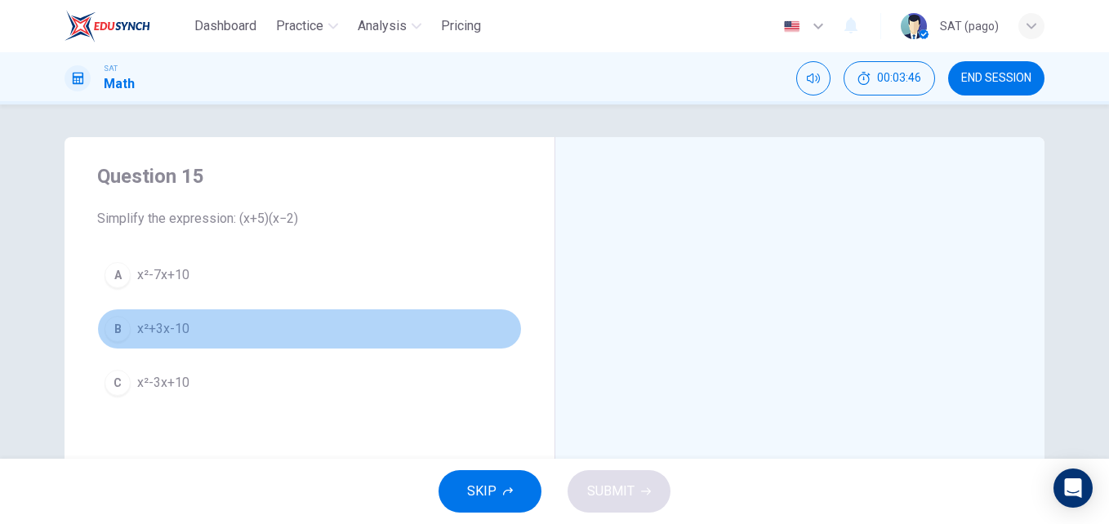
click at [239, 332] on button "B x²+3x-10" at bounding box center [309, 329] width 425 height 41
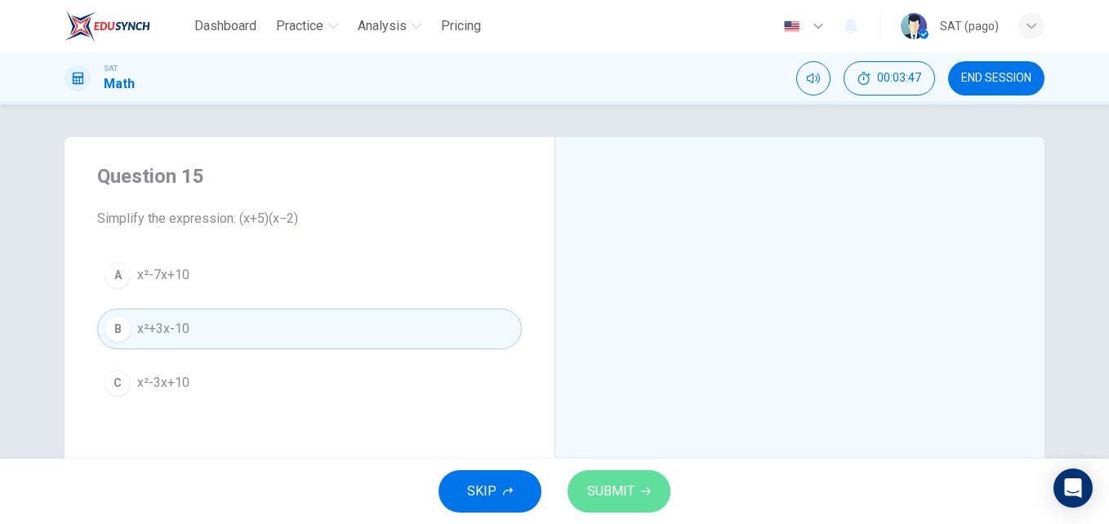
click at [613, 480] on span "SUBMIT" at bounding box center [610, 491] width 47 height 23
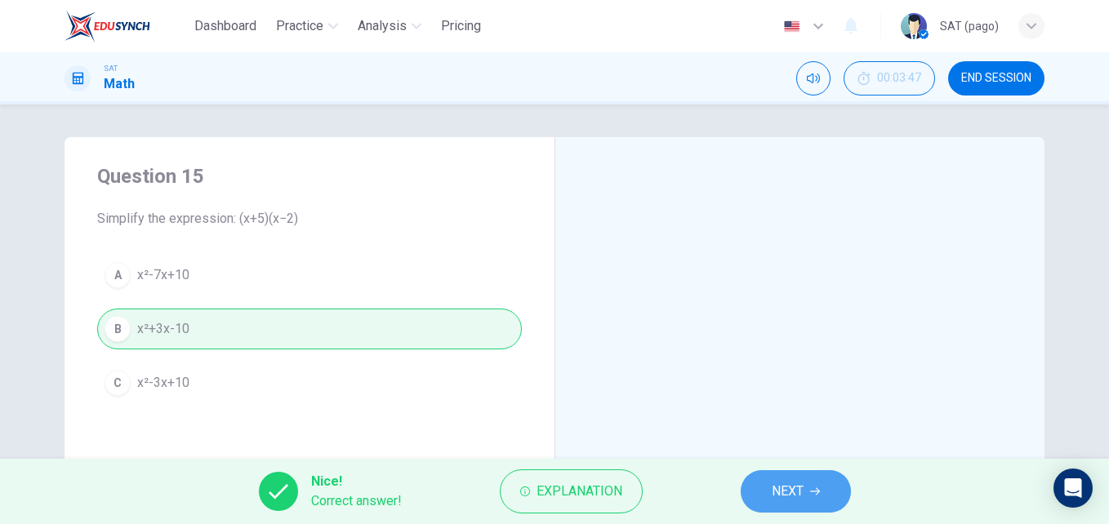
click at [765, 479] on button "NEXT" at bounding box center [796, 491] width 110 height 42
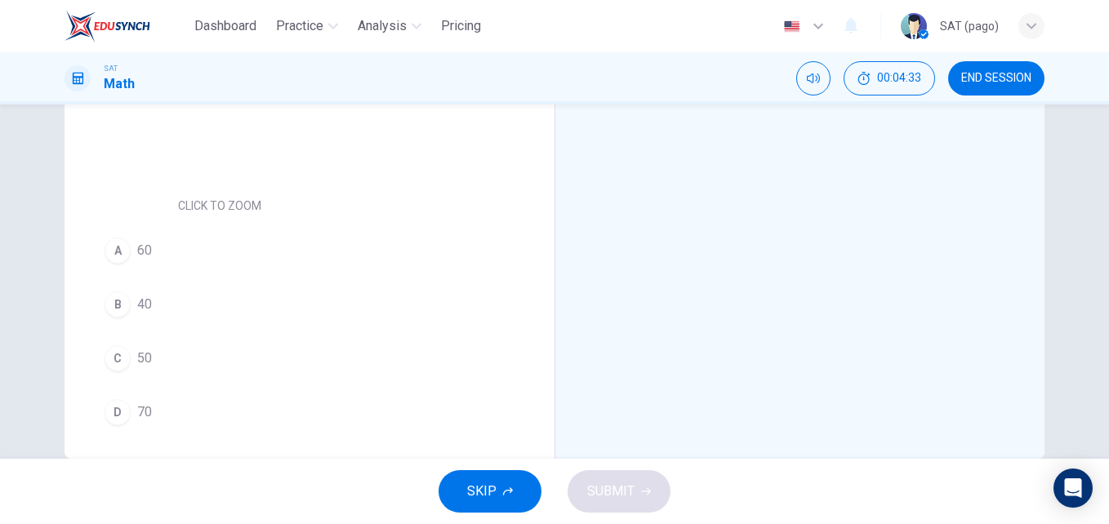
scroll to position [405, 0]
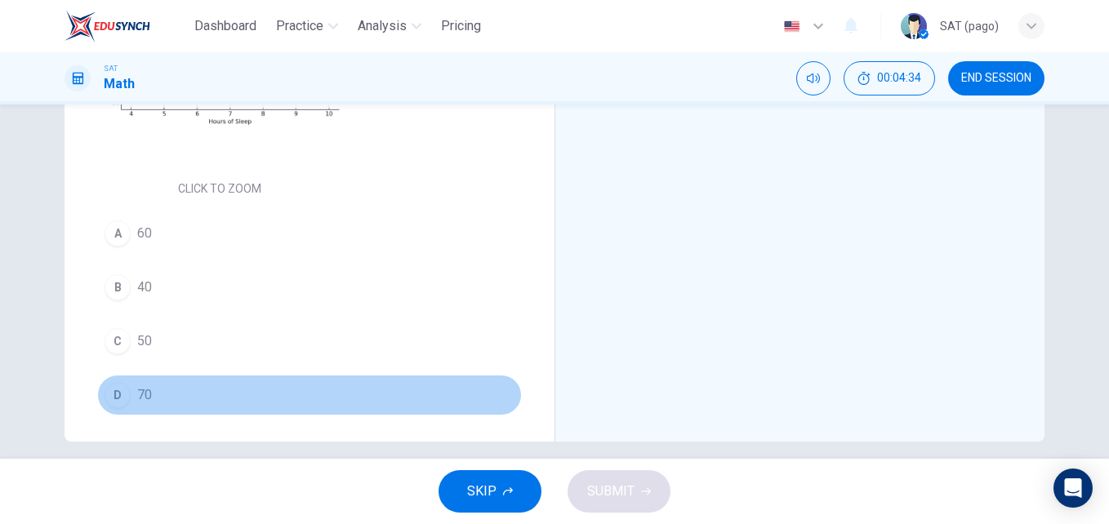
click at [269, 397] on button "D 70" at bounding box center [309, 395] width 425 height 41
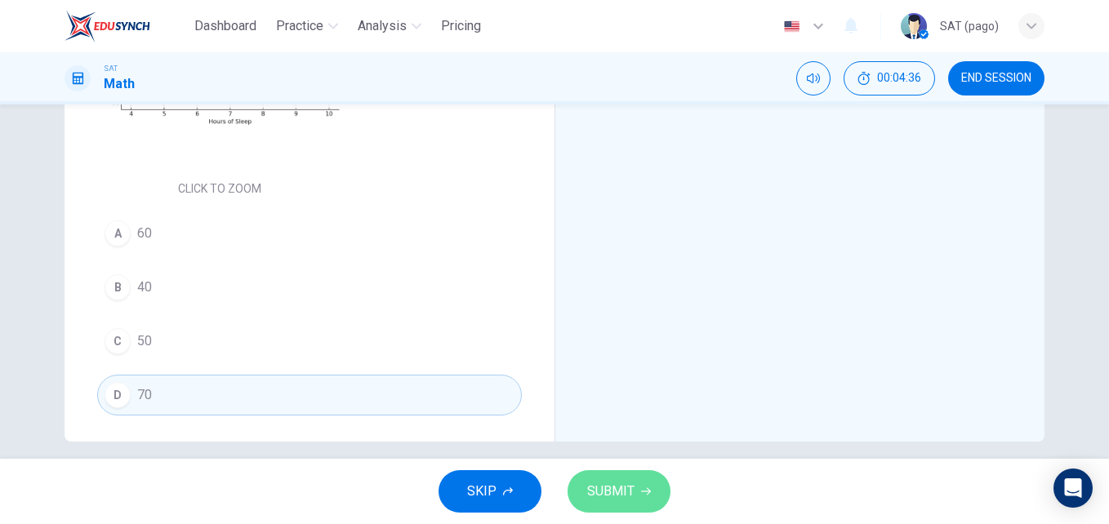
click at [617, 477] on button "SUBMIT" at bounding box center [619, 491] width 103 height 42
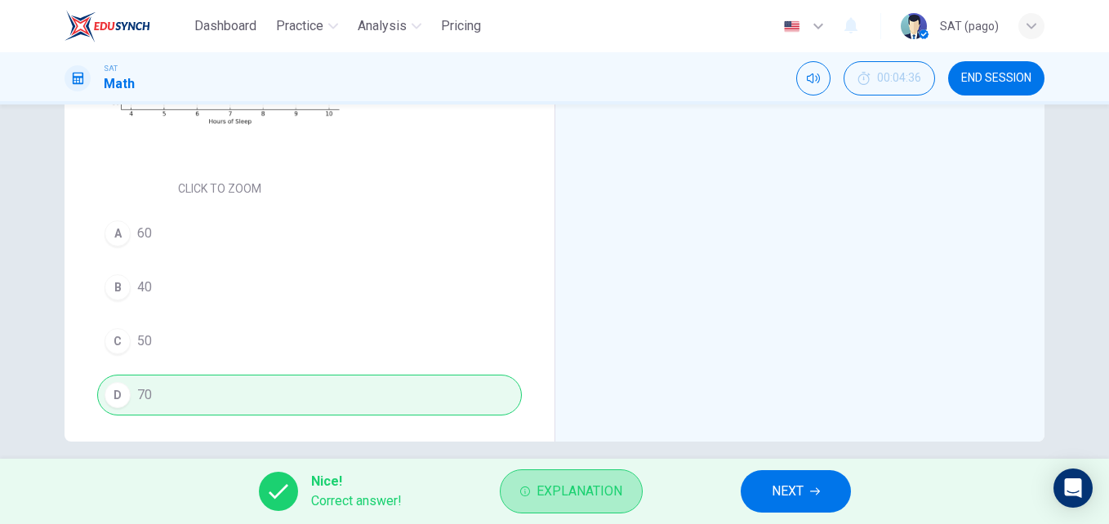
click at [617, 477] on button "Explanation" at bounding box center [571, 492] width 143 height 44
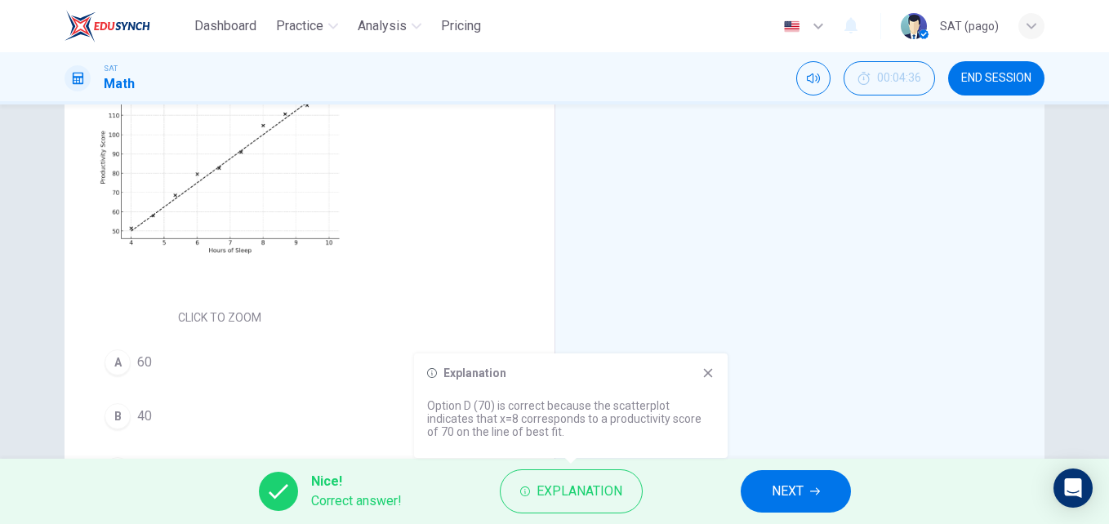
scroll to position [275, 0]
click at [800, 494] on span "NEXT" at bounding box center [788, 491] width 32 height 23
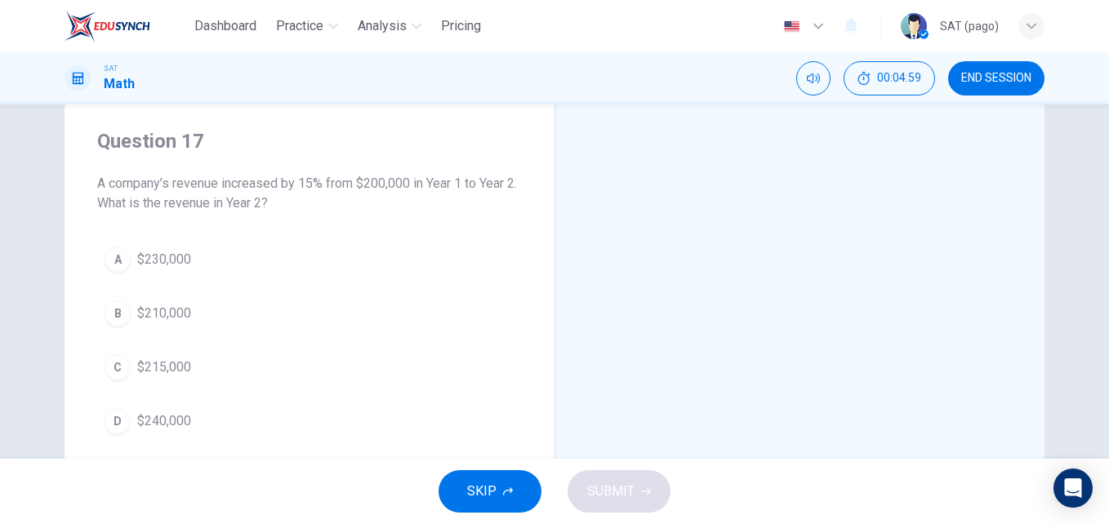
scroll to position [34, 0]
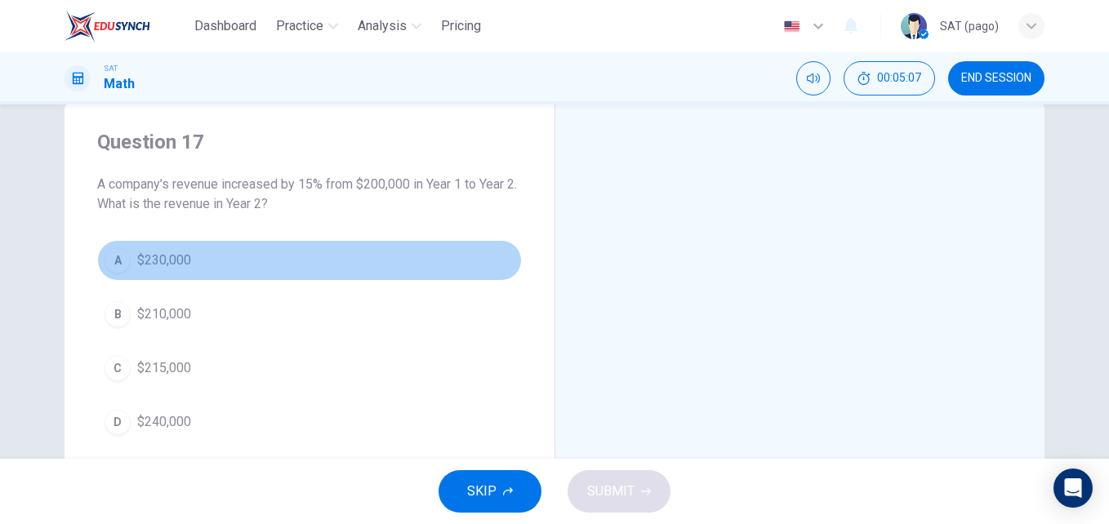
click at [270, 279] on button "A $230,000" at bounding box center [309, 260] width 425 height 41
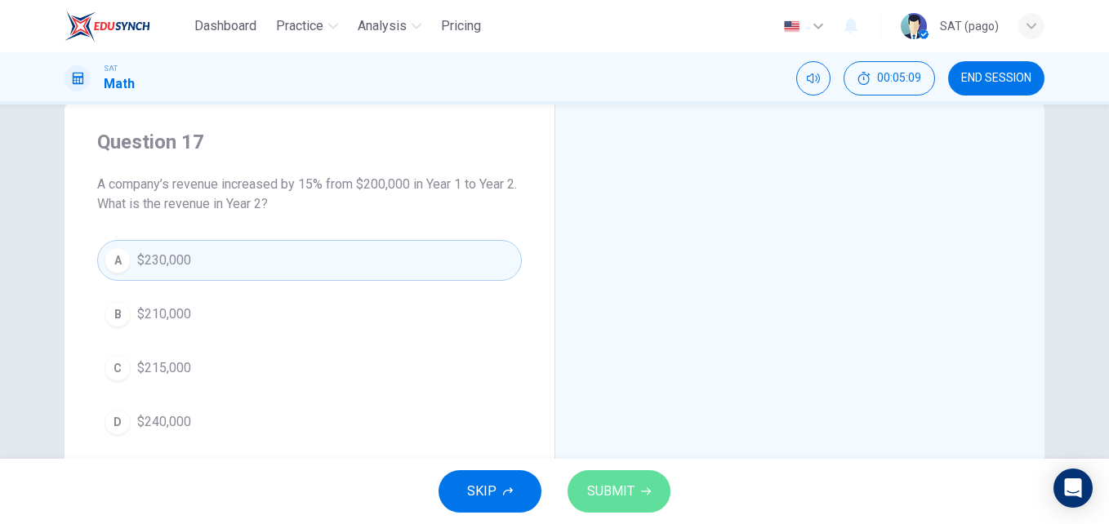
click at [613, 489] on span "SUBMIT" at bounding box center [610, 491] width 47 height 23
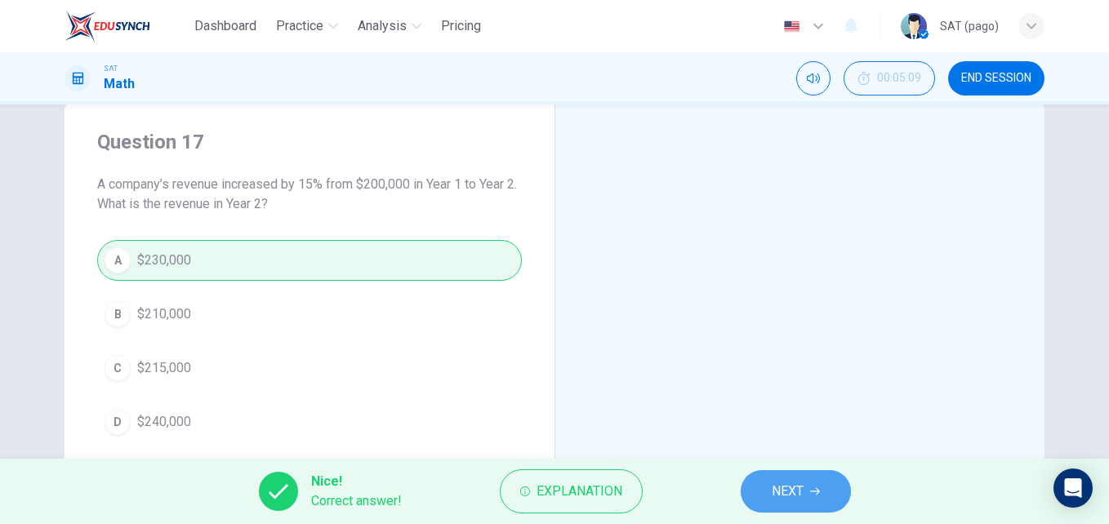
click at [768, 488] on button "NEXT" at bounding box center [796, 491] width 110 height 42
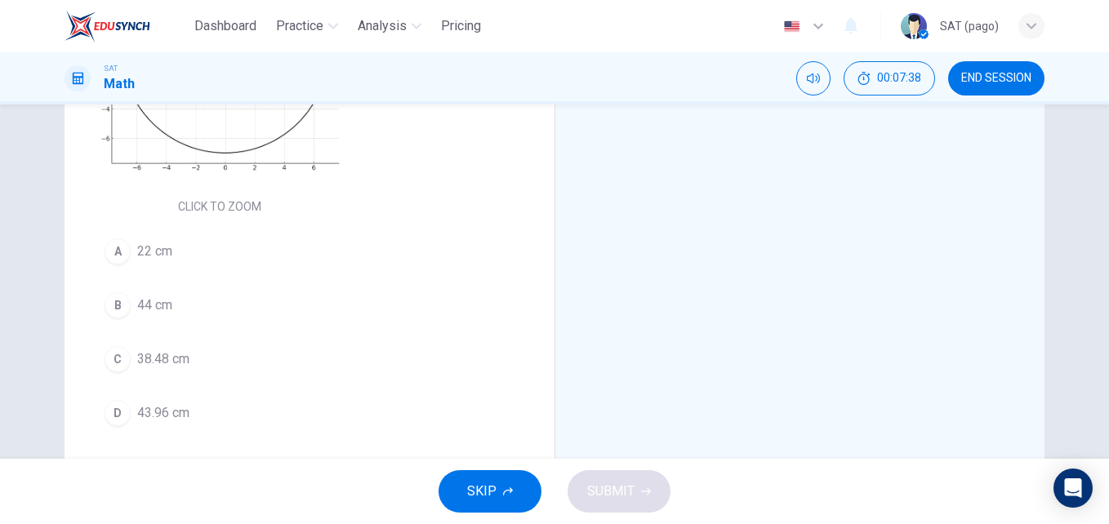
scroll to position [349, 0]
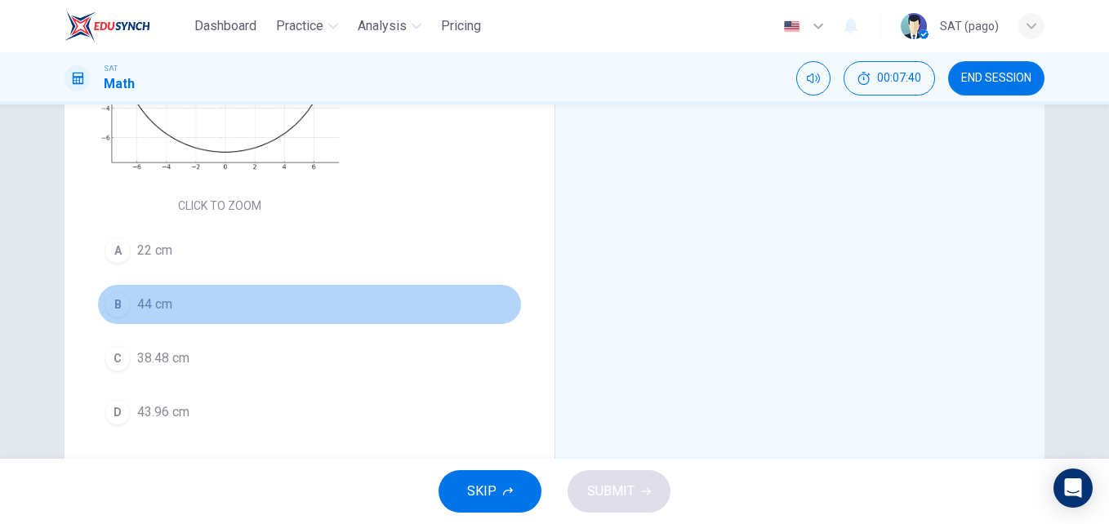
click at [146, 295] on span "44 cm" at bounding box center [154, 305] width 35 height 20
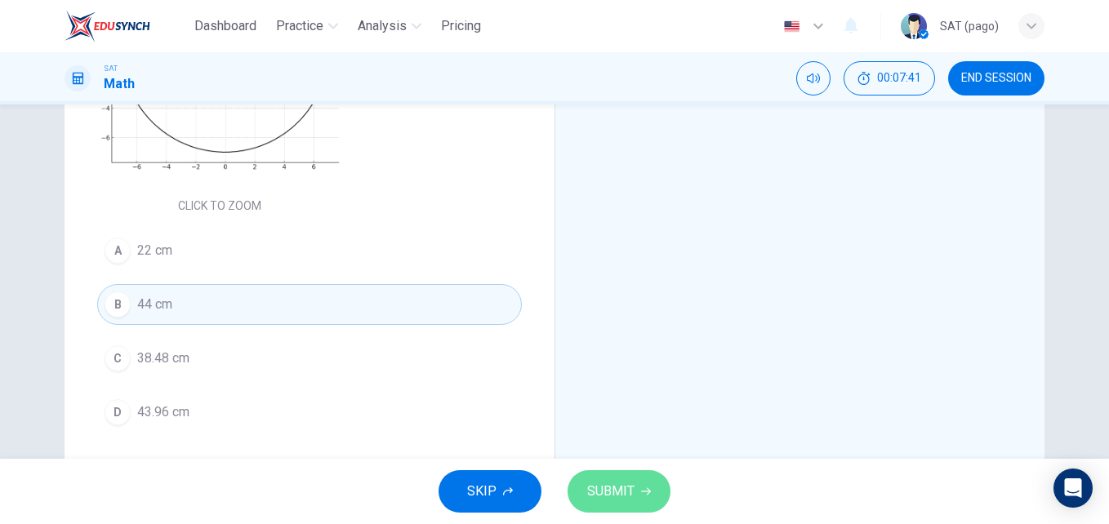
click at [635, 475] on button "SUBMIT" at bounding box center [619, 491] width 103 height 42
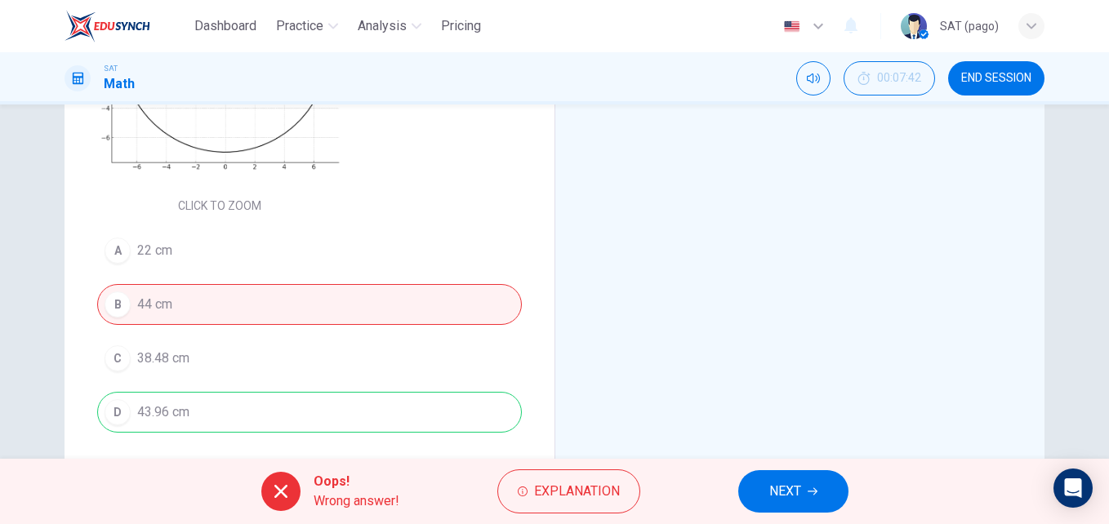
click at [782, 488] on span "NEXT" at bounding box center [785, 491] width 32 height 23
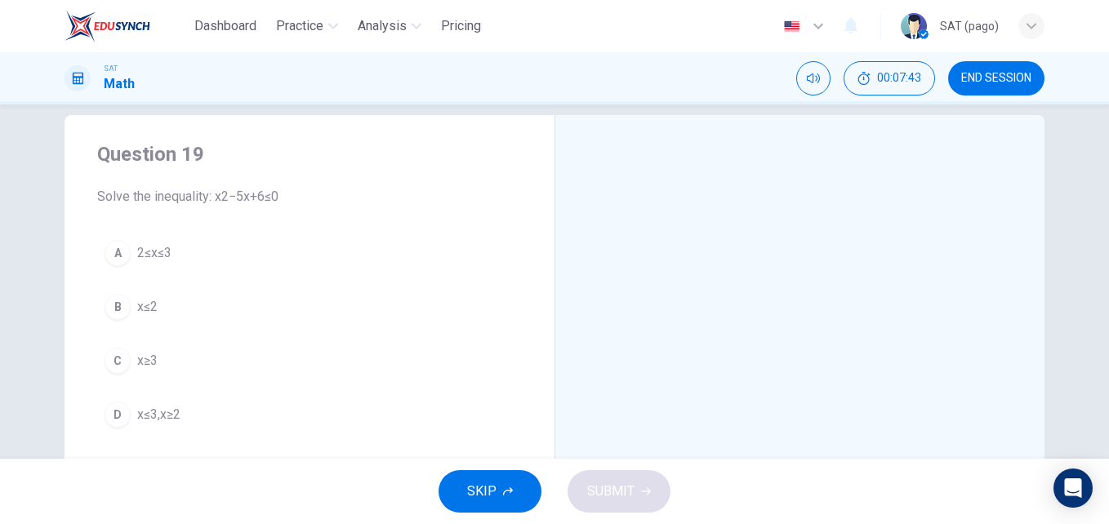
scroll to position [51, 0]
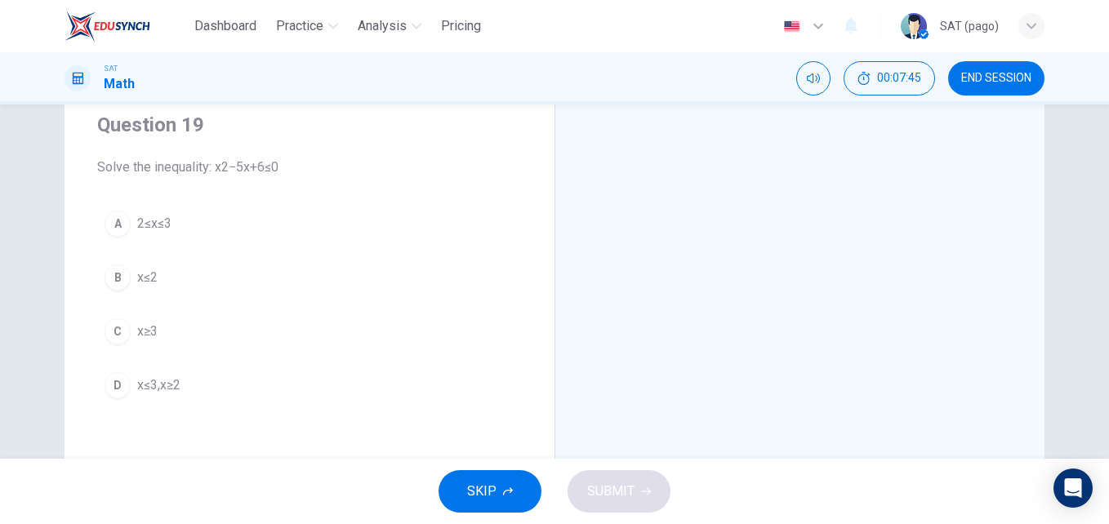
click at [498, 493] on button "SKIP" at bounding box center [490, 491] width 103 height 42
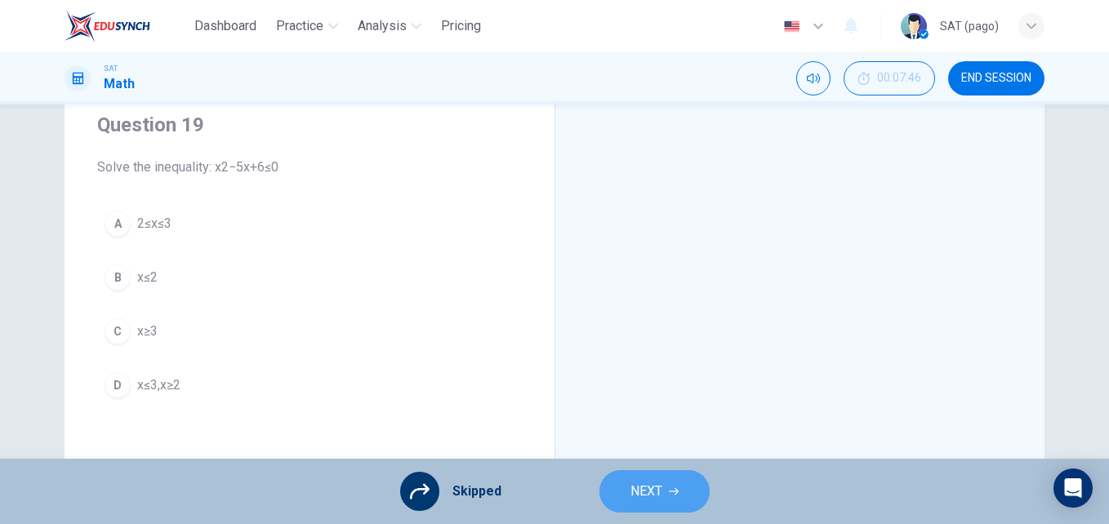
click at [669, 491] on icon "button" at bounding box center [674, 492] width 10 height 10
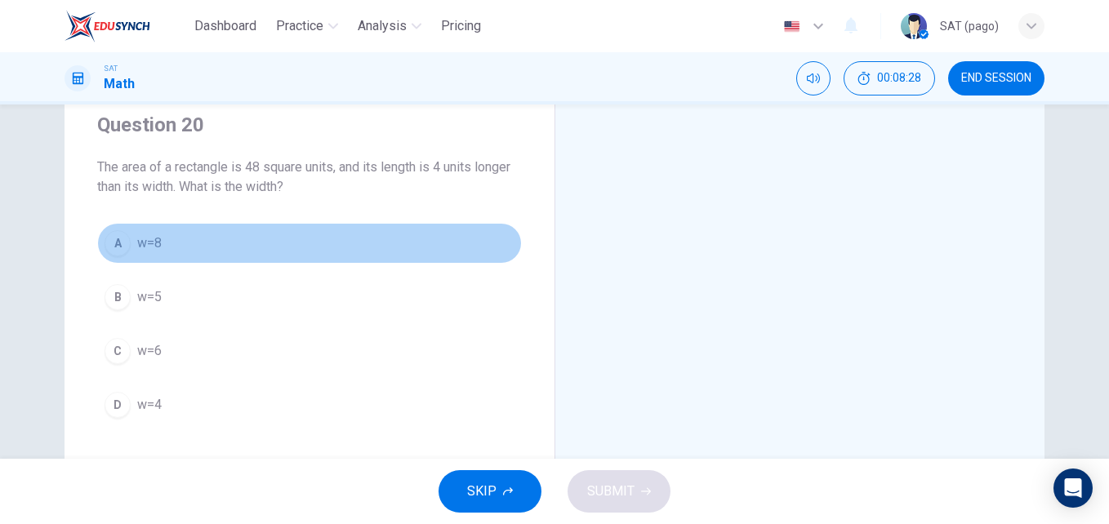
click at [195, 240] on button "A w=8" at bounding box center [309, 243] width 425 height 41
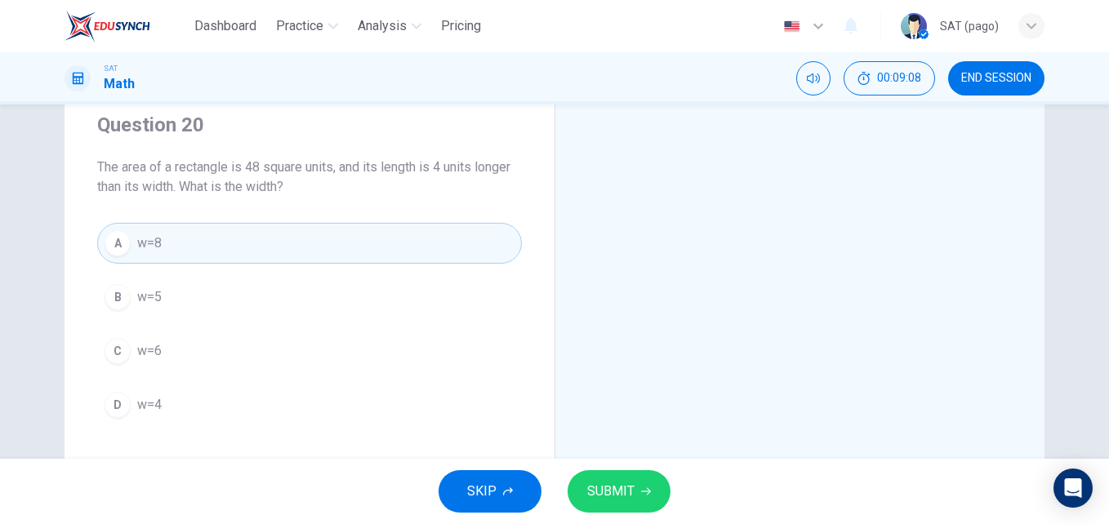
click at [604, 486] on span "SUBMIT" at bounding box center [610, 491] width 47 height 23
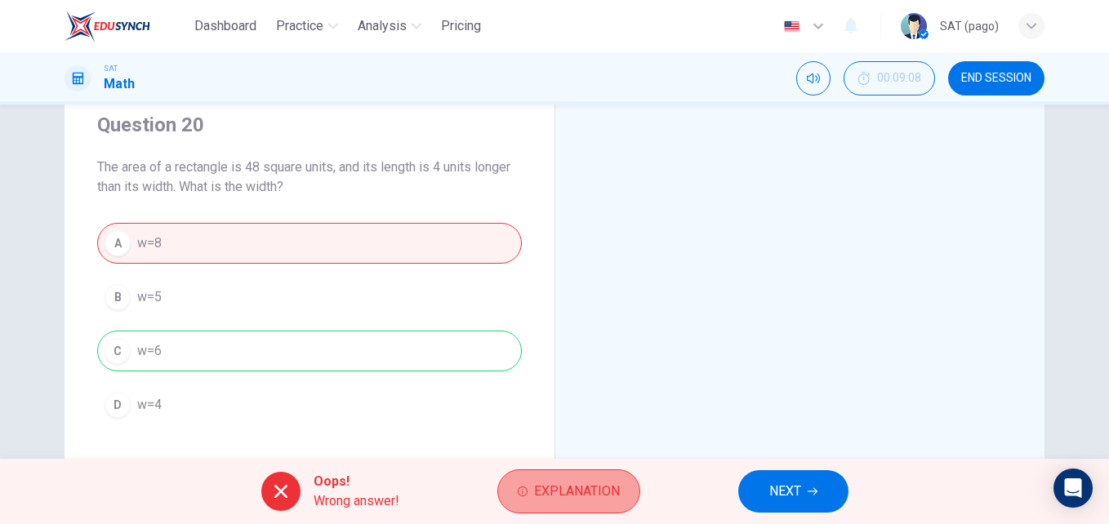
click at [618, 488] on span "Explanation" at bounding box center [577, 491] width 86 height 23
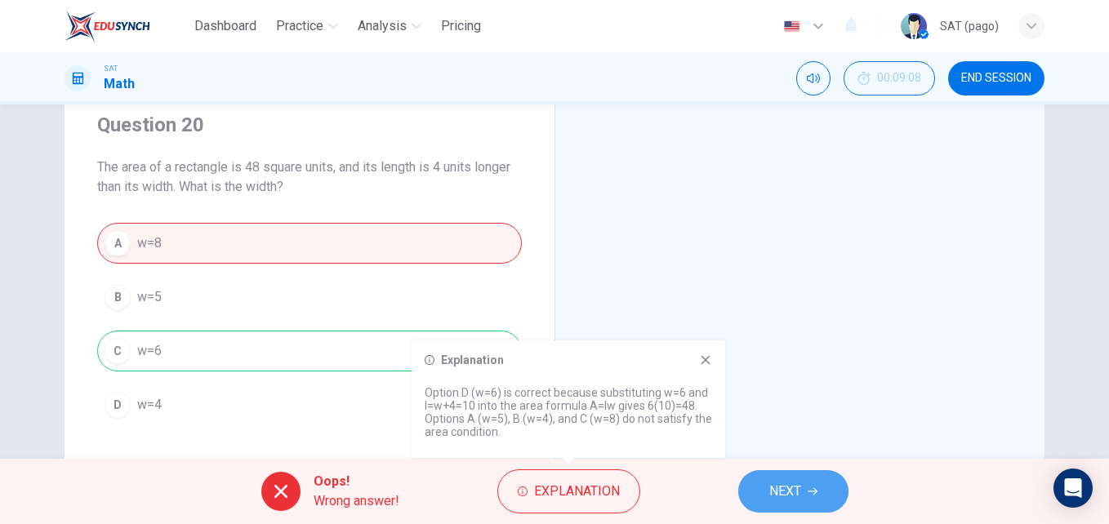
click at [791, 501] on span "NEXT" at bounding box center [785, 491] width 32 height 23
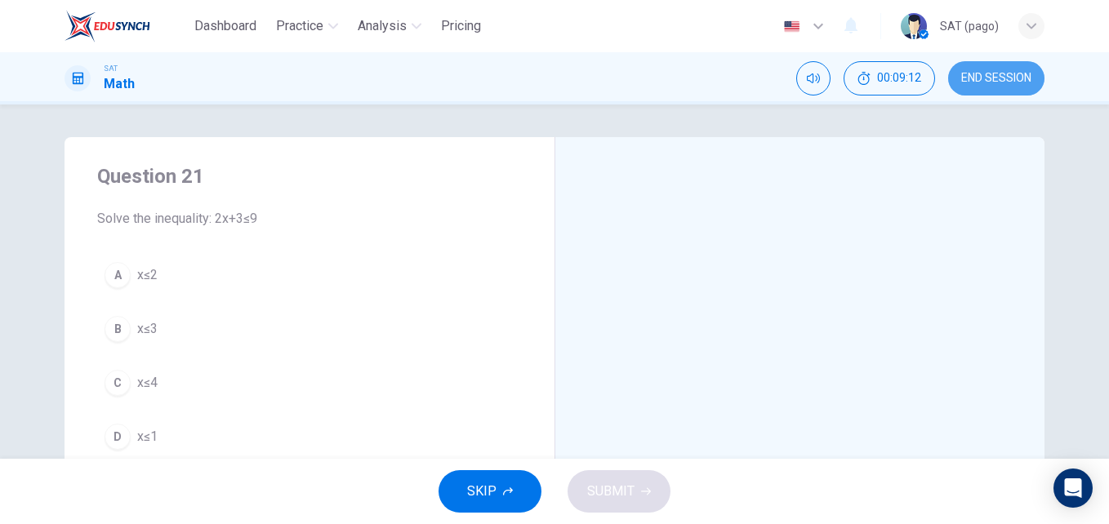
click at [998, 75] on span "END SESSION" at bounding box center [996, 78] width 70 height 13
